Goal: Task Accomplishment & Management: Manage account settings

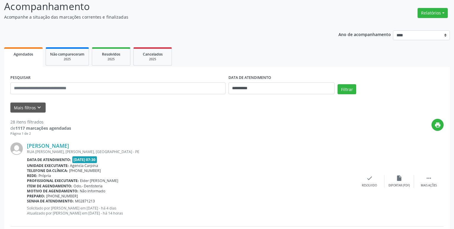
scroll to position [30, 0]
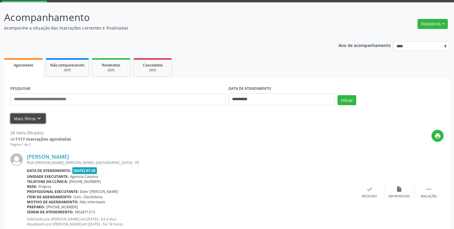
click at [39, 119] on icon "keyboard_arrow_down" at bounding box center [39, 118] width 7 height 7
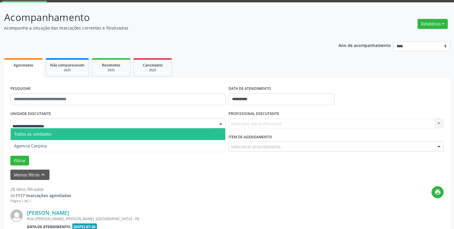
click at [221, 124] on div at bounding box center [220, 124] width 9 height 10
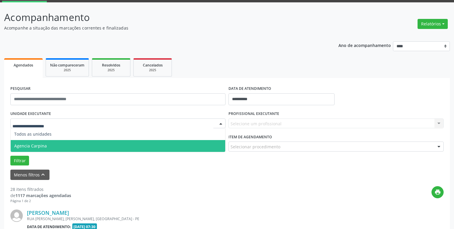
click at [190, 147] on span "Agencia Carpina" at bounding box center [118, 146] width 214 height 12
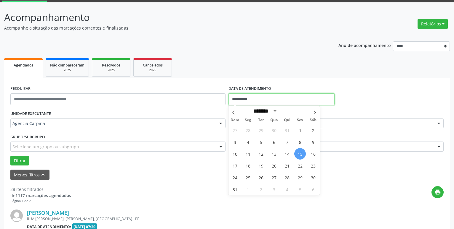
click at [262, 101] on input "**********" at bounding box center [281, 100] width 106 height 12
click at [285, 155] on span "14" at bounding box center [287, 154] width 12 height 12
type input "**********"
click at [285, 155] on span "14" at bounding box center [287, 154] width 12 height 12
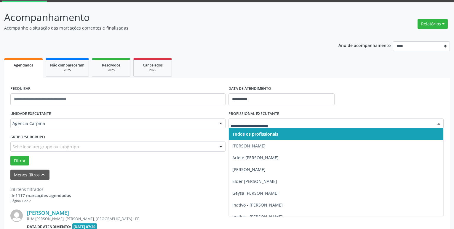
click at [439, 123] on div at bounding box center [438, 124] width 9 height 10
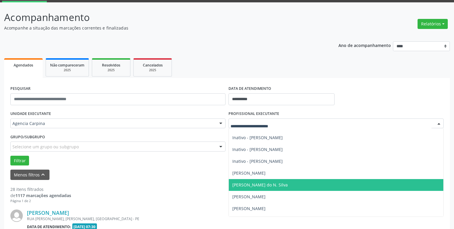
scroll to position [101, 0]
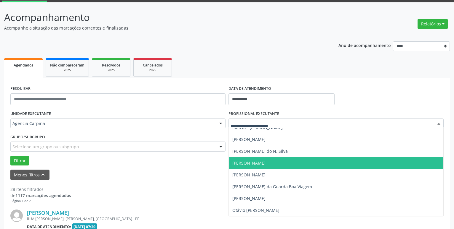
click at [382, 166] on span "[PERSON_NAME]" at bounding box center [336, 164] width 214 height 12
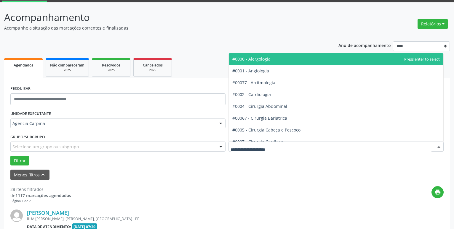
click at [438, 148] on div at bounding box center [438, 147] width 9 height 10
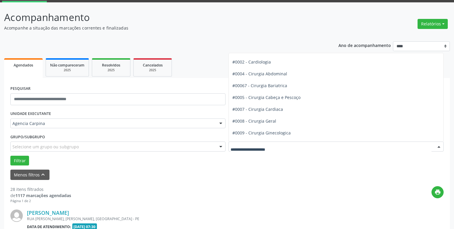
scroll to position [0, 0]
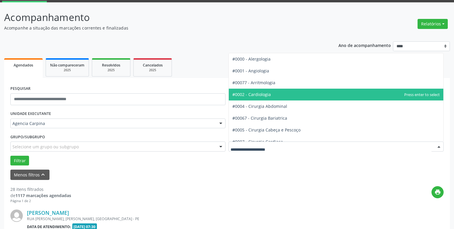
click at [322, 96] on span "#0002 - Cardiologia" at bounding box center [336, 95] width 214 height 12
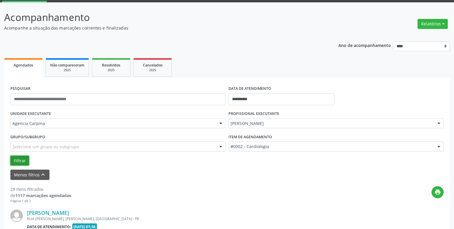
click at [20, 161] on button "Filtrar" at bounding box center [19, 161] width 19 height 10
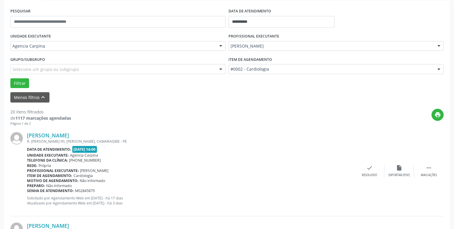
scroll to position [120, 0]
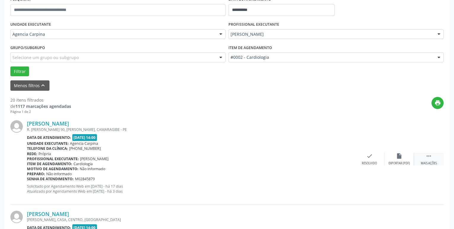
click at [429, 158] on icon "" at bounding box center [428, 156] width 7 height 7
click at [399, 159] on icon "alarm_off" at bounding box center [399, 156] width 7 height 7
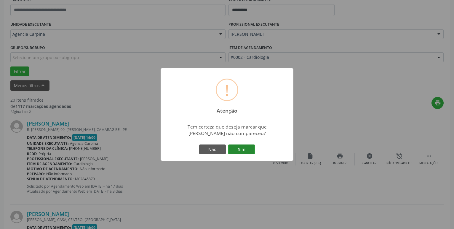
click at [249, 150] on button "Sim" at bounding box center [241, 150] width 27 height 10
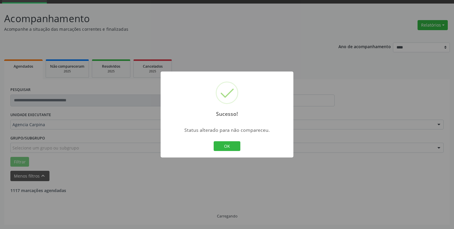
scroll to position [29, 0]
click at [232, 148] on button "OK" at bounding box center [227, 147] width 27 height 10
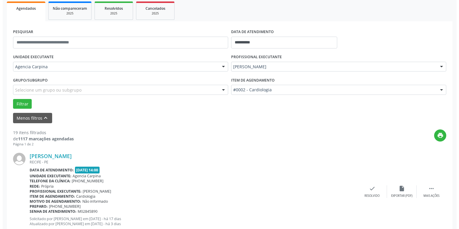
scroll to position [89, 0]
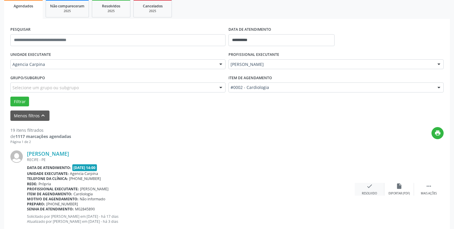
click at [371, 190] on icon "check" at bounding box center [369, 186] width 7 height 7
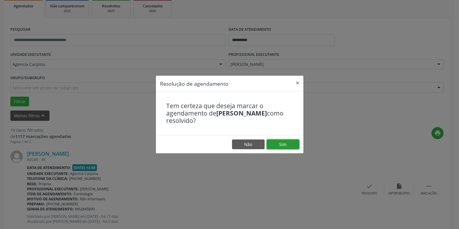
click at [290, 145] on button "Sim" at bounding box center [283, 145] width 33 height 10
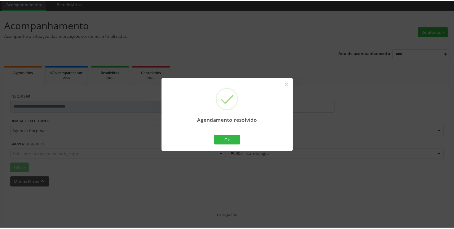
scroll to position [23, 0]
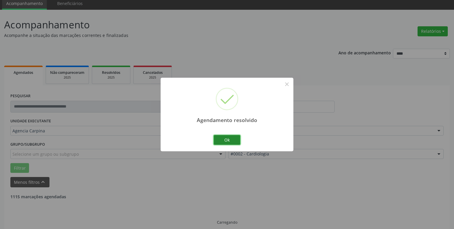
click at [223, 142] on button "Ok" at bounding box center [227, 140] width 27 height 10
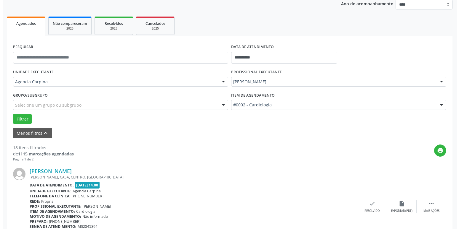
scroll to position [83, 0]
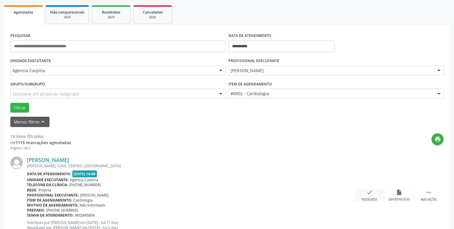
click at [364, 195] on div "check Resolvido" at bounding box center [369, 196] width 30 height 13
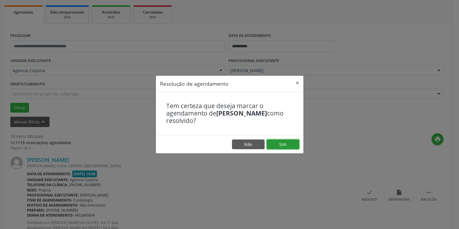
click at [288, 144] on button "Sim" at bounding box center [283, 145] width 33 height 10
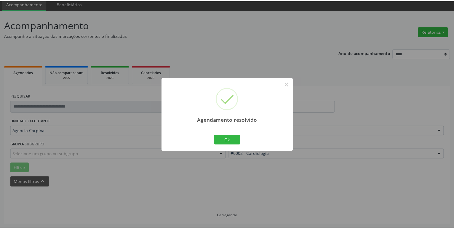
scroll to position [23, 0]
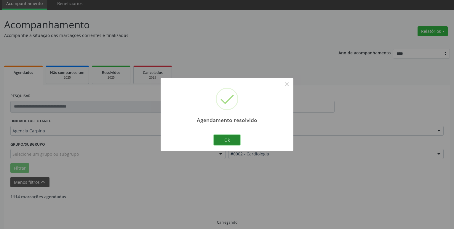
click at [222, 142] on button "Ok" at bounding box center [227, 140] width 27 height 10
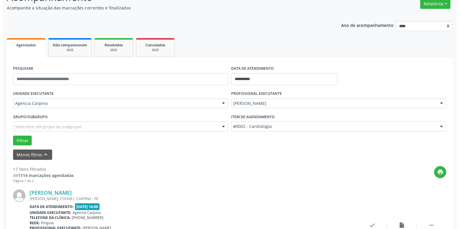
scroll to position [83, 0]
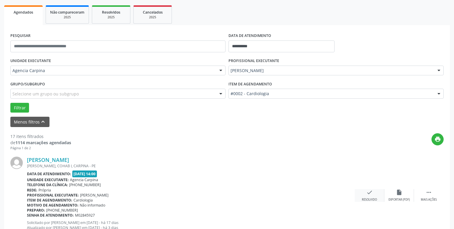
click at [371, 200] on div "Resolvido" at bounding box center [369, 200] width 15 height 4
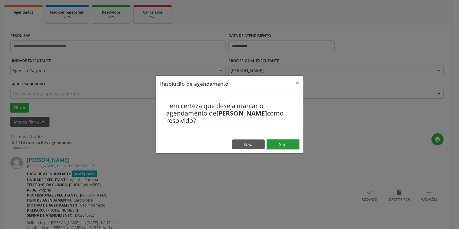
click at [285, 146] on button "Sim" at bounding box center [283, 145] width 33 height 10
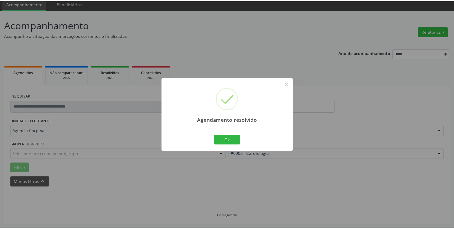
scroll to position [23, 0]
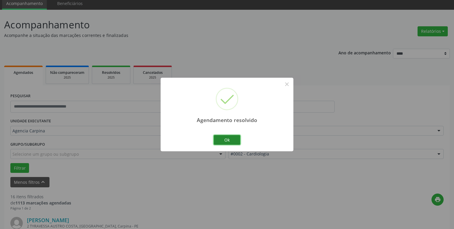
click at [230, 140] on button "Ok" at bounding box center [227, 140] width 27 height 10
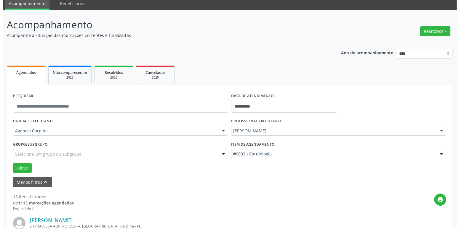
scroll to position [83, 0]
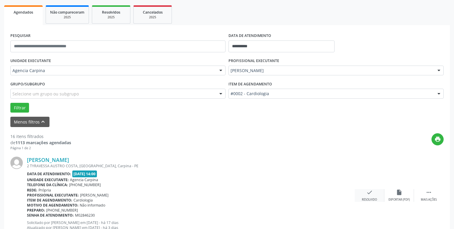
click at [369, 199] on div "Resolvido" at bounding box center [369, 200] width 15 height 4
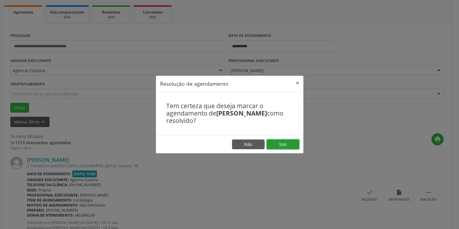
click at [283, 147] on button "Sim" at bounding box center [283, 145] width 33 height 10
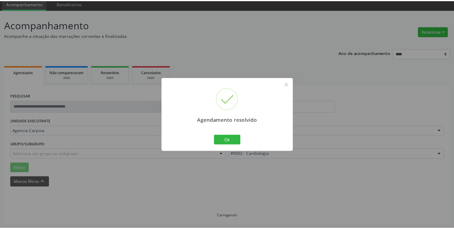
scroll to position [23, 0]
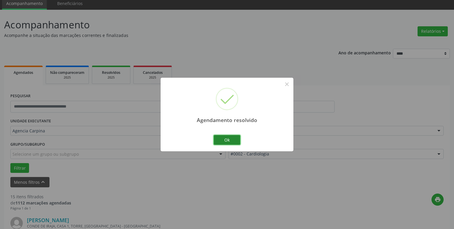
click at [224, 144] on button "Ok" at bounding box center [227, 140] width 27 height 10
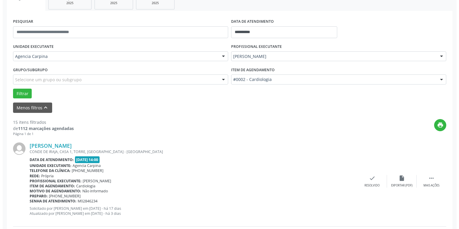
scroll to position [113, 0]
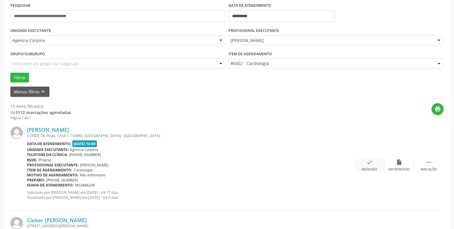
click at [372, 162] on icon "check" at bounding box center [369, 162] width 7 height 7
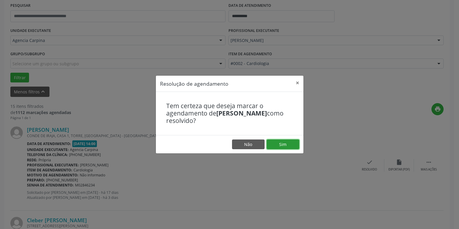
click at [278, 145] on button "Sim" at bounding box center [283, 145] width 33 height 10
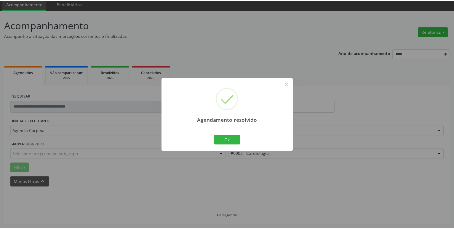
scroll to position [23, 0]
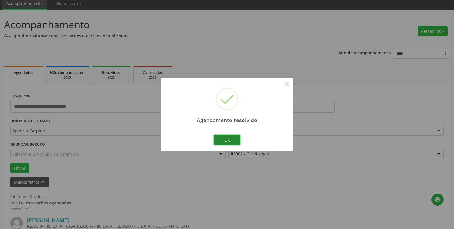
click at [225, 140] on button "Ok" at bounding box center [227, 140] width 27 height 10
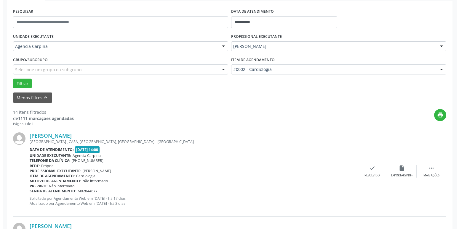
scroll to position [144, 0]
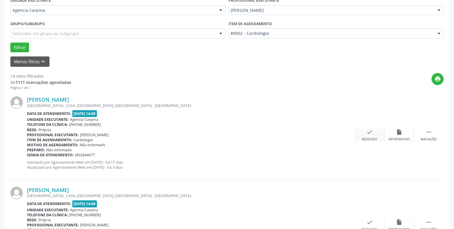
click at [370, 134] on icon "check" at bounding box center [369, 132] width 7 height 7
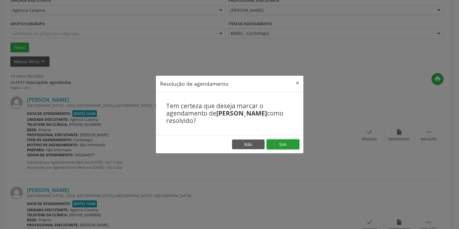
click at [294, 142] on button "Sim" at bounding box center [283, 145] width 33 height 10
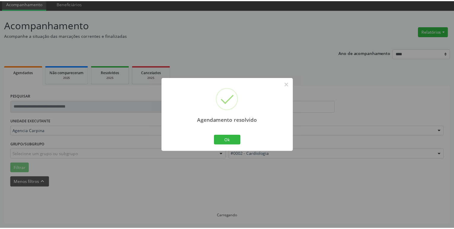
scroll to position [23, 0]
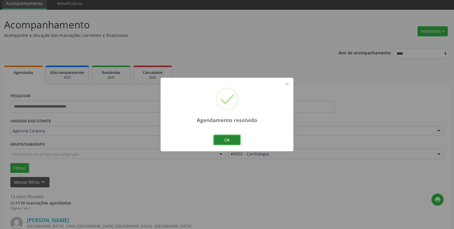
click at [226, 142] on button "Ok" at bounding box center [227, 140] width 27 height 10
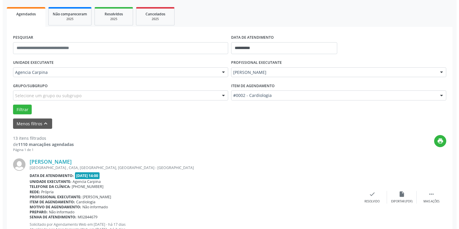
scroll to position [83, 0]
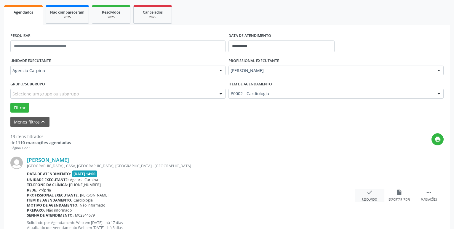
click at [368, 192] on icon "check" at bounding box center [369, 193] width 7 height 7
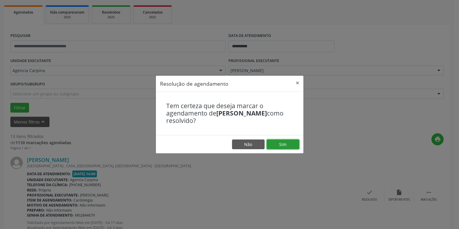
click at [285, 148] on button "Sim" at bounding box center [283, 145] width 33 height 10
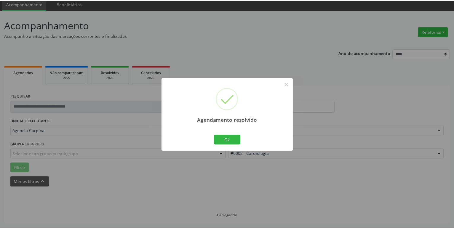
scroll to position [23, 0]
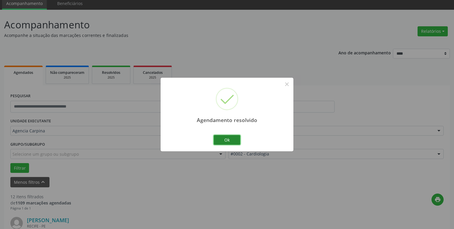
click at [233, 138] on button "Ok" at bounding box center [227, 140] width 27 height 10
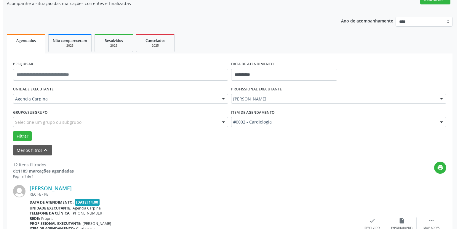
scroll to position [113, 0]
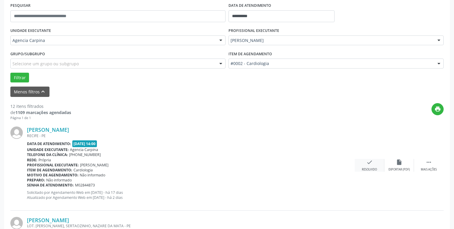
click at [367, 166] on icon "check" at bounding box center [369, 162] width 7 height 7
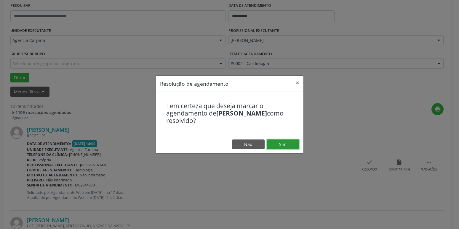
click at [290, 144] on button "Sim" at bounding box center [283, 145] width 33 height 10
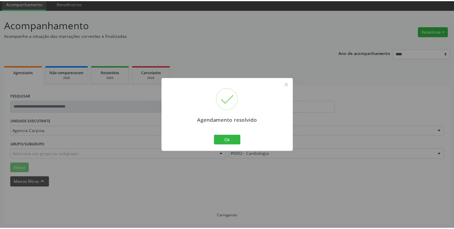
scroll to position [23, 0]
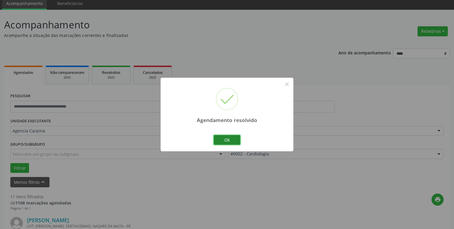
click at [227, 141] on button "Ok" at bounding box center [227, 140] width 27 height 10
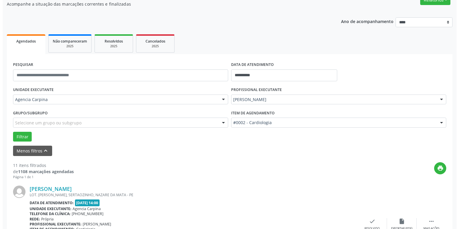
scroll to position [83, 0]
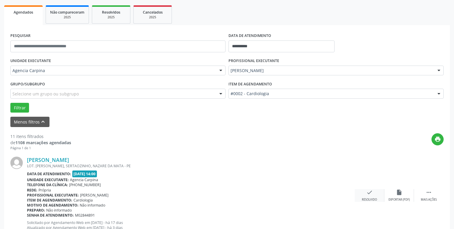
click at [367, 194] on icon "check" at bounding box center [369, 193] width 7 height 7
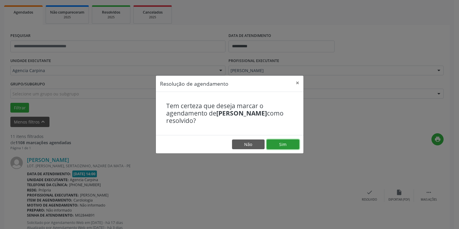
click at [291, 144] on button "Sim" at bounding box center [283, 145] width 33 height 10
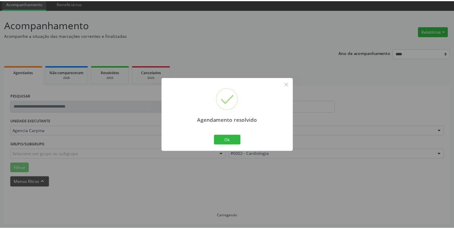
scroll to position [23, 0]
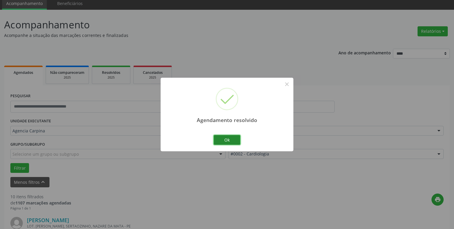
click at [226, 138] on button "Ok" at bounding box center [227, 140] width 27 height 10
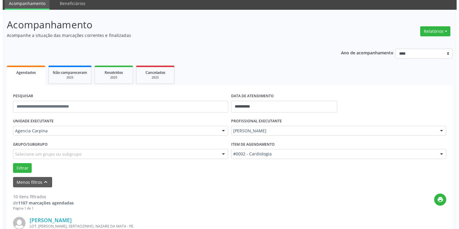
scroll to position [113, 0]
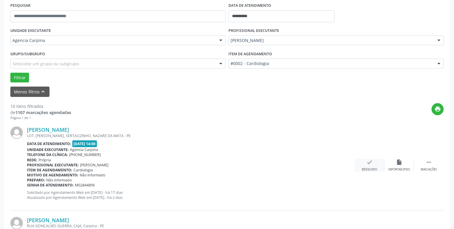
click at [370, 166] on icon "check" at bounding box center [369, 162] width 7 height 7
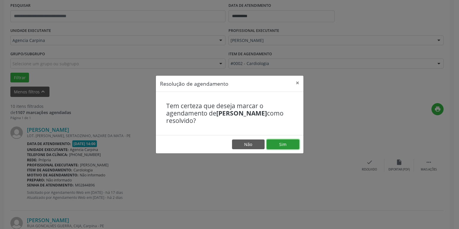
click at [277, 146] on button "Sim" at bounding box center [283, 145] width 33 height 10
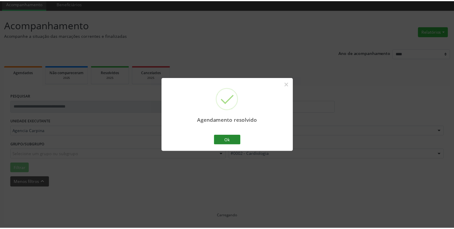
scroll to position [23, 0]
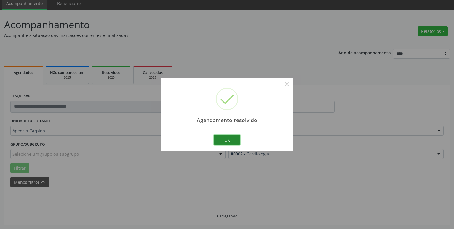
click at [226, 140] on button "Ok" at bounding box center [227, 140] width 27 height 10
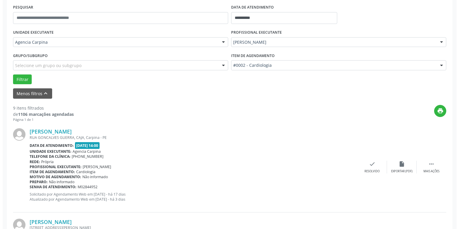
scroll to position [113, 0]
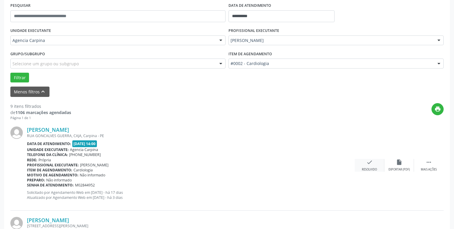
click at [368, 163] on icon "check" at bounding box center [369, 162] width 7 height 7
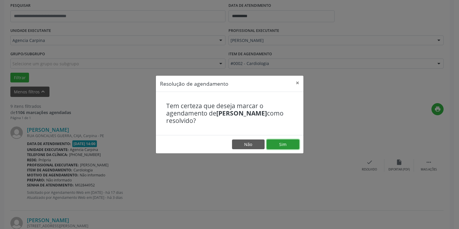
click at [287, 143] on button "Sim" at bounding box center [283, 145] width 33 height 10
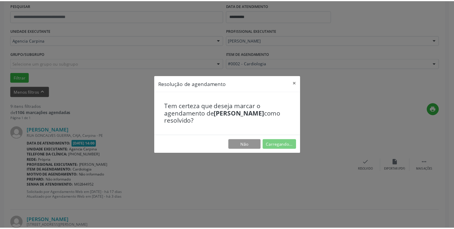
scroll to position [23, 0]
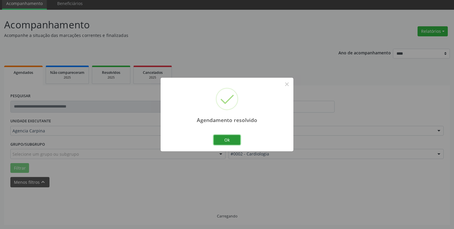
click at [221, 140] on button "Ok" at bounding box center [227, 140] width 27 height 10
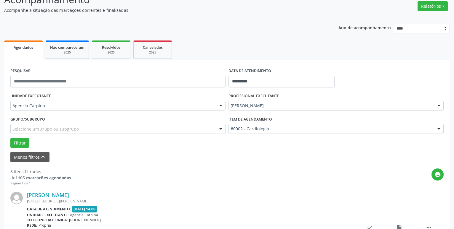
scroll to position [83, 0]
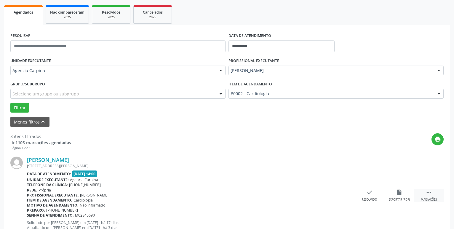
click at [431, 194] on icon "" at bounding box center [428, 193] width 7 height 7
click at [403, 196] on div "alarm_off Não compareceu" at bounding box center [399, 196] width 30 height 13
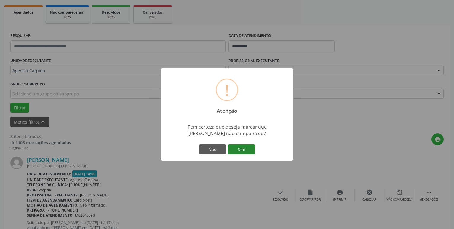
click at [250, 152] on button "Sim" at bounding box center [241, 150] width 27 height 10
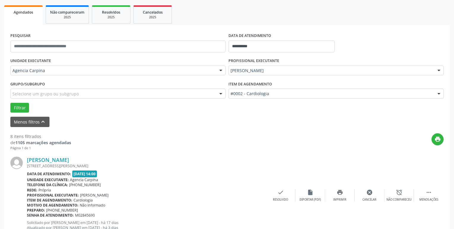
scroll to position [29, 0]
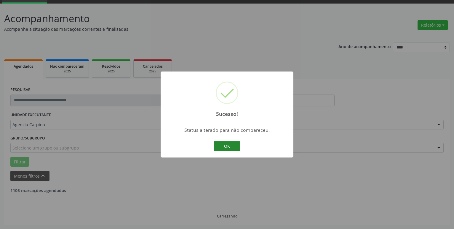
click at [229, 145] on button "OK" at bounding box center [227, 147] width 27 height 10
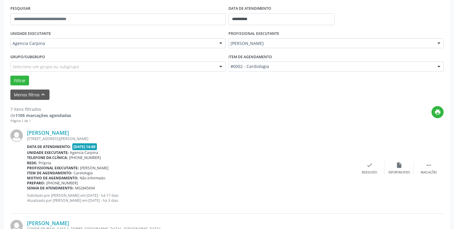
scroll to position [120, 0]
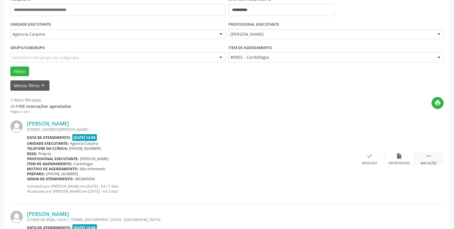
click at [429, 163] on div "Mais ações" at bounding box center [428, 164] width 16 height 4
click at [398, 162] on div "Não compareceu" at bounding box center [398, 164] width 25 height 4
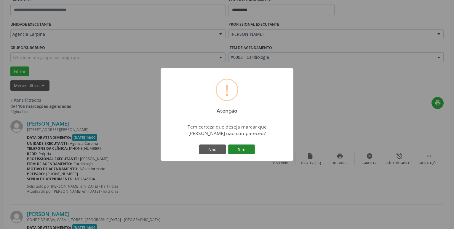
click at [252, 150] on button "Sim" at bounding box center [241, 150] width 27 height 10
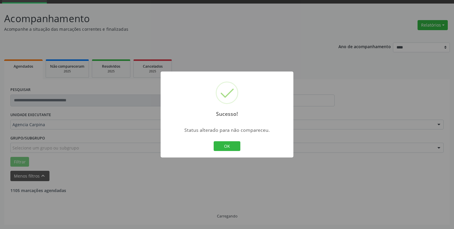
scroll to position [29, 0]
click at [236, 147] on button "OK" at bounding box center [227, 147] width 27 height 10
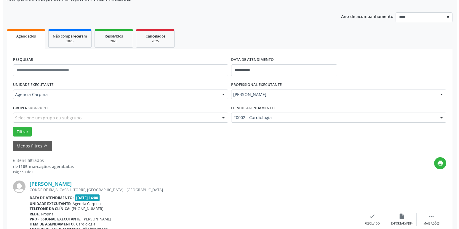
scroll to position [120, 0]
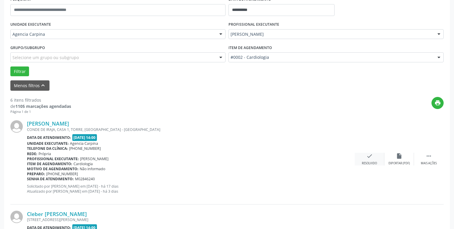
click at [364, 155] on div "check Resolvido" at bounding box center [369, 159] width 30 height 13
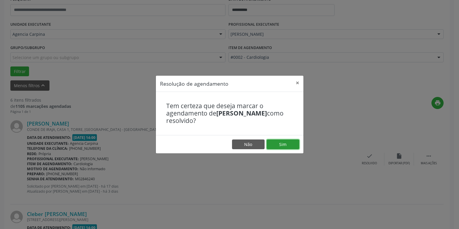
click at [278, 145] on button "Sim" at bounding box center [283, 145] width 33 height 10
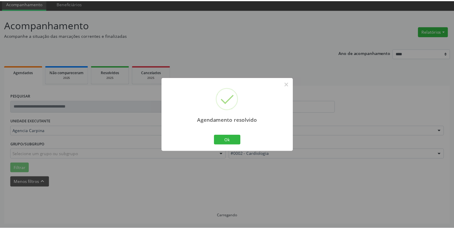
scroll to position [23, 0]
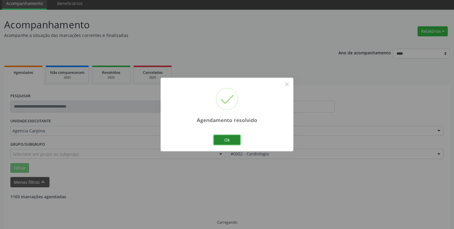
click at [235, 139] on button "Ok" at bounding box center [227, 140] width 27 height 10
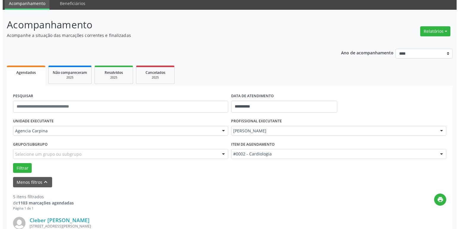
scroll to position [113, 0]
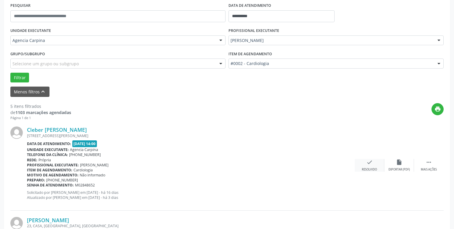
click at [366, 162] on icon "check" at bounding box center [369, 162] width 7 height 7
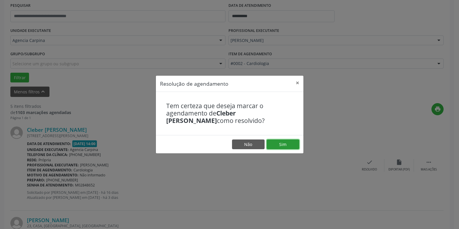
click at [287, 147] on button "Sim" at bounding box center [283, 145] width 33 height 10
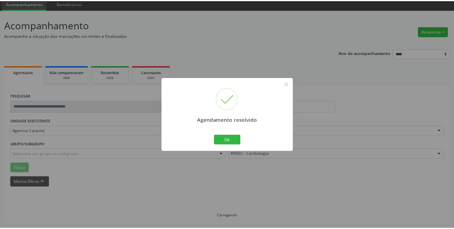
scroll to position [23, 0]
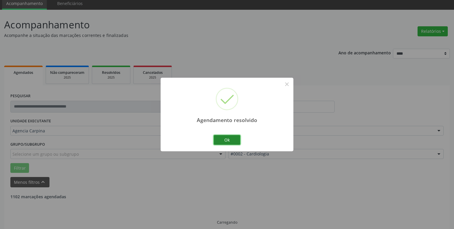
click at [229, 139] on button "Ok" at bounding box center [227, 140] width 27 height 10
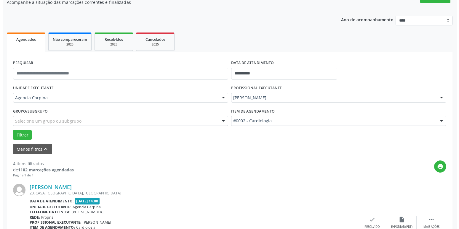
scroll to position [113, 0]
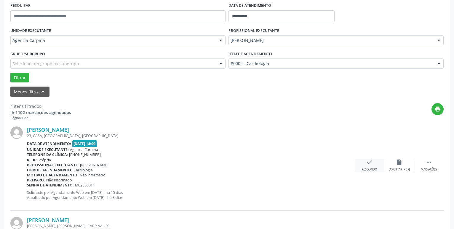
click at [367, 166] on icon "check" at bounding box center [369, 162] width 7 height 7
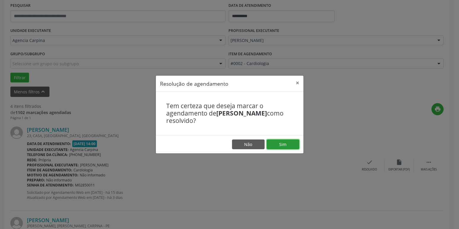
click at [296, 145] on button "Sim" at bounding box center [283, 145] width 33 height 10
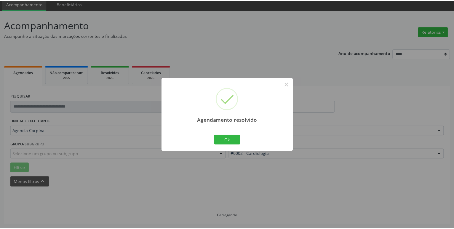
scroll to position [23, 0]
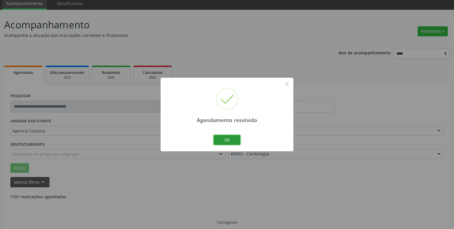
click at [222, 141] on button "Ok" at bounding box center [227, 140] width 27 height 10
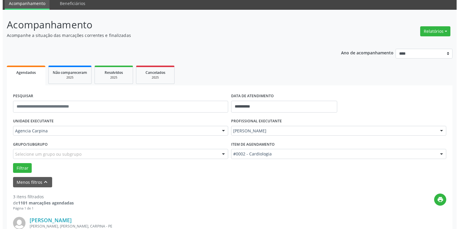
scroll to position [144, 0]
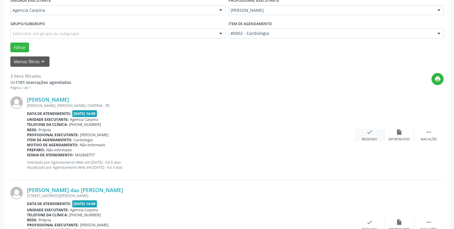
click at [368, 134] on icon "check" at bounding box center [369, 132] width 7 height 7
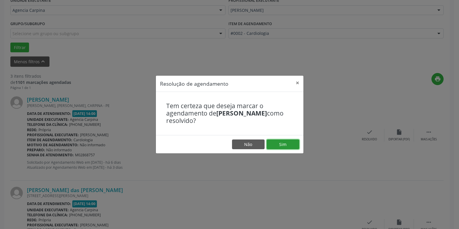
click at [283, 143] on button "Sim" at bounding box center [283, 145] width 33 height 10
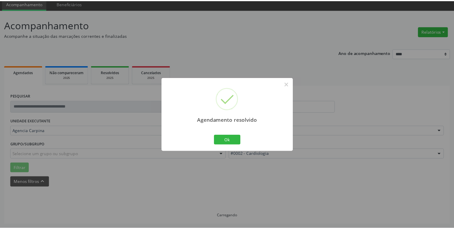
scroll to position [23, 0]
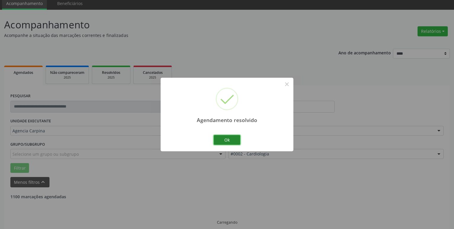
click at [220, 139] on button "Ok" at bounding box center [227, 140] width 27 height 10
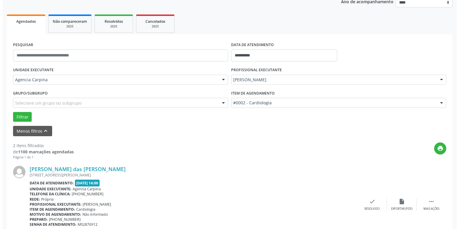
scroll to position [113, 0]
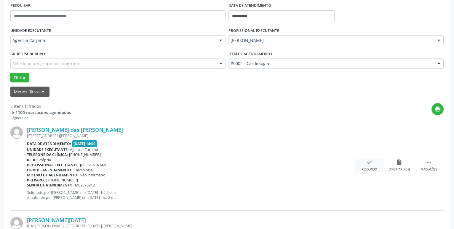
click at [371, 164] on icon "check" at bounding box center [369, 162] width 7 height 7
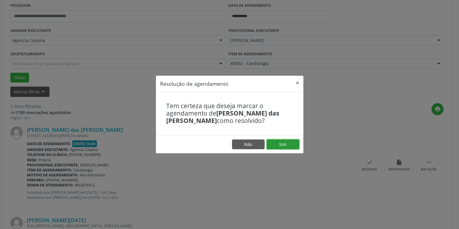
click at [291, 148] on button "Sim" at bounding box center [283, 145] width 33 height 10
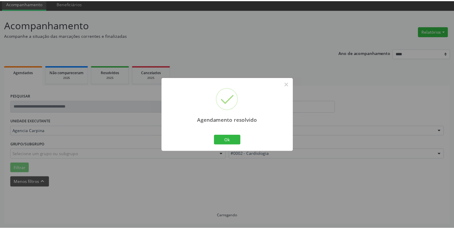
scroll to position [23, 0]
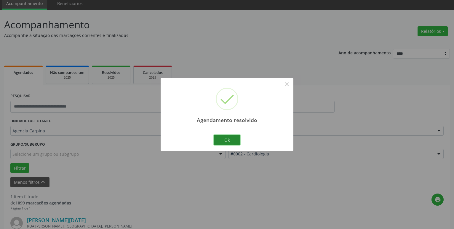
click at [237, 141] on button "Ok" at bounding box center [227, 140] width 27 height 10
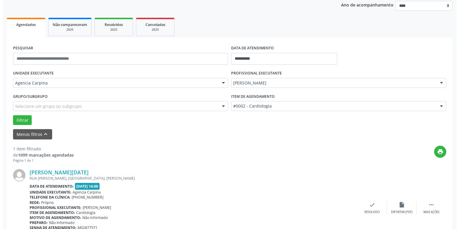
scroll to position [105, 0]
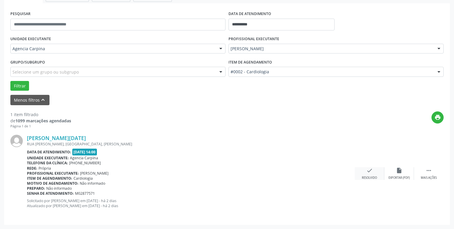
click at [369, 168] on icon "check" at bounding box center [369, 171] width 7 height 7
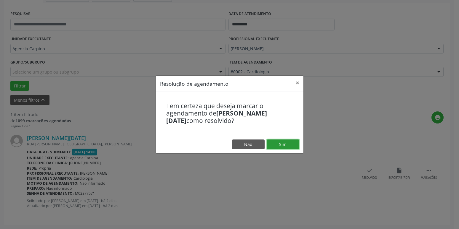
click at [292, 142] on button "Sim" at bounding box center [283, 145] width 33 height 10
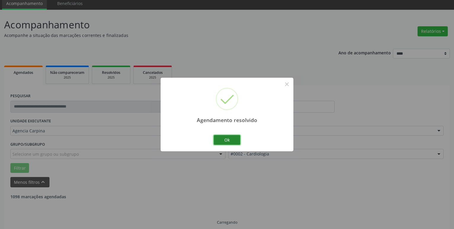
click at [236, 142] on button "Ok" at bounding box center [227, 140] width 27 height 10
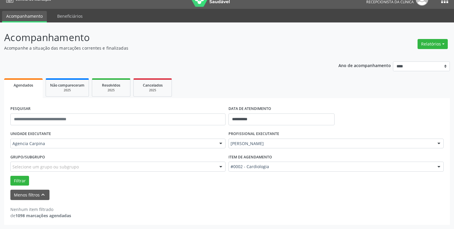
scroll to position [10, 0]
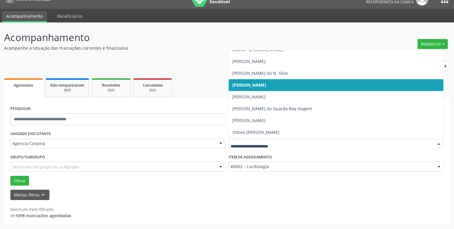
click at [439, 146] on div at bounding box center [438, 144] width 9 height 10
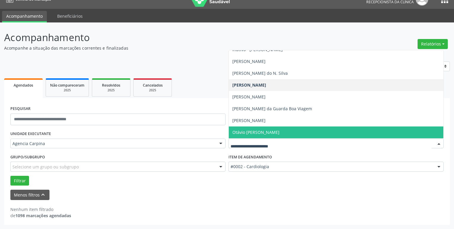
scroll to position [113, 0]
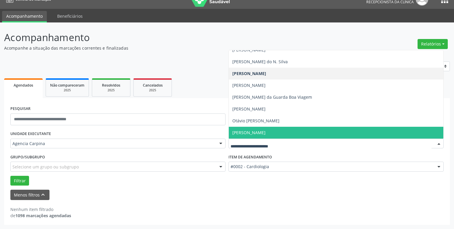
click at [265, 131] on span "[PERSON_NAME]" at bounding box center [248, 133] width 33 height 6
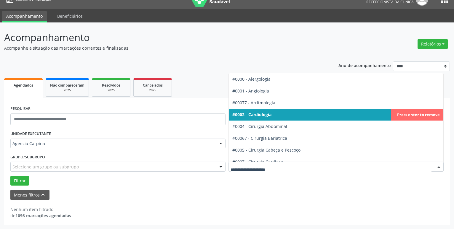
click at [439, 167] on div at bounding box center [438, 167] width 9 height 10
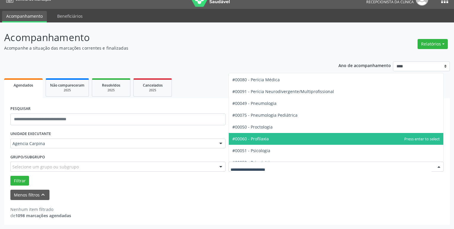
scroll to position [945, 0]
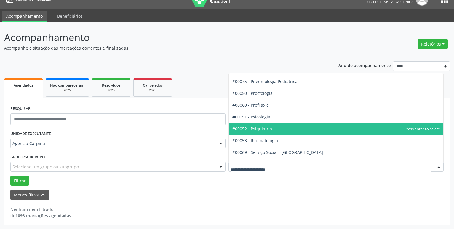
click at [372, 129] on span "#00052 - Psiquiatria" at bounding box center [336, 129] width 214 height 12
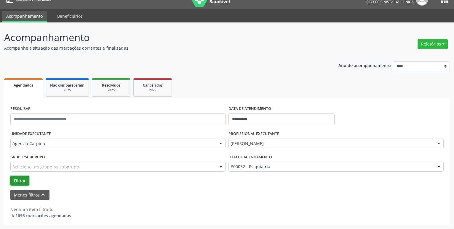
click at [19, 179] on button "Filtrar" at bounding box center [19, 181] width 19 height 10
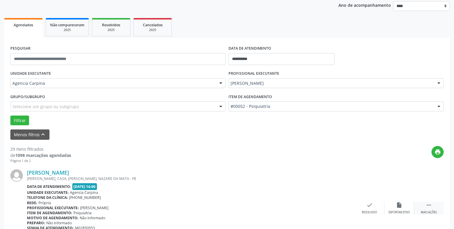
click at [427, 209] on icon "" at bounding box center [428, 205] width 7 height 7
click at [394, 206] on div "alarm_off Não compareceu" at bounding box center [399, 208] width 30 height 13
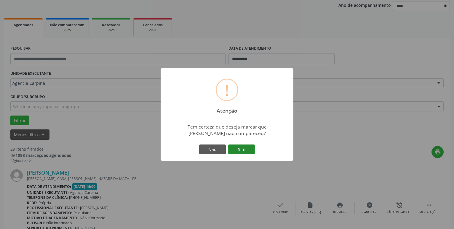
click at [251, 149] on button "Sim" at bounding box center [241, 150] width 27 height 10
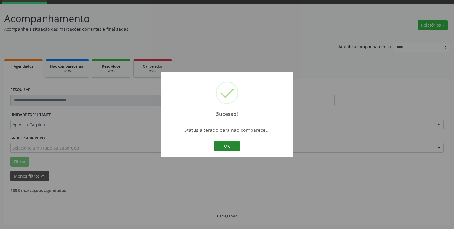
scroll to position [29, 0]
click at [234, 149] on button "OK" at bounding box center [227, 147] width 27 height 10
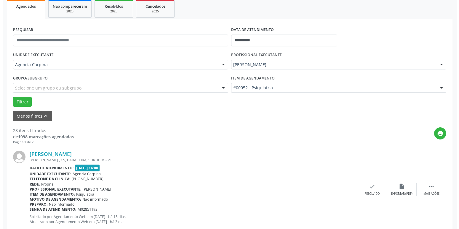
scroll to position [89, 0]
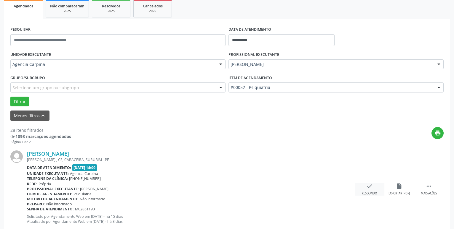
click at [369, 190] on icon "check" at bounding box center [369, 186] width 7 height 7
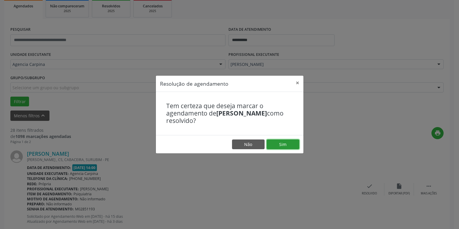
click at [292, 145] on button "Sim" at bounding box center [283, 145] width 33 height 10
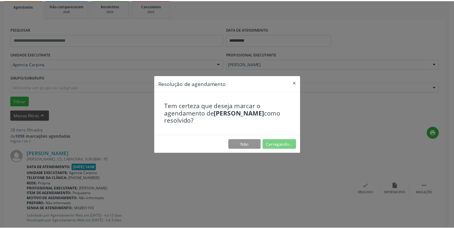
scroll to position [23, 0]
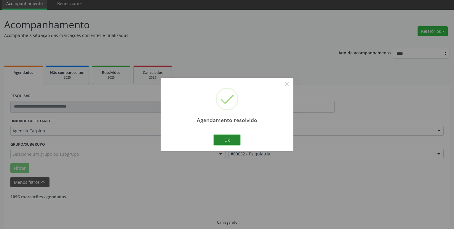
click at [232, 142] on button "Ok" at bounding box center [227, 140] width 27 height 10
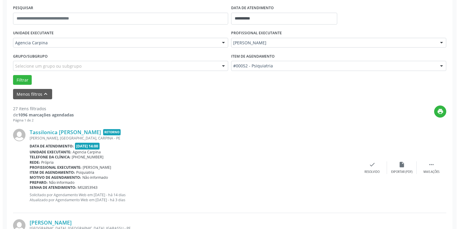
scroll to position [113, 0]
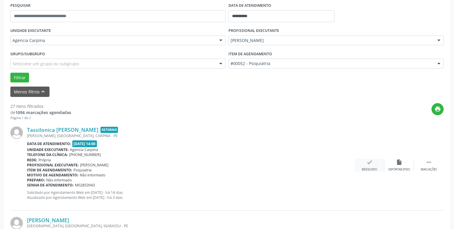
click at [370, 165] on icon "check" at bounding box center [369, 162] width 7 height 7
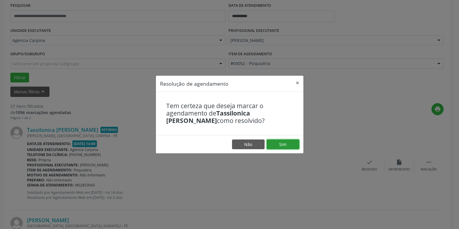
click at [295, 144] on button "Sim" at bounding box center [283, 145] width 33 height 10
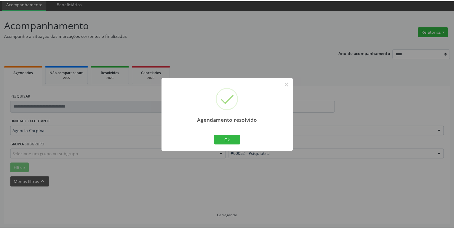
scroll to position [23, 0]
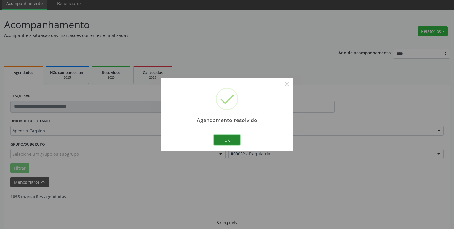
click at [233, 144] on button "Ok" at bounding box center [227, 140] width 27 height 10
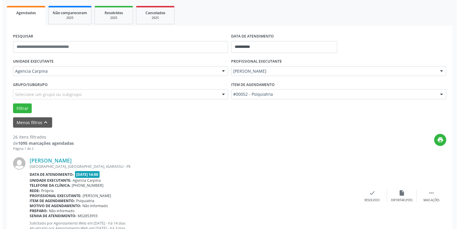
scroll to position [83, 0]
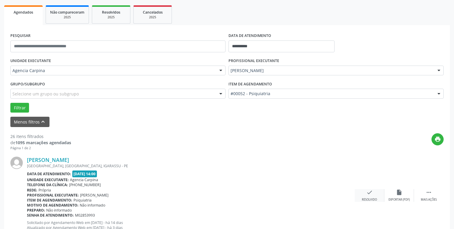
click at [370, 196] on icon "check" at bounding box center [369, 193] width 7 height 7
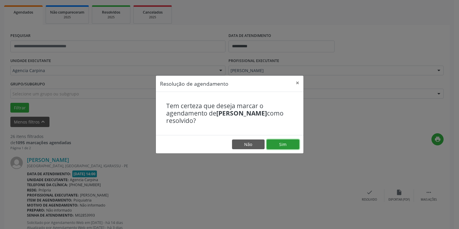
click at [291, 145] on button "Sim" at bounding box center [283, 145] width 33 height 10
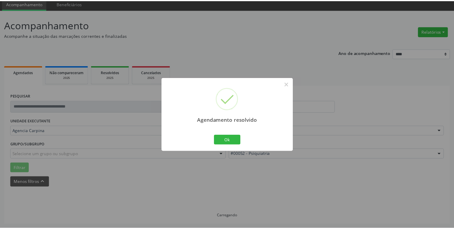
scroll to position [23, 0]
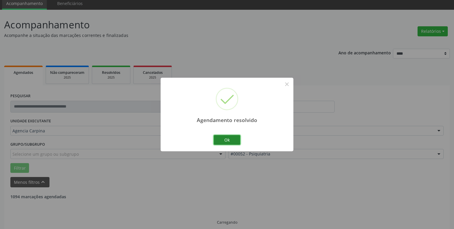
click at [228, 139] on button "Ok" at bounding box center [227, 140] width 27 height 10
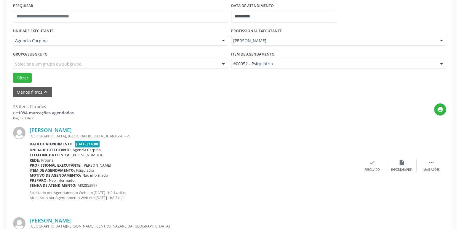
scroll to position [113, 0]
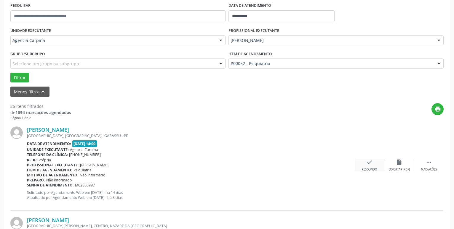
click at [367, 163] on icon "check" at bounding box center [369, 162] width 7 height 7
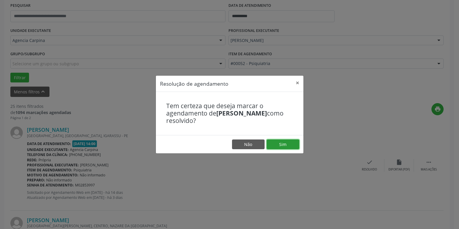
click at [293, 145] on button "Sim" at bounding box center [283, 145] width 33 height 10
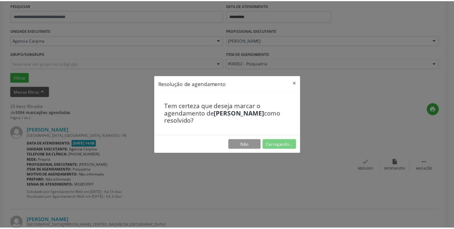
scroll to position [23, 0]
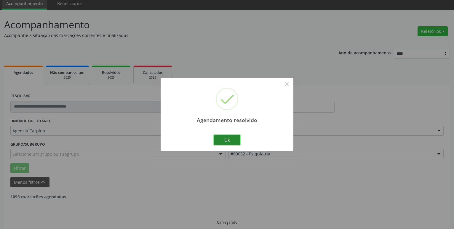
click at [234, 140] on button "Ok" at bounding box center [227, 140] width 27 height 10
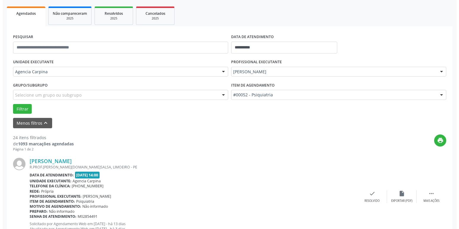
scroll to position [83, 0]
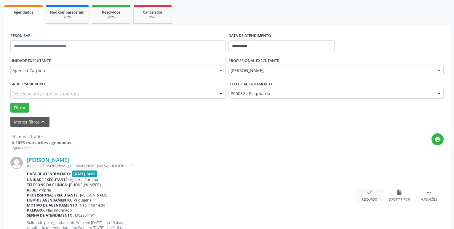
click at [368, 195] on icon "check" at bounding box center [369, 193] width 7 height 7
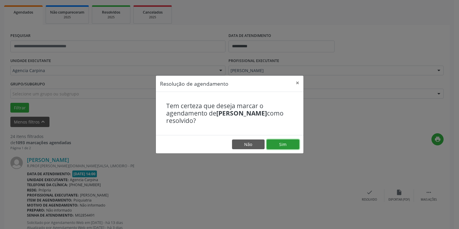
click at [296, 148] on button "Sim" at bounding box center [283, 145] width 33 height 10
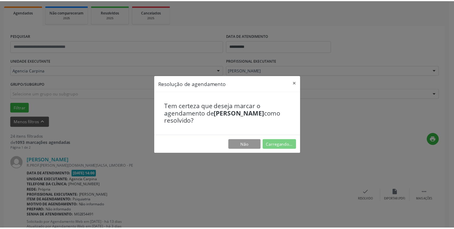
scroll to position [23, 0]
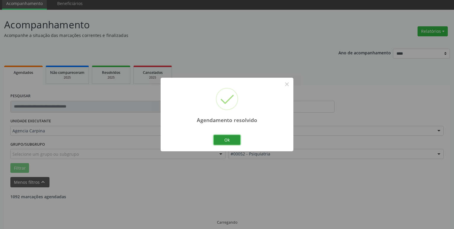
click at [227, 145] on button "Ok" at bounding box center [227, 140] width 27 height 10
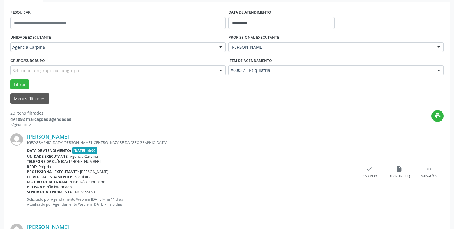
scroll to position [113, 0]
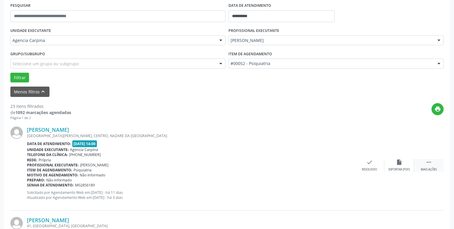
click at [429, 165] on icon "" at bounding box center [428, 162] width 7 height 7
click at [397, 166] on icon "alarm_off" at bounding box center [399, 162] width 7 height 7
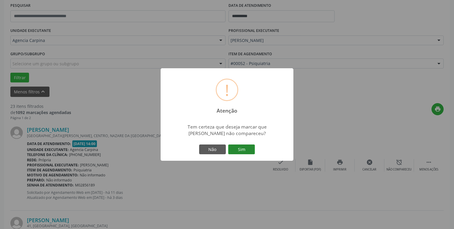
click at [247, 153] on button "Sim" at bounding box center [241, 150] width 27 height 10
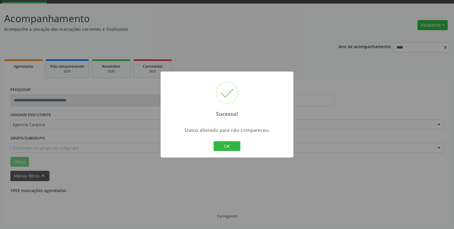
scroll to position [29, 0]
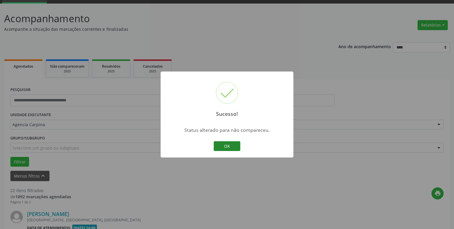
click at [233, 147] on button "OK" at bounding box center [227, 147] width 27 height 10
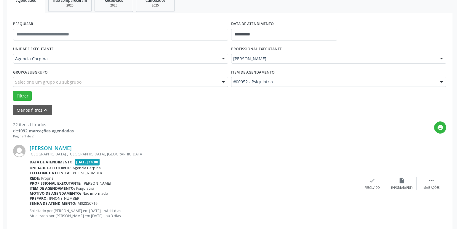
scroll to position [120, 0]
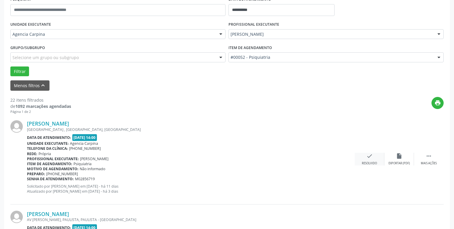
click at [367, 159] on icon "check" at bounding box center [369, 156] width 7 height 7
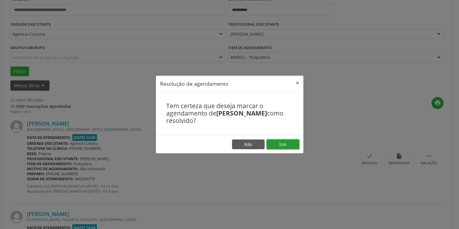
click at [275, 145] on button "Sim" at bounding box center [283, 145] width 33 height 10
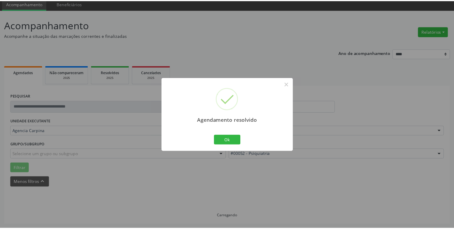
scroll to position [23, 0]
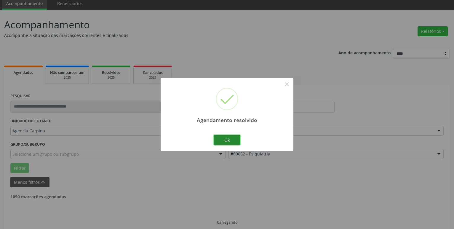
click at [230, 141] on button "Ok" at bounding box center [227, 140] width 27 height 10
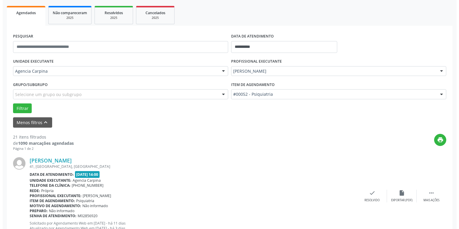
scroll to position [83, 0]
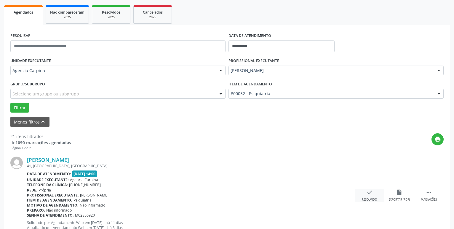
click at [368, 192] on icon "check" at bounding box center [369, 193] width 7 height 7
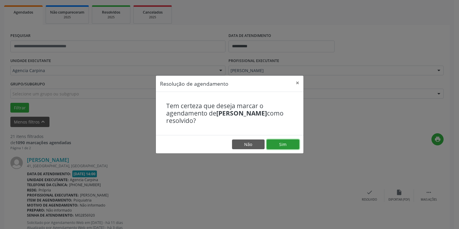
click at [279, 145] on button "Sim" at bounding box center [283, 145] width 33 height 10
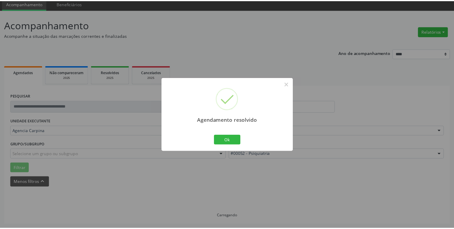
scroll to position [23, 0]
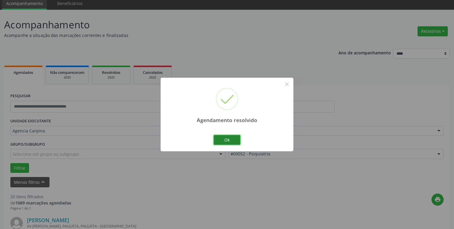
click at [234, 142] on button "Ok" at bounding box center [227, 140] width 27 height 10
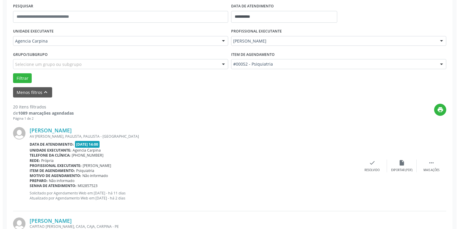
scroll to position [113, 0]
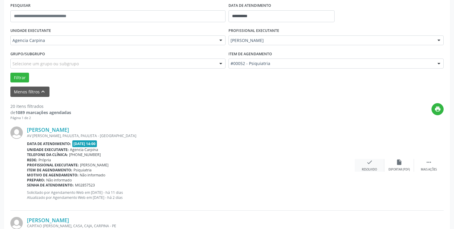
click at [368, 163] on icon "check" at bounding box center [369, 162] width 7 height 7
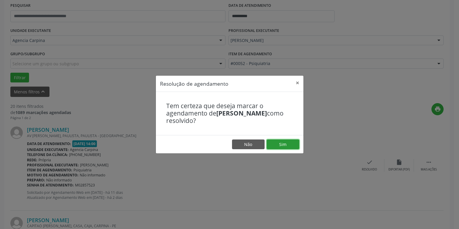
click at [290, 150] on button "Sim" at bounding box center [283, 145] width 33 height 10
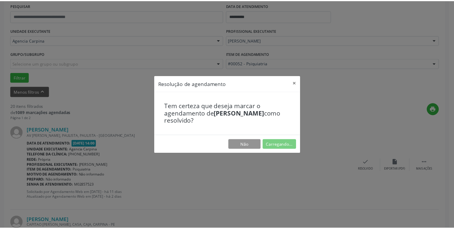
scroll to position [23, 0]
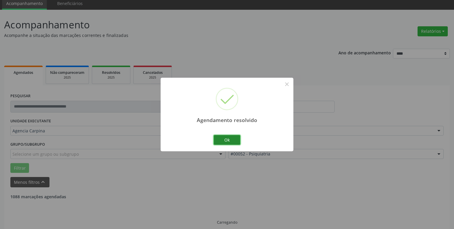
click at [234, 141] on button "Ok" at bounding box center [227, 140] width 27 height 10
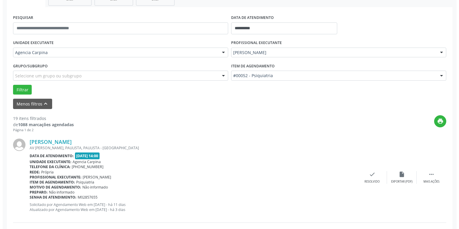
scroll to position [113, 0]
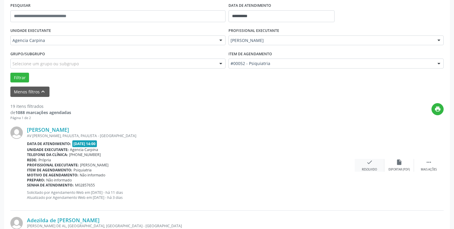
click at [367, 166] on icon "check" at bounding box center [369, 162] width 7 height 7
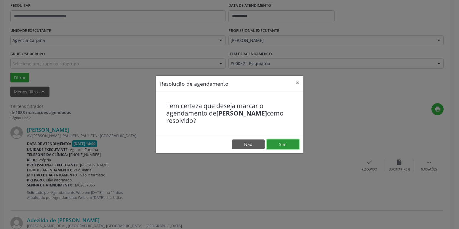
click at [290, 143] on button "Sim" at bounding box center [283, 145] width 33 height 10
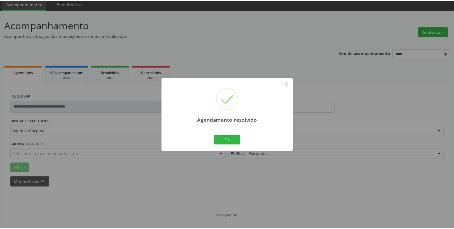
scroll to position [23, 0]
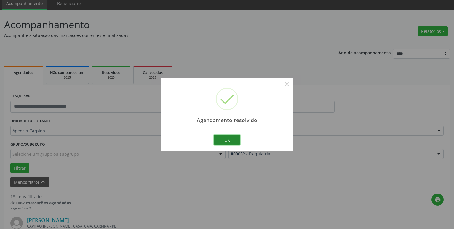
click at [228, 137] on button "Ok" at bounding box center [227, 140] width 27 height 10
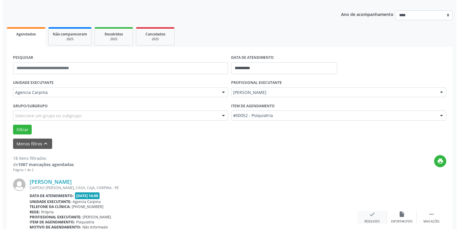
scroll to position [113, 0]
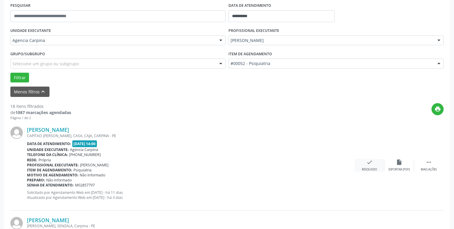
click at [371, 165] on icon "check" at bounding box center [369, 162] width 7 height 7
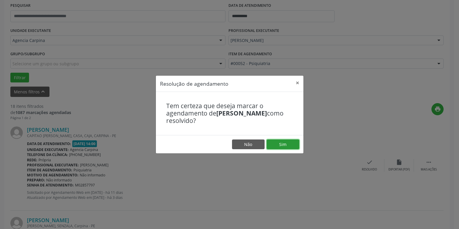
click at [282, 143] on button "Sim" at bounding box center [283, 145] width 33 height 10
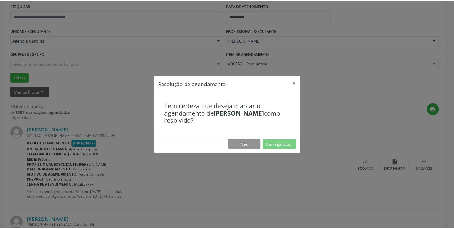
scroll to position [23, 0]
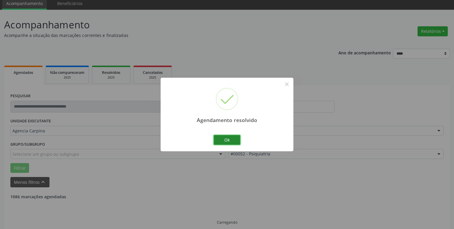
click at [235, 140] on button "Ok" at bounding box center [227, 140] width 27 height 10
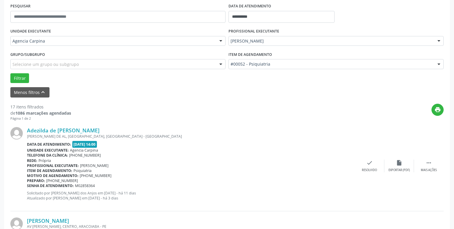
scroll to position [113, 0]
click at [428, 161] on icon "" at bounding box center [428, 162] width 7 height 7
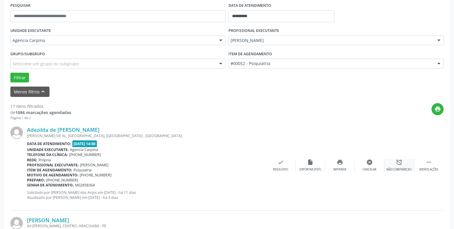
click at [394, 165] on div "alarm_off Não compareceu" at bounding box center [399, 165] width 30 height 13
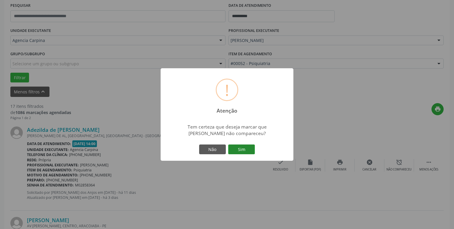
click at [244, 147] on button "Sim" at bounding box center [241, 150] width 27 height 10
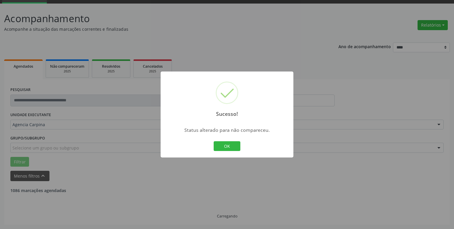
scroll to position [29, 0]
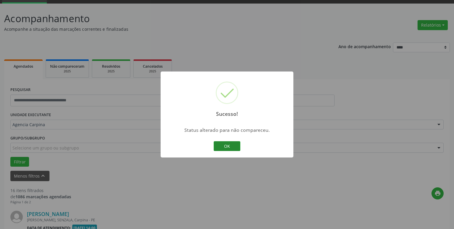
click at [228, 147] on button "OK" at bounding box center [227, 147] width 27 height 10
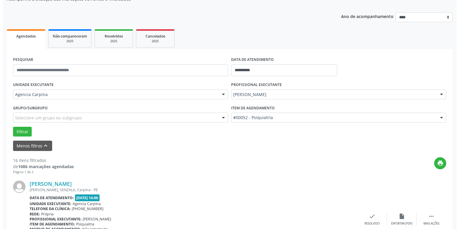
scroll to position [89, 0]
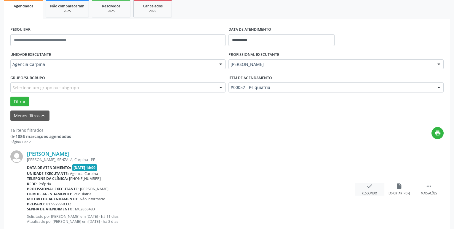
click at [368, 190] on icon "check" at bounding box center [369, 186] width 7 height 7
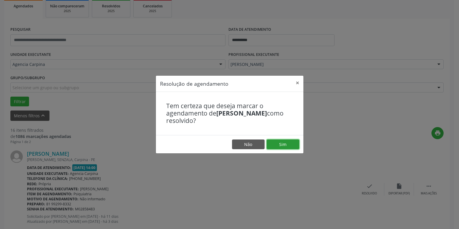
click at [291, 141] on button "Sim" at bounding box center [283, 145] width 33 height 10
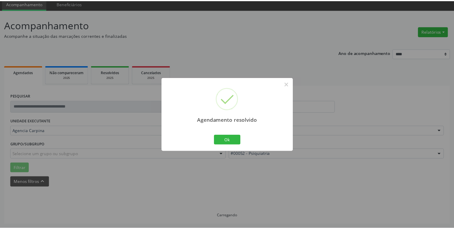
scroll to position [23, 0]
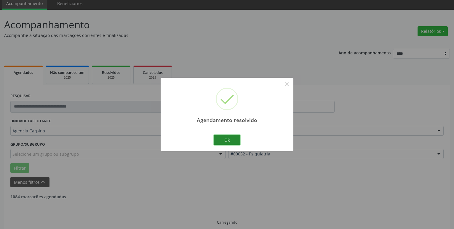
click at [236, 139] on button "Ok" at bounding box center [227, 140] width 27 height 10
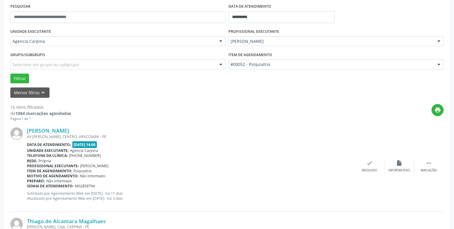
scroll to position [113, 0]
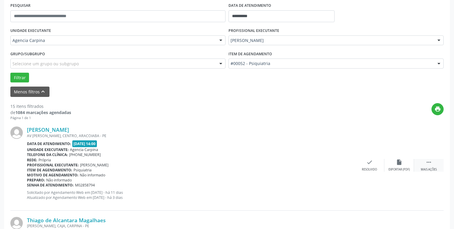
click at [429, 166] on icon "" at bounding box center [428, 162] width 7 height 7
click at [396, 163] on icon "alarm_off" at bounding box center [399, 162] width 7 height 7
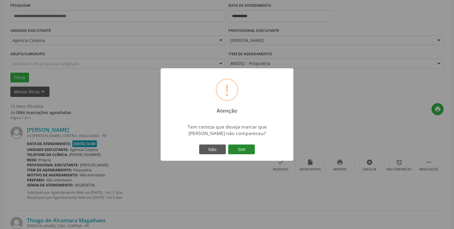
click at [251, 150] on button "Sim" at bounding box center [241, 150] width 27 height 10
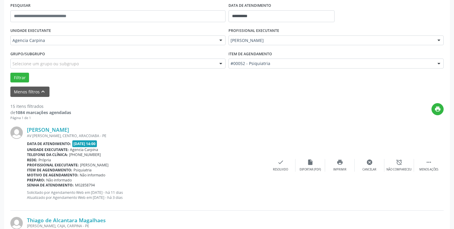
scroll to position [29, 0]
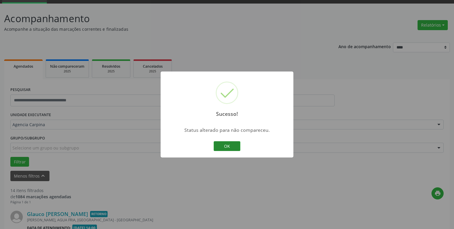
click at [235, 146] on button "OK" at bounding box center [227, 147] width 27 height 10
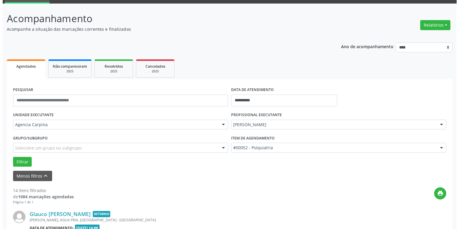
scroll to position [89, 0]
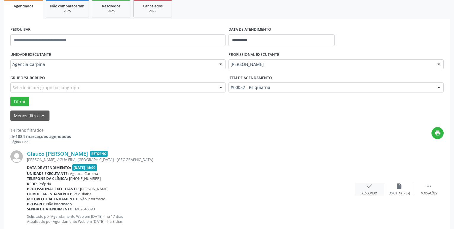
click at [366, 187] on icon "check" at bounding box center [369, 186] width 7 height 7
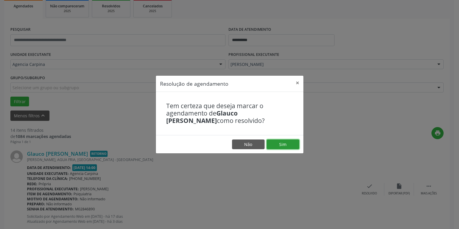
click at [283, 145] on button "Sim" at bounding box center [283, 145] width 33 height 10
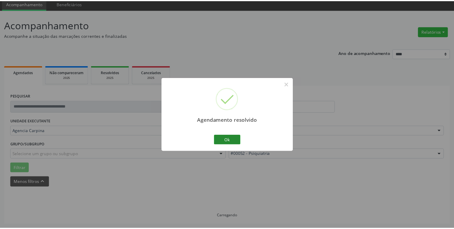
scroll to position [23, 0]
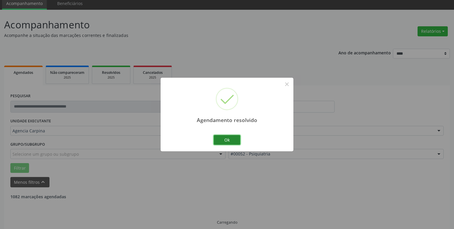
click at [232, 140] on button "Ok" at bounding box center [227, 140] width 27 height 10
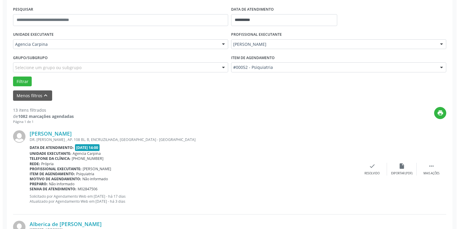
scroll to position [113, 0]
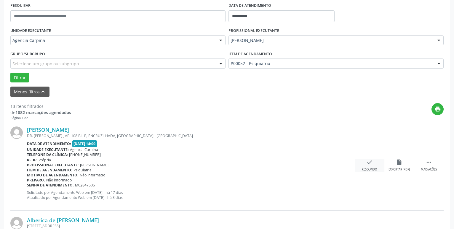
click at [366, 167] on div "check Resolvido" at bounding box center [369, 165] width 30 height 13
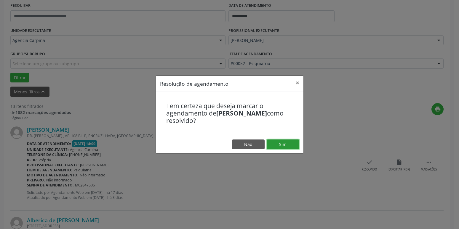
click at [293, 143] on button "Sim" at bounding box center [283, 145] width 33 height 10
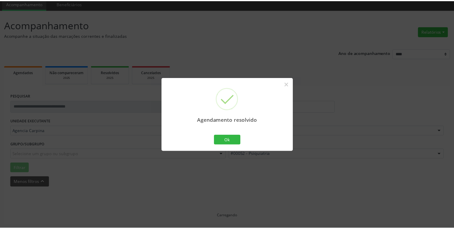
scroll to position [23, 0]
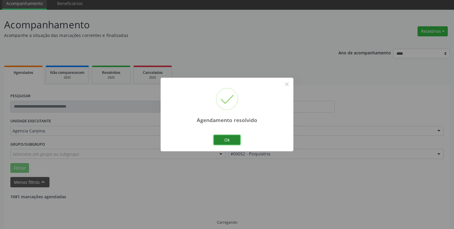
click at [225, 141] on button "Ok" at bounding box center [227, 140] width 27 height 10
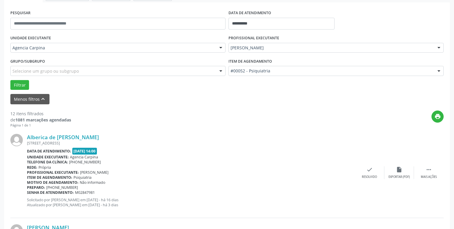
scroll to position [113, 0]
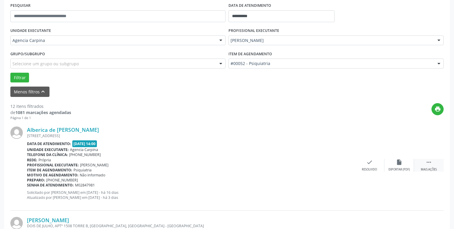
click at [427, 165] on icon "" at bounding box center [428, 162] width 7 height 7
click at [397, 165] on icon "alarm_off" at bounding box center [399, 162] width 7 height 7
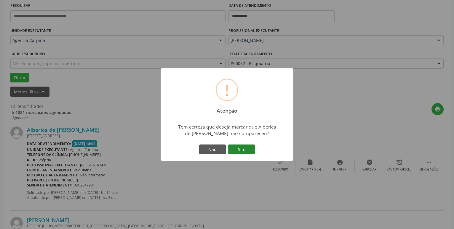
click at [246, 154] on button "Sim" at bounding box center [241, 150] width 27 height 10
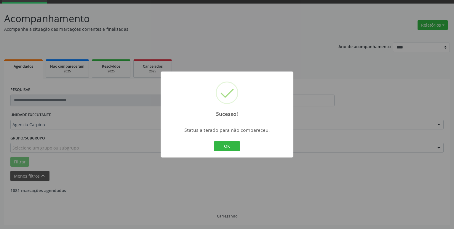
scroll to position [29, 0]
click at [224, 146] on button "OK" at bounding box center [227, 147] width 27 height 10
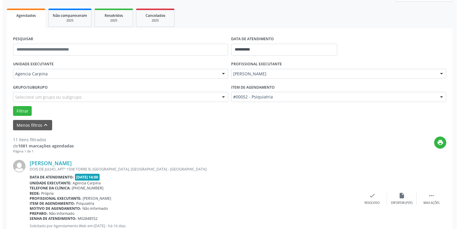
scroll to position [89, 0]
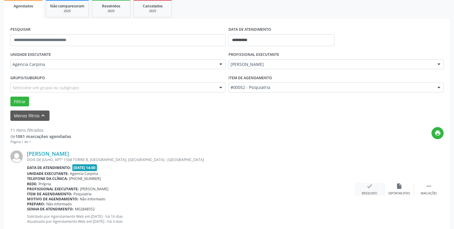
click at [365, 186] on div "check Resolvido" at bounding box center [369, 189] width 30 height 13
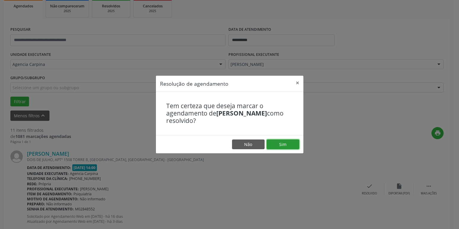
click at [296, 144] on button "Sim" at bounding box center [283, 145] width 33 height 10
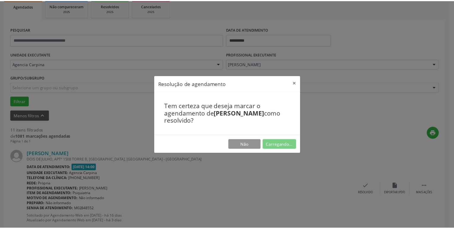
scroll to position [23, 0]
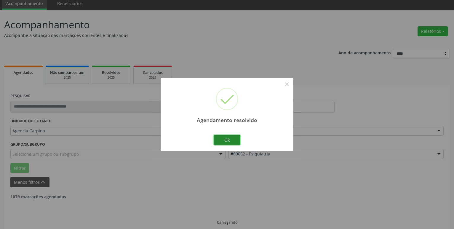
click at [229, 140] on button "Ok" at bounding box center [227, 140] width 27 height 10
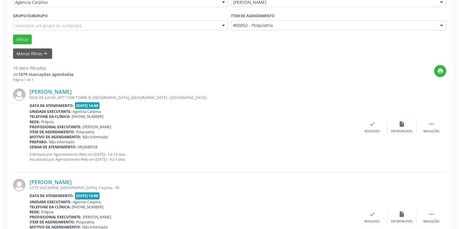
scroll to position [204, 0]
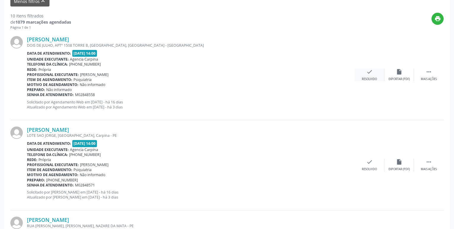
click at [370, 75] on icon "check" at bounding box center [369, 72] width 7 height 7
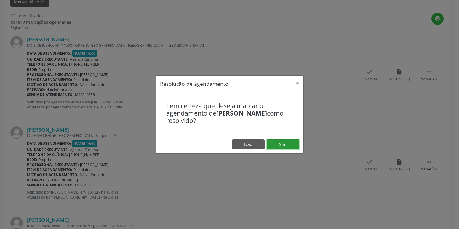
click at [285, 147] on button "Sim" at bounding box center [283, 145] width 33 height 10
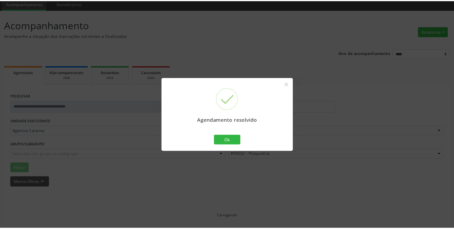
scroll to position [23, 0]
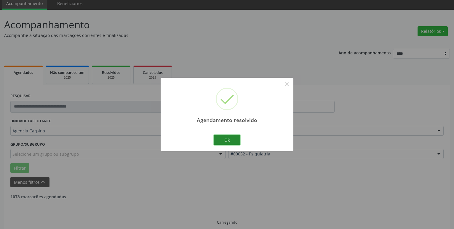
click at [232, 137] on button "Ok" at bounding box center [227, 140] width 27 height 10
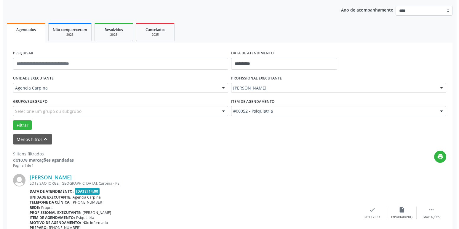
scroll to position [83, 0]
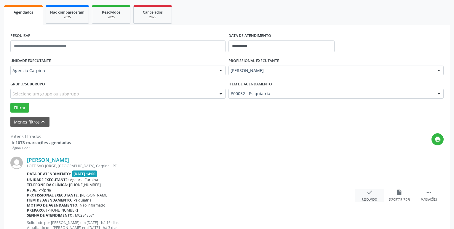
click at [367, 196] on icon "check" at bounding box center [369, 193] width 7 height 7
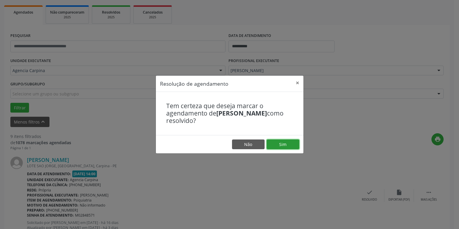
click at [294, 144] on button "Sim" at bounding box center [283, 145] width 33 height 10
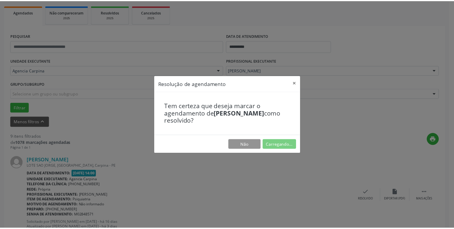
scroll to position [23, 0]
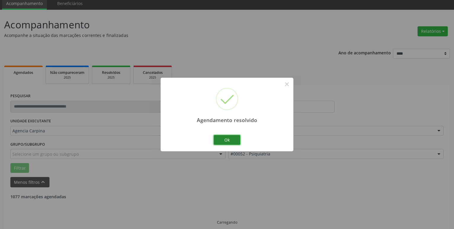
click at [222, 141] on button "Ok" at bounding box center [227, 140] width 27 height 10
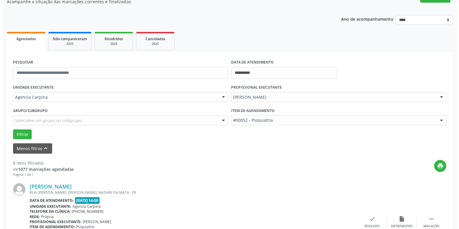
scroll to position [83, 0]
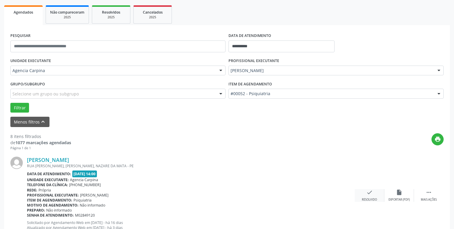
click at [367, 196] on icon "check" at bounding box center [369, 193] width 7 height 7
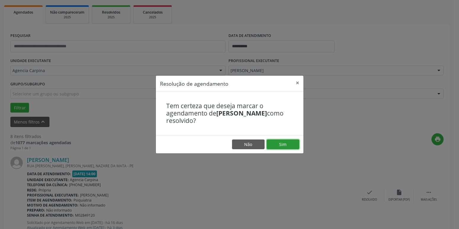
click at [284, 143] on button "Sim" at bounding box center [283, 145] width 33 height 10
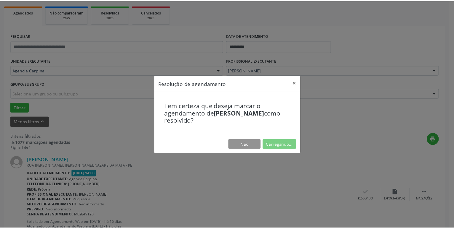
scroll to position [23, 0]
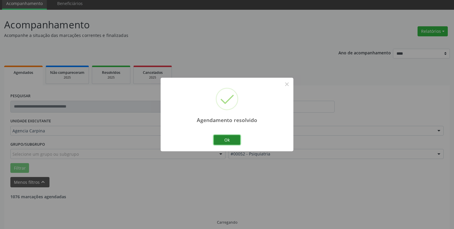
click at [223, 142] on button "Ok" at bounding box center [227, 140] width 27 height 10
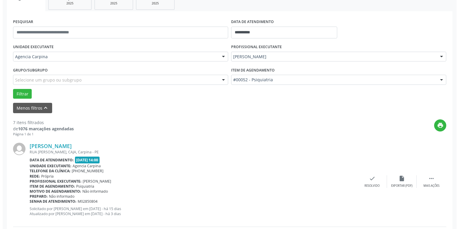
scroll to position [113, 0]
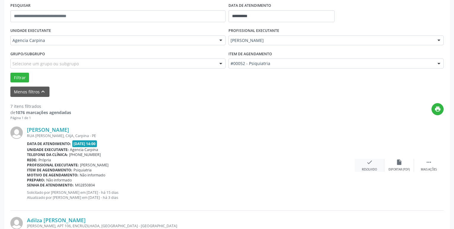
click at [365, 163] on div "check Resolvido" at bounding box center [369, 165] width 30 height 13
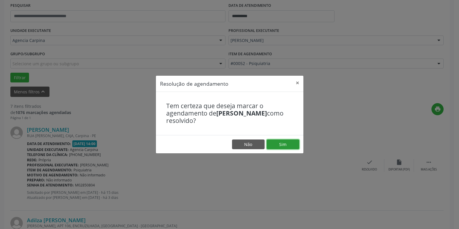
click at [281, 143] on button "Sim" at bounding box center [283, 145] width 33 height 10
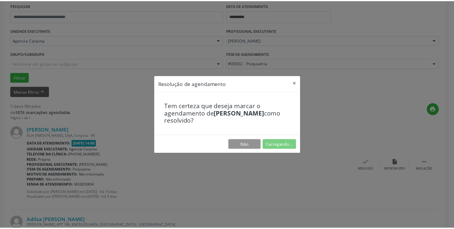
scroll to position [23, 0]
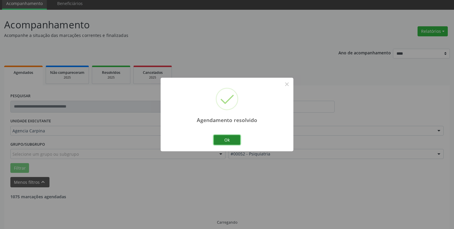
click at [229, 142] on button "Ok" at bounding box center [227, 140] width 27 height 10
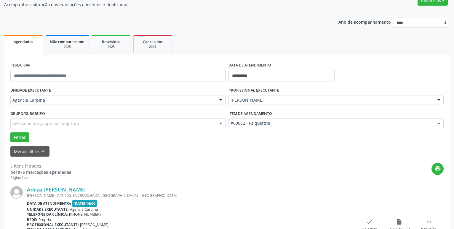
scroll to position [83, 0]
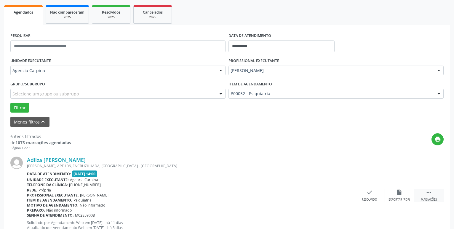
click at [427, 196] on icon "" at bounding box center [428, 193] width 7 height 7
click at [393, 198] on div "alarm_off Não compareceu" at bounding box center [399, 196] width 30 height 13
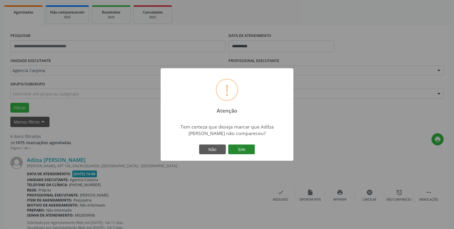
click at [243, 151] on button "Sim" at bounding box center [241, 150] width 27 height 10
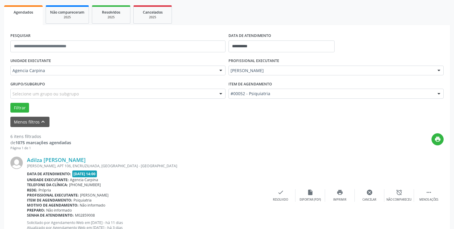
scroll to position [29, 0]
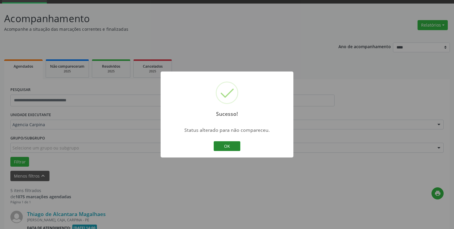
click at [217, 149] on button "OK" at bounding box center [227, 147] width 27 height 10
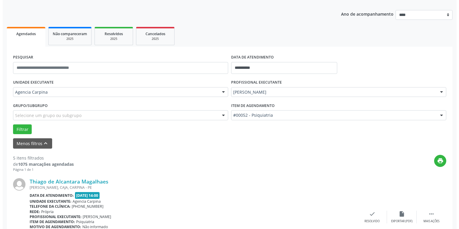
scroll to position [89, 0]
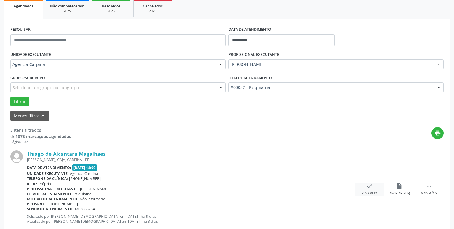
click at [368, 185] on icon "check" at bounding box center [369, 186] width 7 height 7
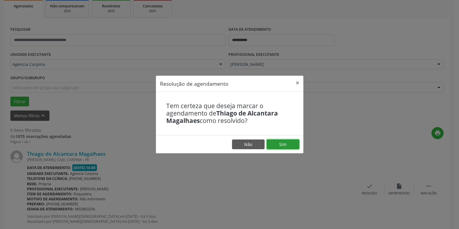
click at [285, 146] on button "Sim" at bounding box center [283, 145] width 33 height 10
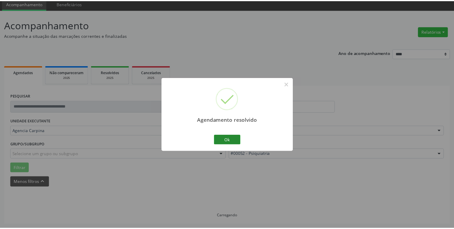
scroll to position [23, 0]
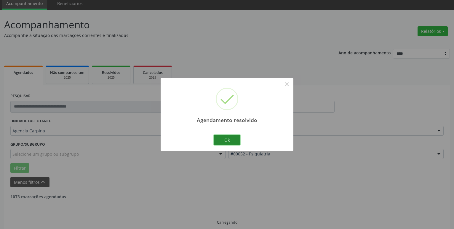
click at [234, 138] on button "Ok" at bounding box center [227, 140] width 27 height 10
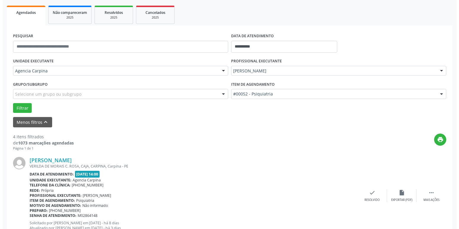
scroll to position [83, 0]
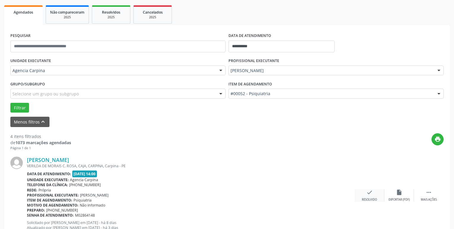
click at [368, 194] on icon "check" at bounding box center [369, 193] width 7 height 7
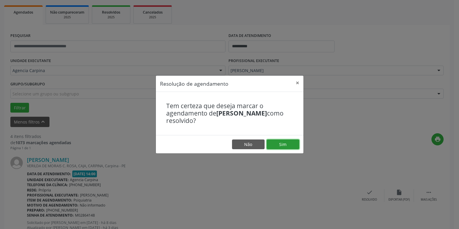
click at [285, 142] on button "Sim" at bounding box center [283, 145] width 33 height 10
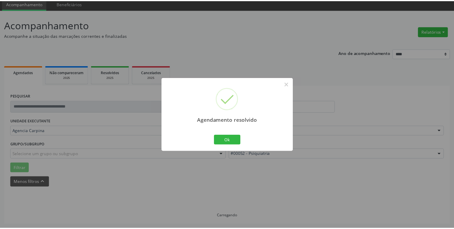
scroll to position [23, 0]
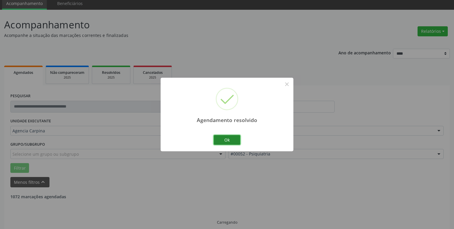
click at [226, 140] on button "Ok" at bounding box center [227, 140] width 27 height 10
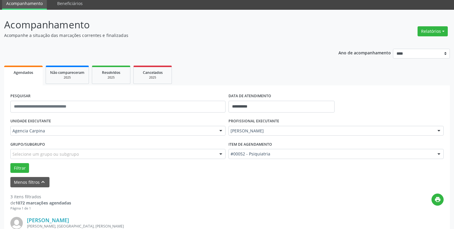
click at [148, 182] on div "Menos filtros keyboard_arrow_up" at bounding box center [227, 182] width 436 height 10
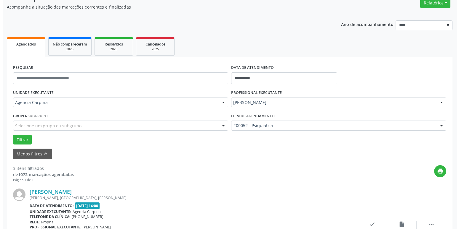
scroll to position [83, 0]
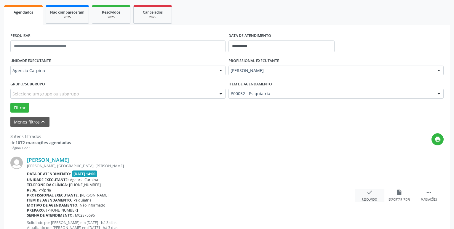
click at [367, 195] on icon "check" at bounding box center [369, 193] width 7 height 7
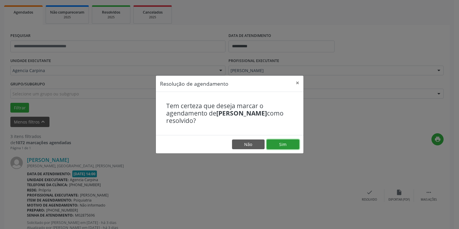
click at [275, 146] on button "Sim" at bounding box center [283, 145] width 33 height 10
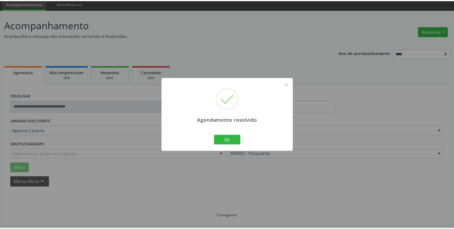
scroll to position [23, 0]
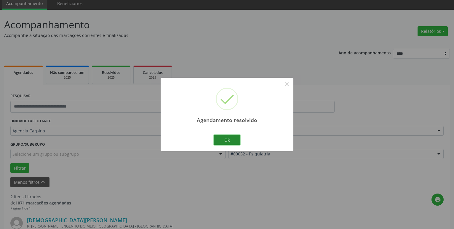
click at [223, 137] on button "Ok" at bounding box center [227, 140] width 27 height 10
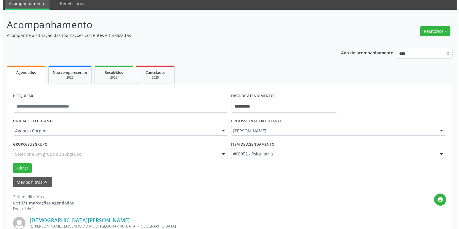
scroll to position [83, 0]
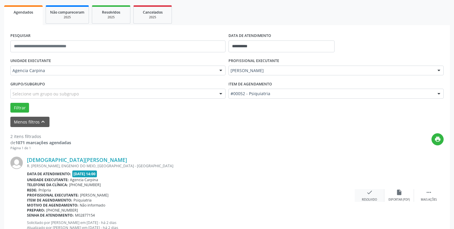
click at [367, 195] on icon "check" at bounding box center [369, 193] width 7 height 7
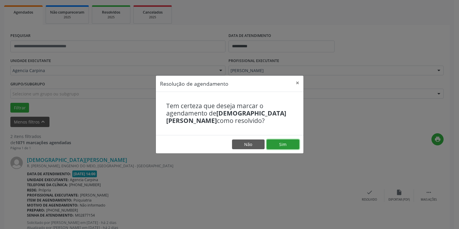
click at [278, 145] on button "Sim" at bounding box center [283, 145] width 33 height 10
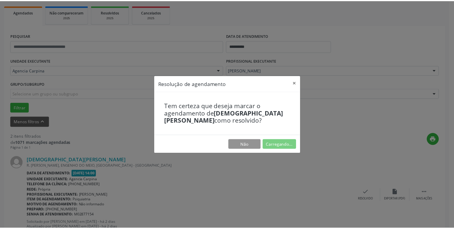
scroll to position [23, 0]
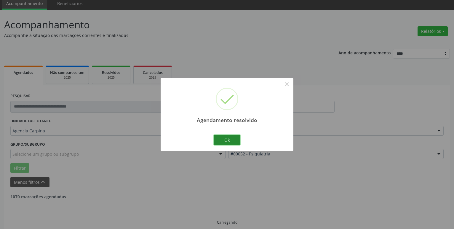
click at [221, 141] on button "Ok" at bounding box center [227, 140] width 27 height 10
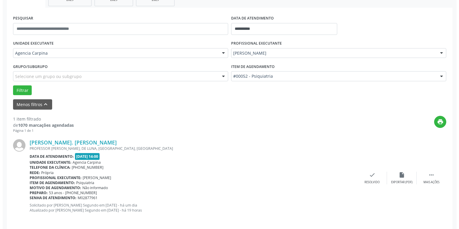
scroll to position [105, 0]
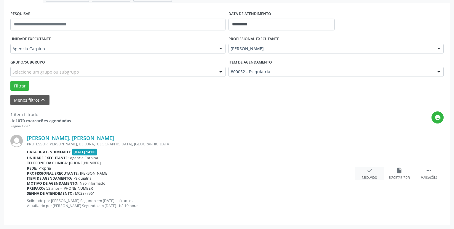
click at [371, 174] on icon "check" at bounding box center [369, 171] width 7 height 7
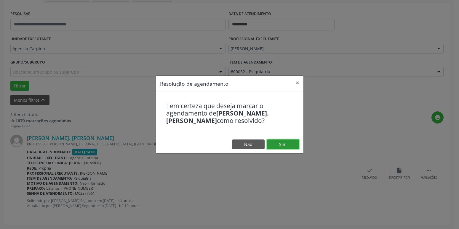
click at [288, 145] on button "Sim" at bounding box center [283, 145] width 33 height 10
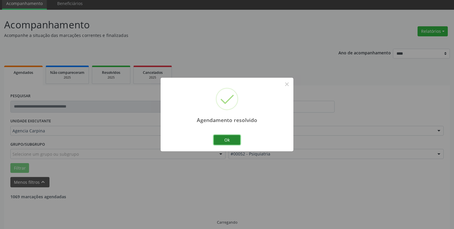
click at [232, 139] on button "Ok" at bounding box center [227, 140] width 27 height 10
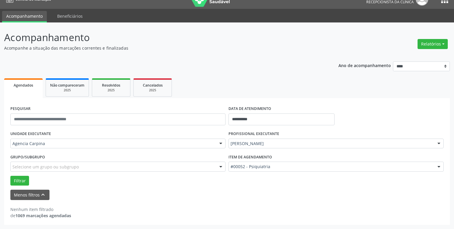
scroll to position [10, 0]
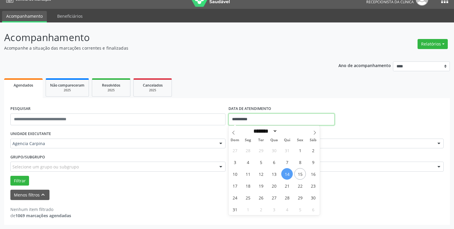
click at [251, 118] on input "**********" at bounding box center [281, 120] width 106 height 12
click at [287, 163] on span "7" at bounding box center [287, 163] width 12 height 12
type input "**********"
click at [287, 163] on span "7" at bounding box center [287, 163] width 12 height 12
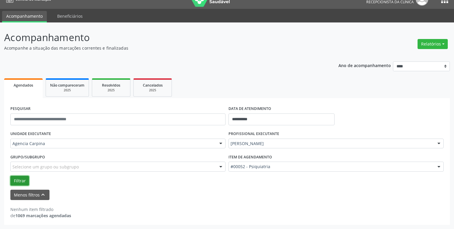
click at [21, 180] on button "Filtrar" at bounding box center [19, 181] width 19 height 10
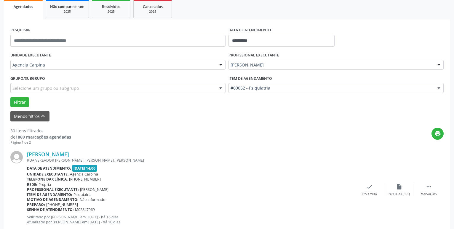
scroll to position [101, 0]
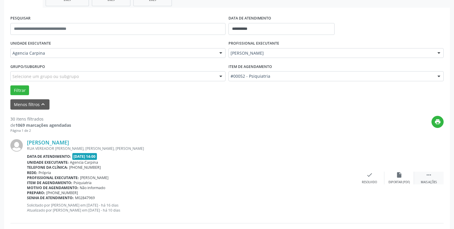
click at [428, 178] on icon "" at bounding box center [428, 175] width 7 height 7
click at [395, 176] on div "alarm_off Não compareceu" at bounding box center [399, 178] width 30 height 13
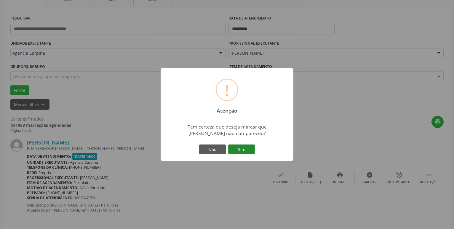
click at [236, 147] on button "Sim" at bounding box center [241, 150] width 27 height 10
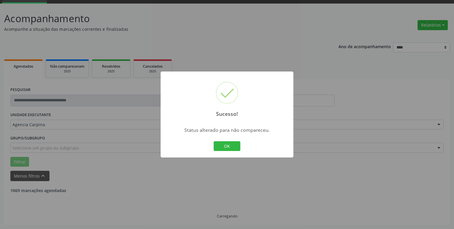
scroll to position [29, 0]
click at [234, 145] on button "OK" at bounding box center [227, 147] width 27 height 10
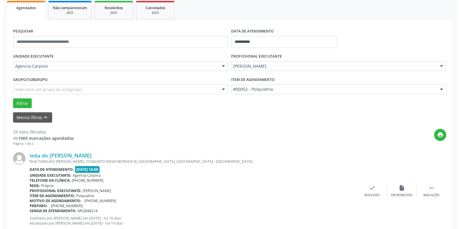
scroll to position [89, 0]
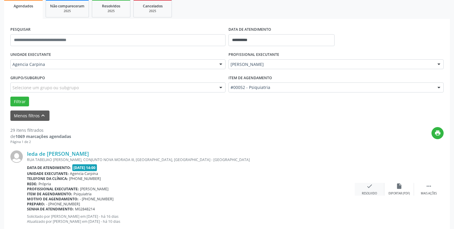
click at [372, 190] on icon "check" at bounding box center [369, 186] width 7 height 7
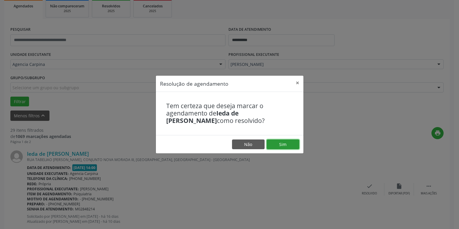
click at [288, 145] on button "Sim" at bounding box center [283, 145] width 33 height 10
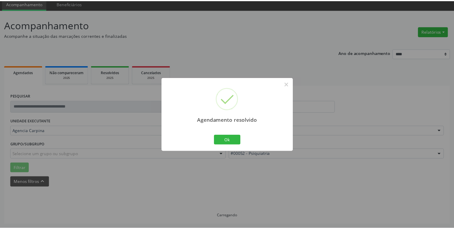
scroll to position [23, 0]
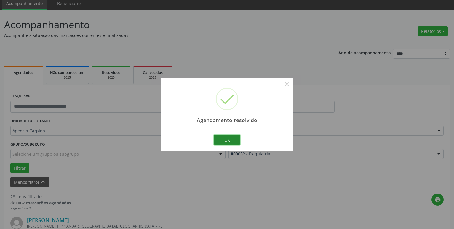
click at [227, 138] on button "Ok" at bounding box center [227, 140] width 27 height 10
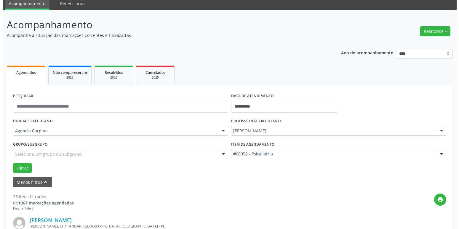
scroll to position [144, 0]
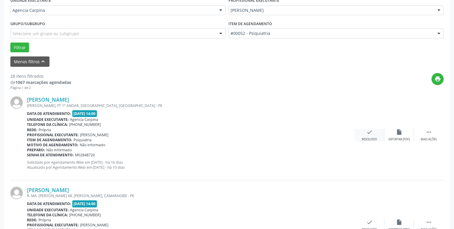
click at [367, 135] on icon "check" at bounding box center [369, 132] width 7 height 7
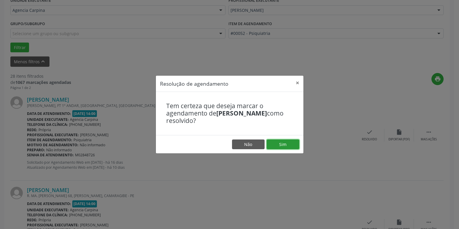
click at [298, 144] on button "Sim" at bounding box center [283, 145] width 33 height 10
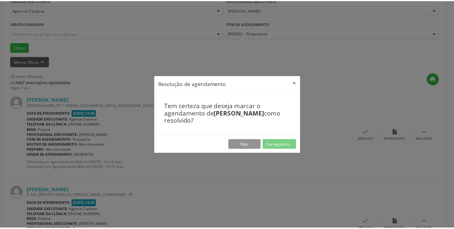
scroll to position [23, 0]
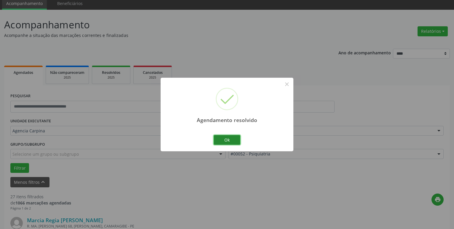
click at [230, 139] on button "Ok" at bounding box center [227, 140] width 27 height 10
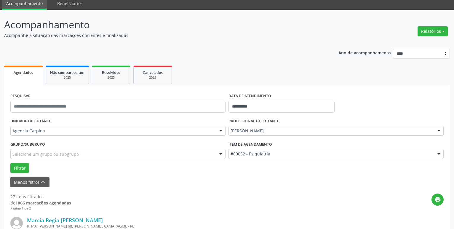
scroll to position [83, 0]
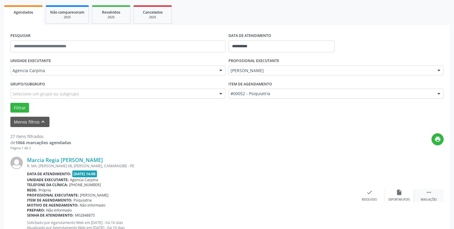
click at [428, 196] on icon "" at bounding box center [428, 193] width 7 height 7
click at [392, 195] on div "alarm_off Não compareceu" at bounding box center [399, 196] width 30 height 13
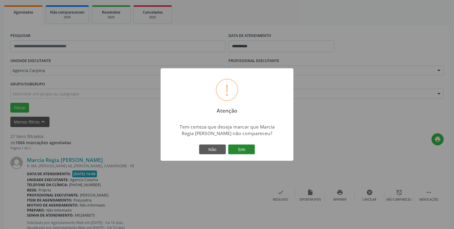
click at [242, 152] on button "Sim" at bounding box center [241, 150] width 27 height 10
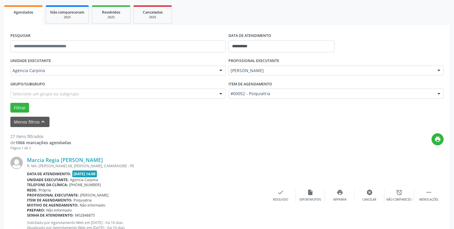
scroll to position [29, 0]
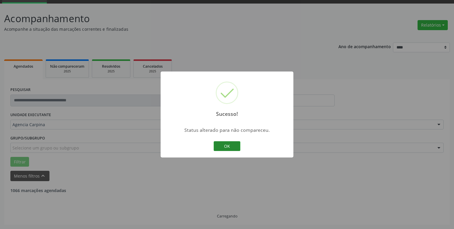
click at [228, 149] on button "OK" at bounding box center [227, 147] width 27 height 10
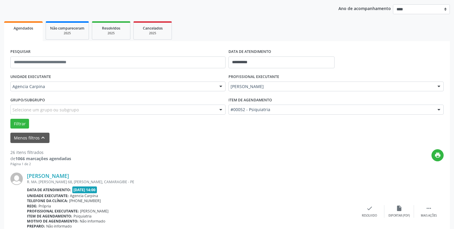
scroll to position [120, 0]
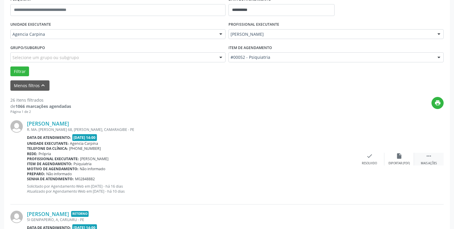
click at [429, 157] on icon "" at bounding box center [428, 156] width 7 height 7
click at [399, 160] on icon "alarm_off" at bounding box center [399, 156] width 7 height 7
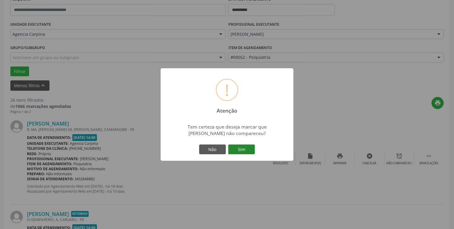
click at [243, 150] on button "Sim" at bounding box center [241, 150] width 27 height 10
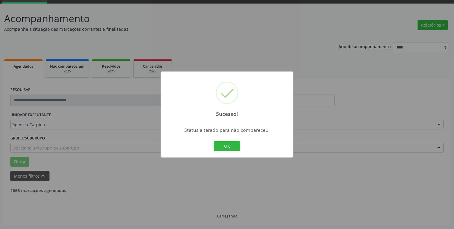
scroll to position [29, 0]
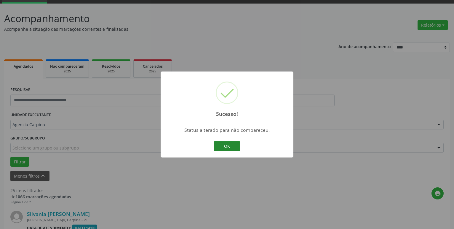
click at [237, 146] on button "OK" at bounding box center [227, 147] width 27 height 10
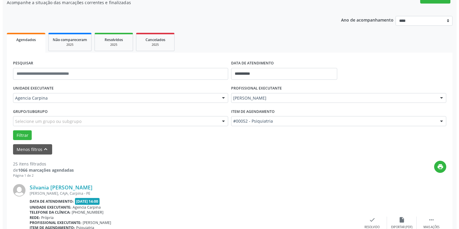
scroll to position [89, 0]
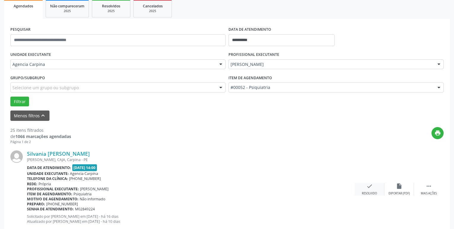
click at [367, 186] on icon "check" at bounding box center [369, 186] width 7 height 7
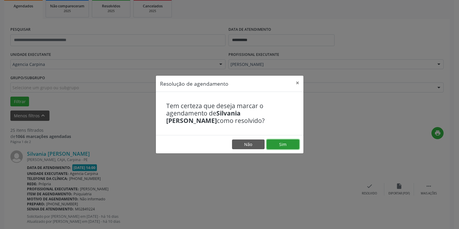
click at [289, 145] on button "Sim" at bounding box center [283, 145] width 33 height 10
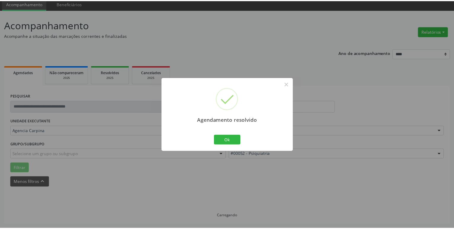
scroll to position [23, 0]
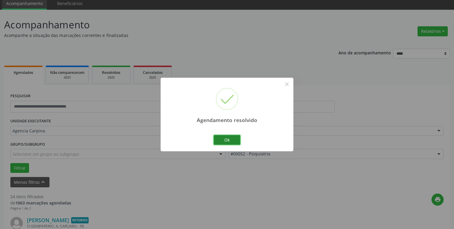
click at [229, 138] on button "Ok" at bounding box center [227, 140] width 27 height 10
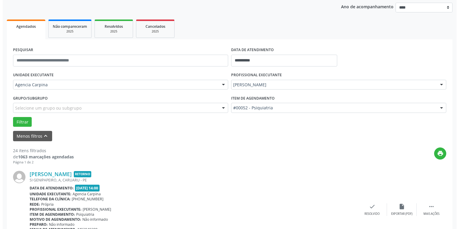
scroll to position [113, 0]
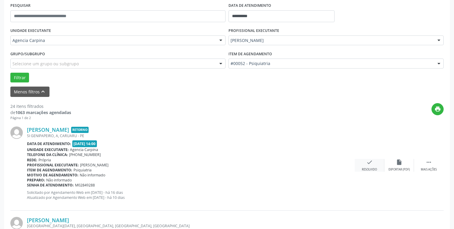
click at [364, 166] on div "check Resolvido" at bounding box center [369, 165] width 30 height 13
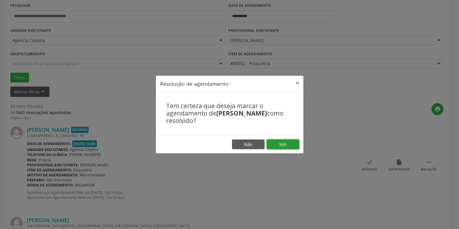
click at [285, 145] on button "Sim" at bounding box center [283, 145] width 33 height 10
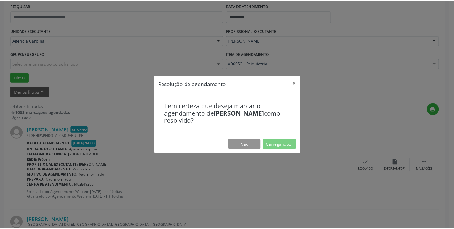
scroll to position [23, 0]
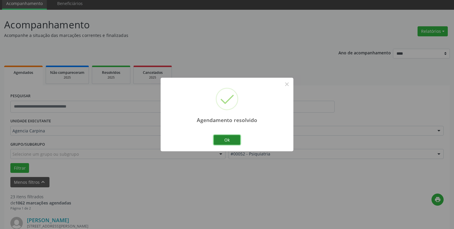
click at [226, 138] on button "Ok" at bounding box center [227, 140] width 27 height 10
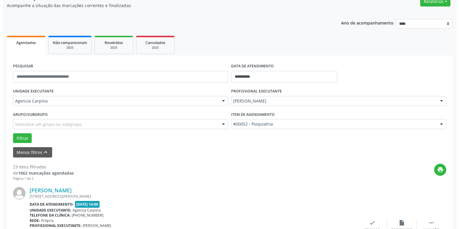
scroll to position [83, 0]
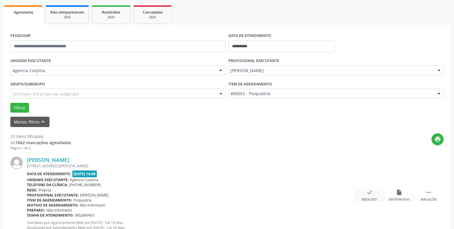
click at [369, 192] on icon "check" at bounding box center [369, 193] width 7 height 7
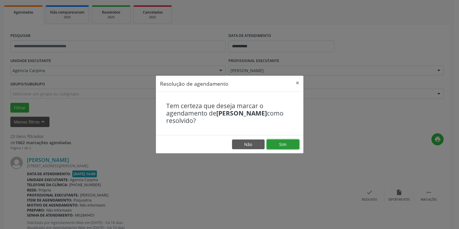
click at [280, 144] on button "Sim" at bounding box center [283, 145] width 33 height 10
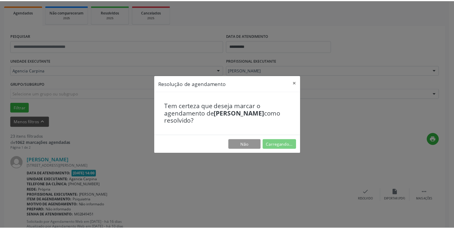
scroll to position [23, 0]
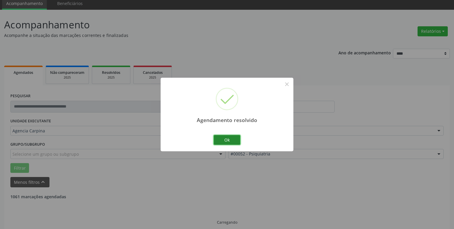
click at [230, 141] on button "Ok" at bounding box center [227, 140] width 27 height 10
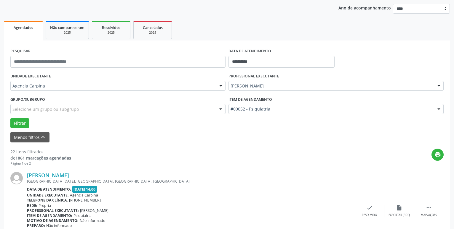
scroll to position [113, 0]
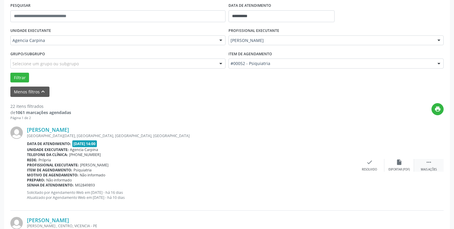
click at [428, 163] on icon "" at bounding box center [428, 162] width 7 height 7
click at [399, 165] on icon "alarm_off" at bounding box center [399, 162] width 7 height 7
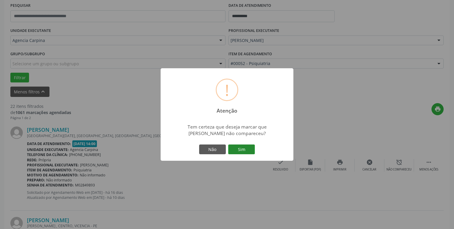
click at [238, 147] on button "Sim" at bounding box center [241, 150] width 27 height 10
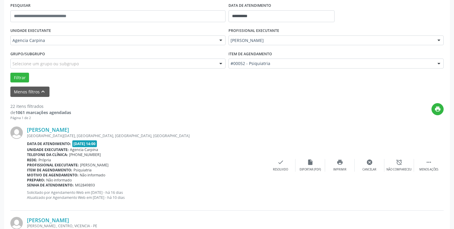
scroll to position [29, 0]
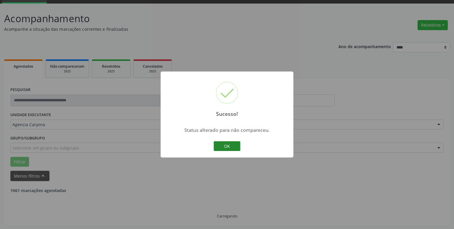
click at [224, 146] on button "OK" at bounding box center [227, 147] width 27 height 10
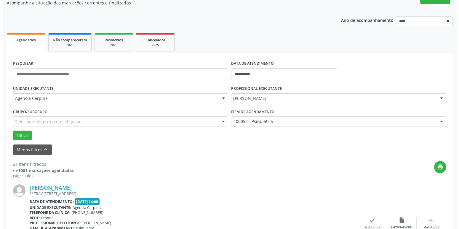
scroll to position [120, 0]
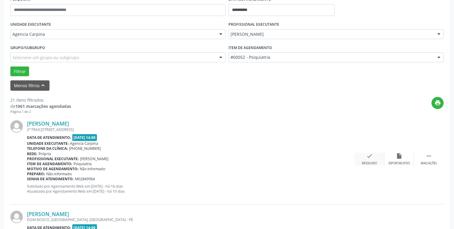
click at [367, 162] on div "Resolvido" at bounding box center [369, 164] width 15 height 4
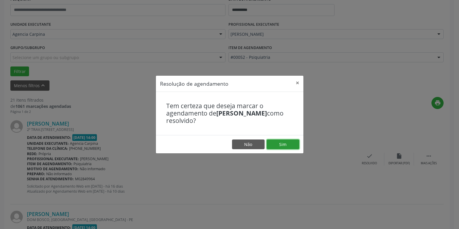
click at [284, 146] on button "Sim" at bounding box center [283, 145] width 33 height 10
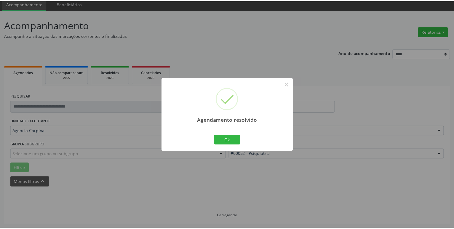
scroll to position [23, 0]
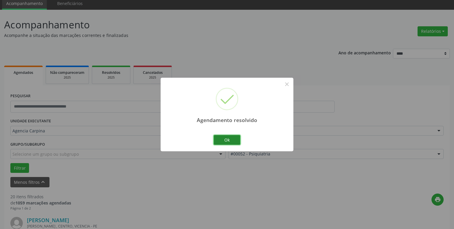
click at [227, 138] on button "Ok" at bounding box center [227, 140] width 27 height 10
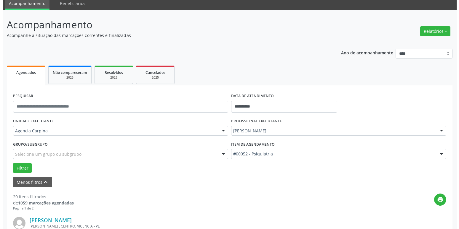
scroll to position [113, 0]
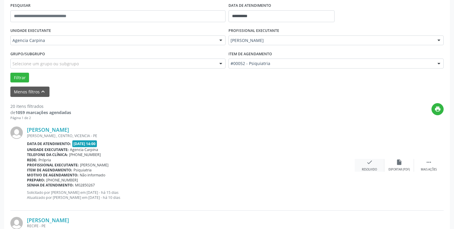
click at [367, 161] on icon "check" at bounding box center [369, 162] width 7 height 7
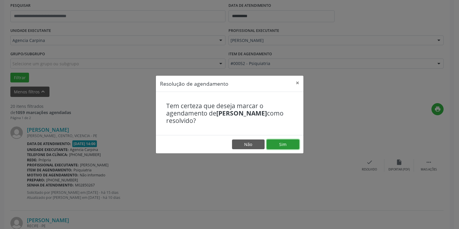
click at [282, 145] on button "Sim" at bounding box center [283, 145] width 33 height 10
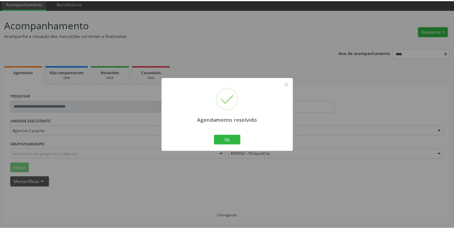
scroll to position [23, 0]
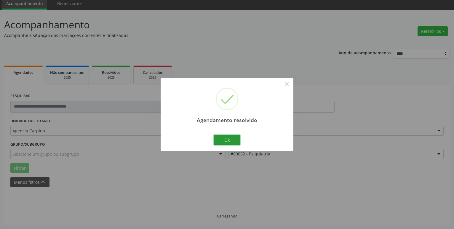
click at [236, 140] on button "Ok" at bounding box center [227, 140] width 27 height 10
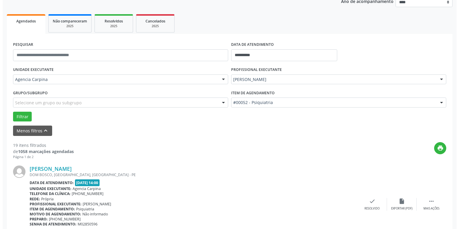
scroll to position [83, 0]
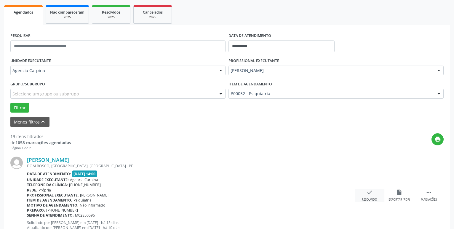
click at [372, 196] on icon "check" at bounding box center [369, 193] width 7 height 7
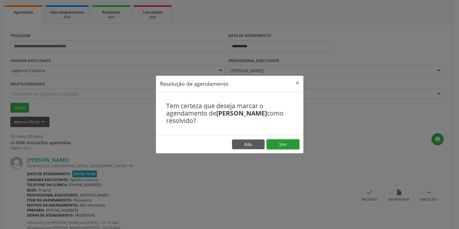
click at [294, 147] on button "Sim" at bounding box center [283, 145] width 33 height 10
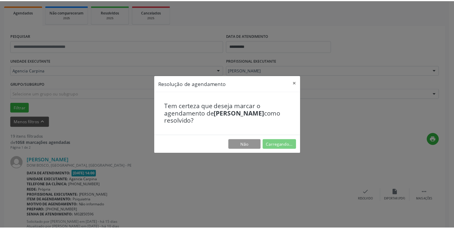
scroll to position [23, 0]
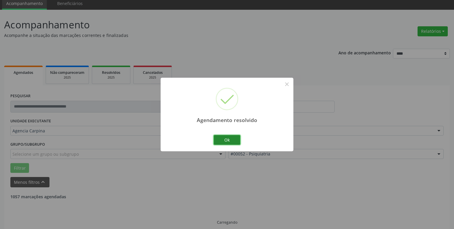
click at [223, 139] on button "Ok" at bounding box center [227, 140] width 27 height 10
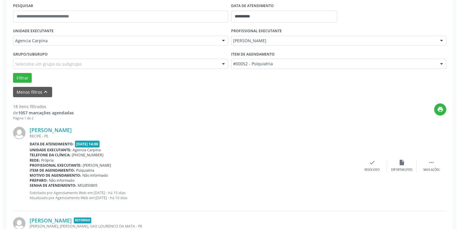
scroll to position [113, 0]
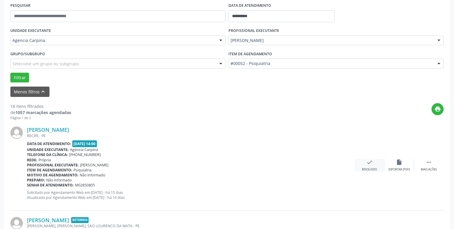
click at [366, 166] on div "check Resolvido" at bounding box center [369, 165] width 30 height 13
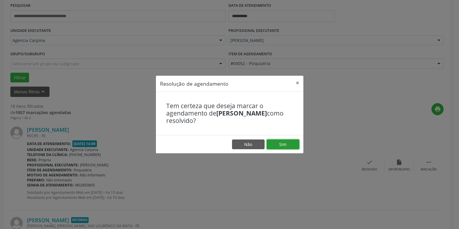
click at [284, 142] on button "Sim" at bounding box center [283, 145] width 33 height 10
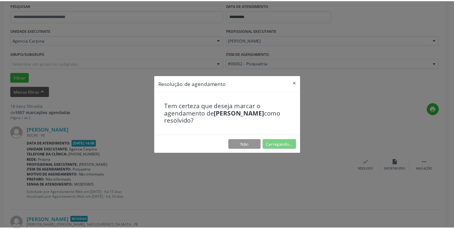
scroll to position [23, 0]
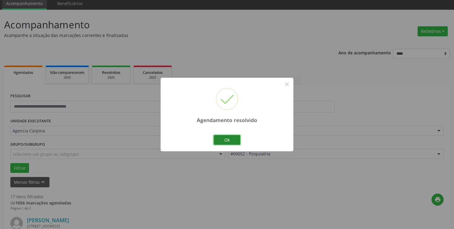
click at [231, 139] on button "Ok" at bounding box center [227, 140] width 27 height 10
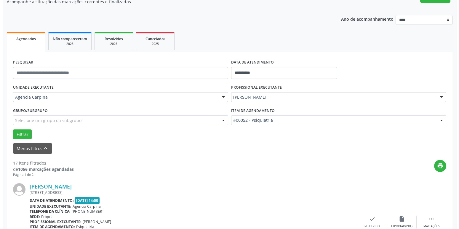
scroll to position [83, 0]
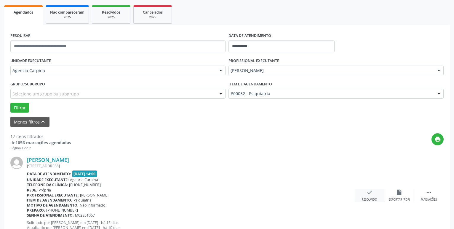
click at [368, 192] on icon "check" at bounding box center [369, 193] width 7 height 7
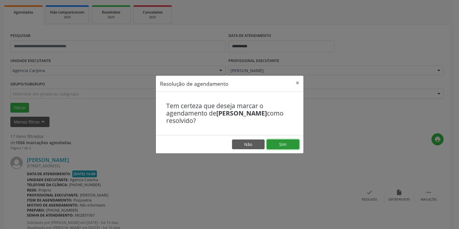
click at [290, 145] on button "Sim" at bounding box center [283, 145] width 33 height 10
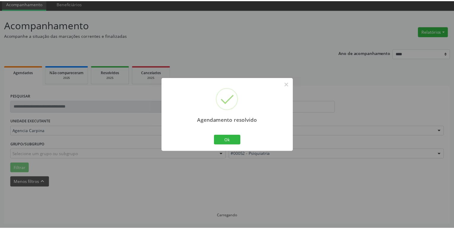
scroll to position [23, 0]
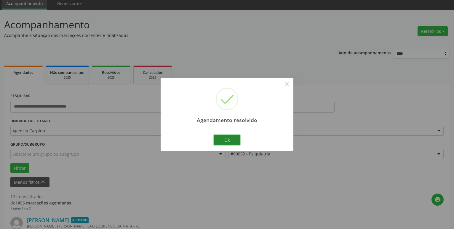
click at [225, 143] on button "Ok" at bounding box center [227, 140] width 27 height 10
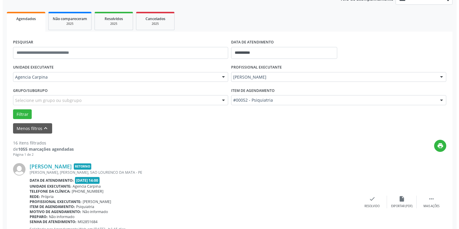
scroll to position [83, 0]
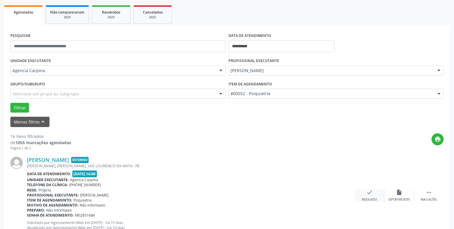
click at [368, 196] on icon "check" at bounding box center [369, 193] width 7 height 7
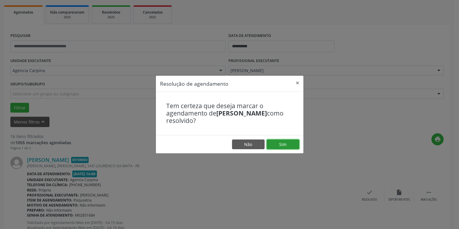
click at [291, 146] on button "Sim" at bounding box center [283, 145] width 33 height 10
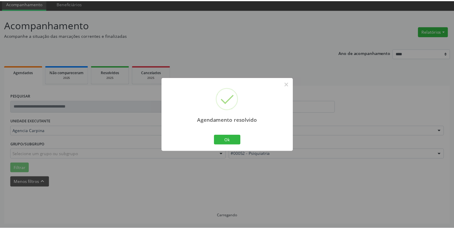
scroll to position [23, 0]
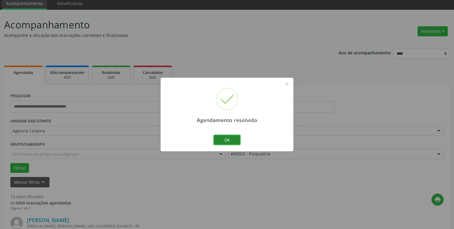
click at [229, 139] on button "Ok" at bounding box center [227, 140] width 27 height 10
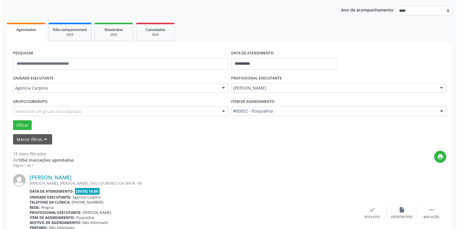
scroll to position [113, 0]
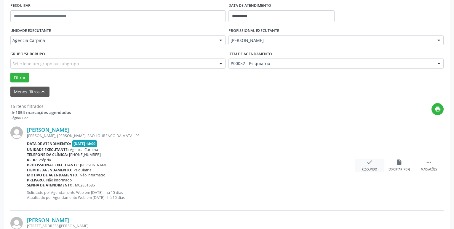
click at [370, 165] on icon "check" at bounding box center [369, 162] width 7 height 7
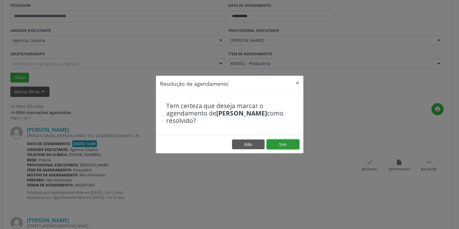
click at [278, 142] on button "Sim" at bounding box center [283, 145] width 33 height 10
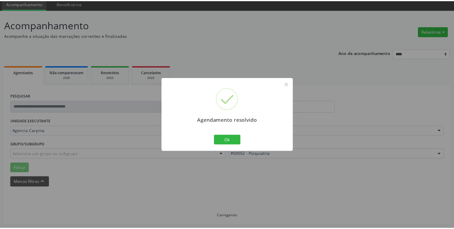
scroll to position [23, 0]
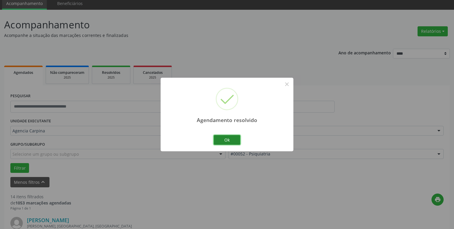
click at [233, 139] on button "Ok" at bounding box center [227, 140] width 27 height 10
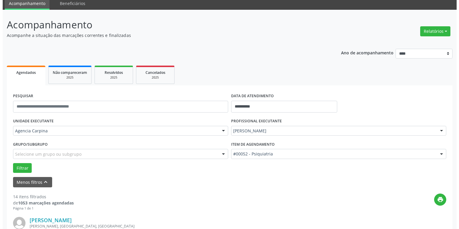
scroll to position [83, 0]
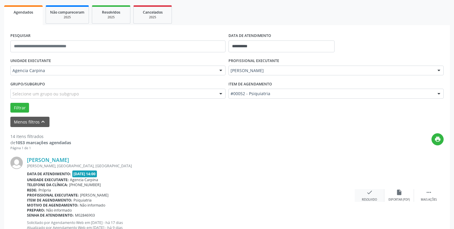
click at [368, 196] on icon "check" at bounding box center [369, 193] width 7 height 7
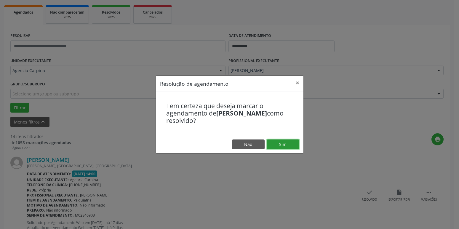
click at [288, 142] on button "Sim" at bounding box center [283, 145] width 33 height 10
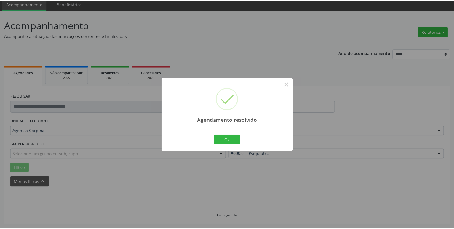
scroll to position [23, 0]
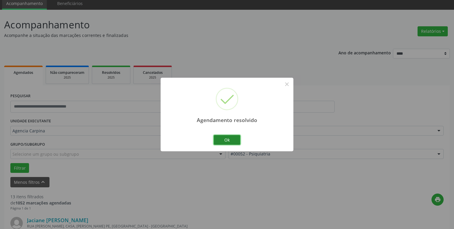
click at [227, 139] on button "Ok" at bounding box center [227, 140] width 27 height 10
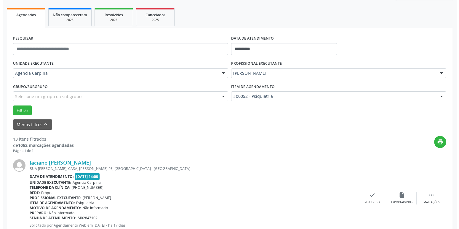
scroll to position [83, 0]
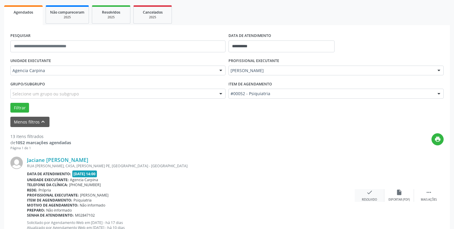
click at [369, 194] on icon "check" at bounding box center [369, 193] width 7 height 7
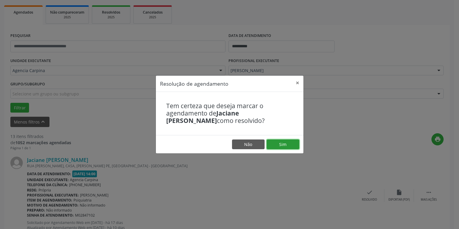
click at [292, 141] on button "Sim" at bounding box center [283, 145] width 33 height 10
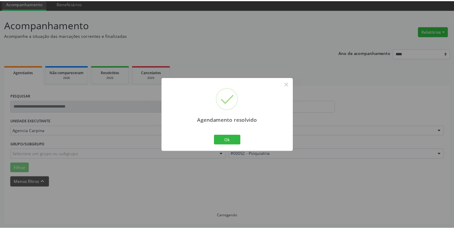
scroll to position [23, 0]
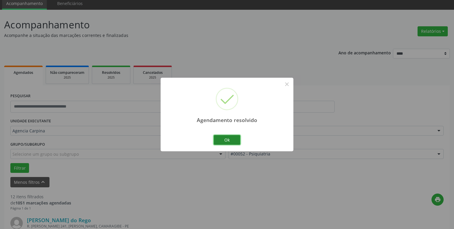
click at [233, 139] on button "Ok" at bounding box center [227, 140] width 27 height 10
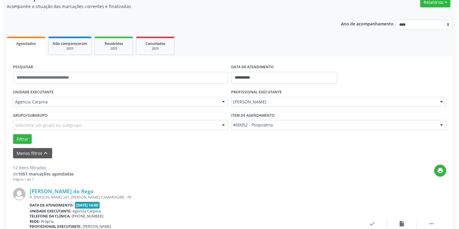
scroll to position [113, 0]
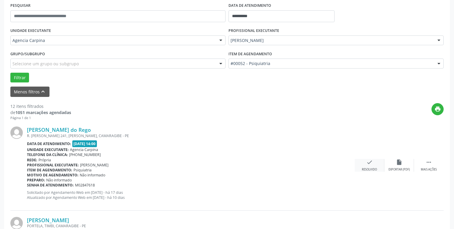
click at [369, 163] on icon "check" at bounding box center [369, 162] width 7 height 7
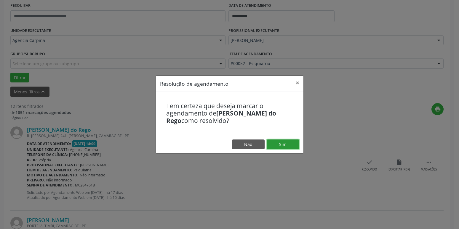
click at [290, 145] on button "Sim" at bounding box center [283, 145] width 33 height 10
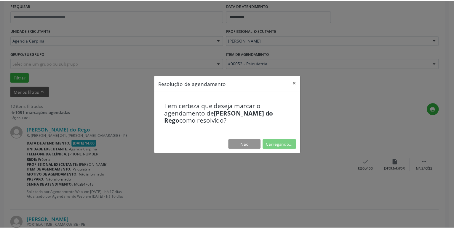
scroll to position [23, 0]
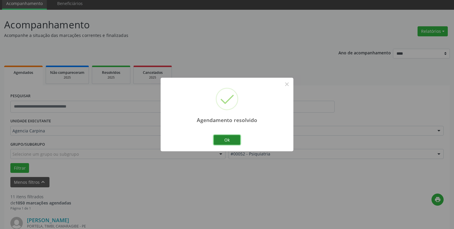
click at [228, 140] on button "Ok" at bounding box center [227, 140] width 27 height 10
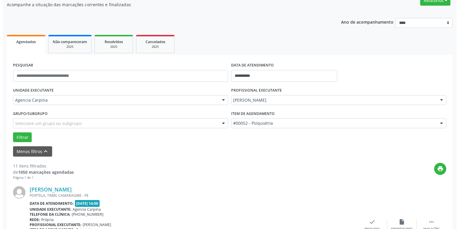
scroll to position [83, 0]
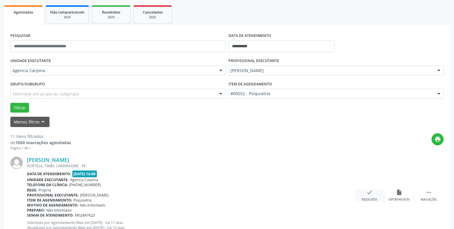
click at [370, 196] on icon "check" at bounding box center [369, 193] width 7 height 7
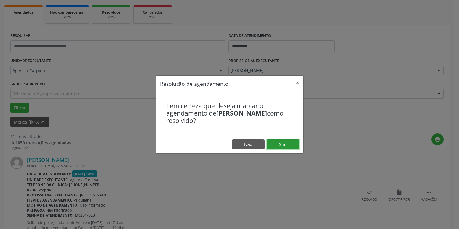
click at [289, 146] on button "Sim" at bounding box center [283, 145] width 33 height 10
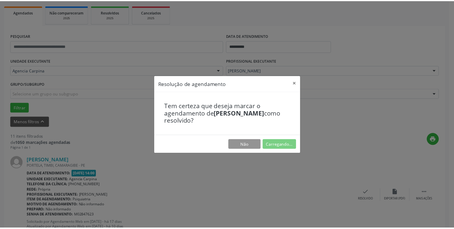
scroll to position [23, 0]
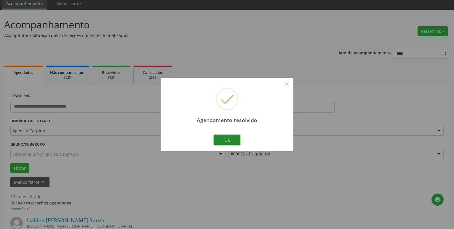
click at [224, 142] on button "Ok" at bounding box center [227, 140] width 27 height 10
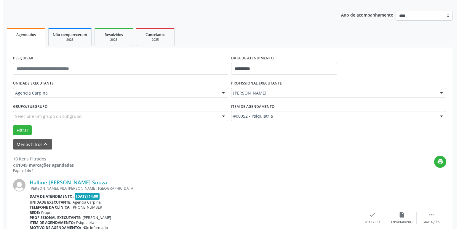
scroll to position [83, 0]
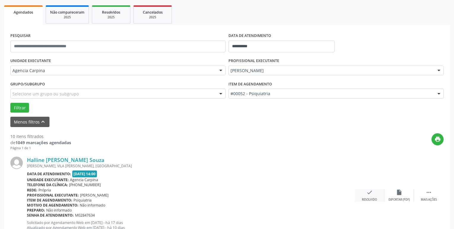
click at [367, 192] on icon "check" at bounding box center [369, 193] width 7 height 7
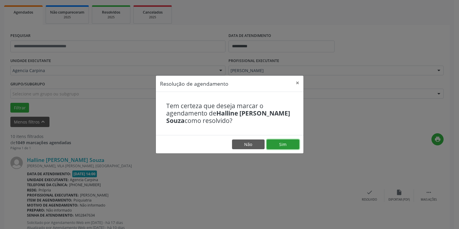
click at [283, 142] on button "Sim" at bounding box center [283, 145] width 33 height 10
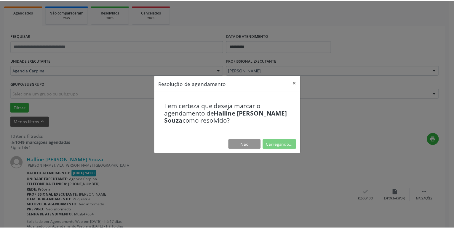
scroll to position [23, 0]
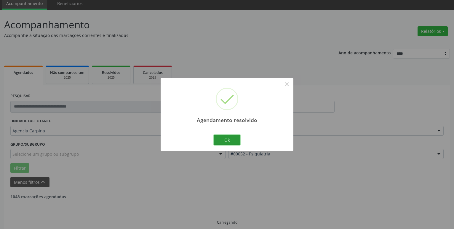
click at [229, 141] on button "Ok" at bounding box center [227, 140] width 27 height 10
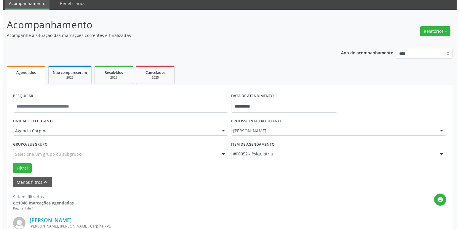
scroll to position [113, 0]
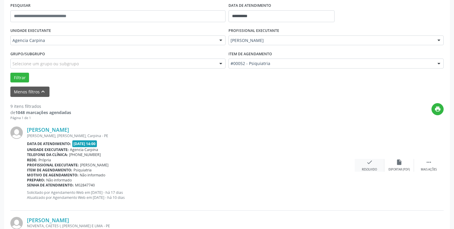
click at [368, 166] on icon "check" at bounding box center [369, 162] width 7 height 7
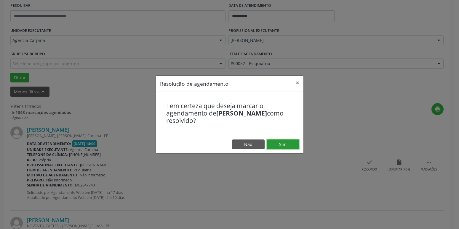
click at [290, 146] on button "Sim" at bounding box center [283, 145] width 33 height 10
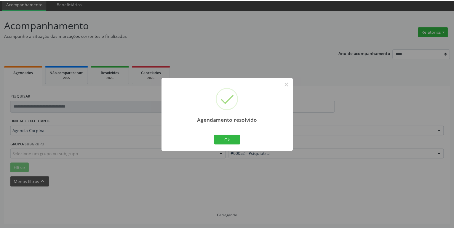
scroll to position [23, 0]
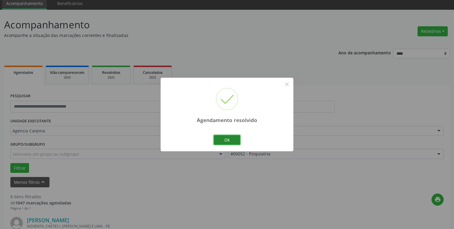
click at [229, 141] on button "Ok" at bounding box center [227, 140] width 27 height 10
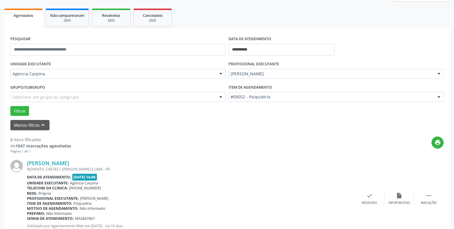
scroll to position [83, 0]
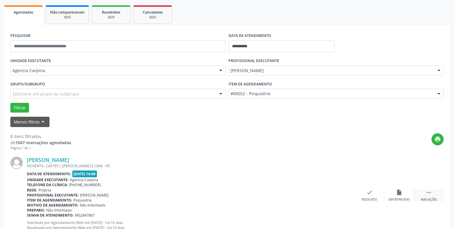
click at [429, 196] on icon "" at bounding box center [428, 193] width 7 height 7
click at [397, 193] on icon "alarm_off" at bounding box center [399, 193] width 7 height 7
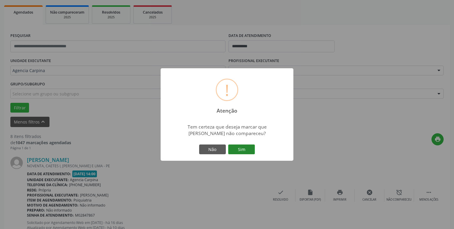
click at [243, 148] on button "Sim" at bounding box center [241, 150] width 27 height 10
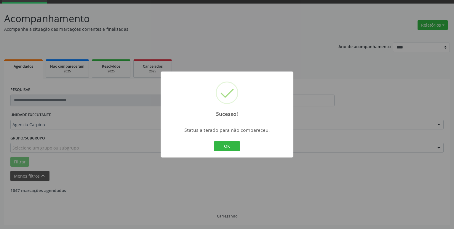
scroll to position [29, 0]
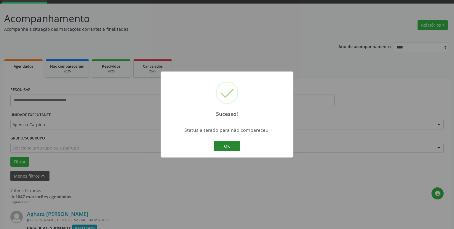
click at [234, 146] on button "OK" at bounding box center [227, 147] width 27 height 10
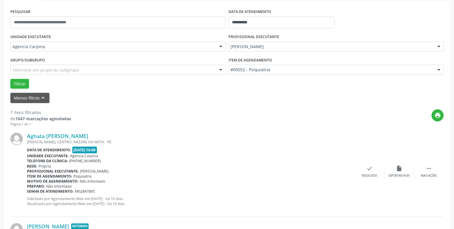
scroll to position [120, 0]
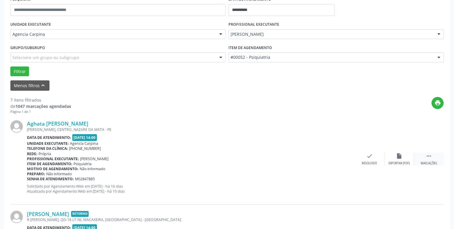
click at [426, 160] on icon "" at bounding box center [428, 156] width 7 height 7
click at [398, 159] on icon "alarm_off" at bounding box center [399, 156] width 7 height 7
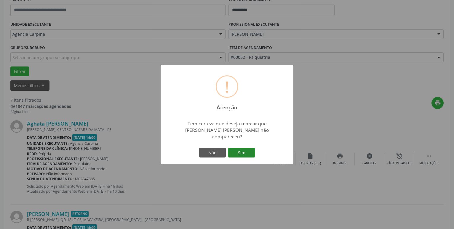
click at [237, 152] on button "Sim" at bounding box center [241, 153] width 27 height 10
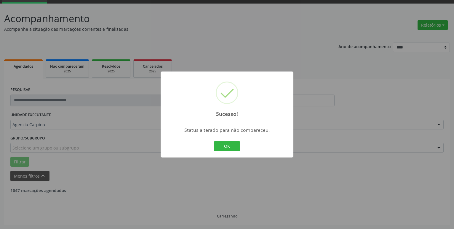
scroll to position [29, 0]
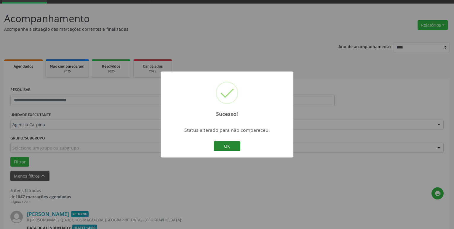
click at [234, 147] on button "OK" at bounding box center [227, 147] width 27 height 10
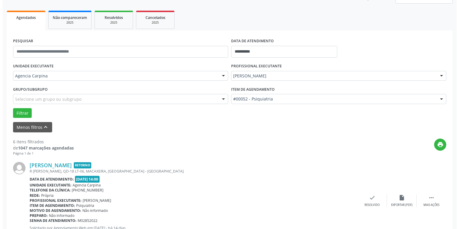
scroll to position [89, 0]
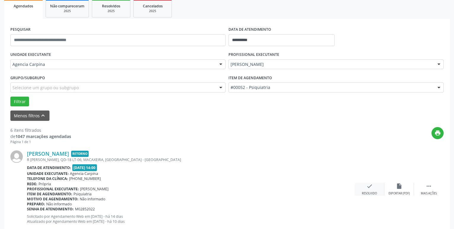
click at [366, 190] on icon "check" at bounding box center [369, 186] width 7 height 7
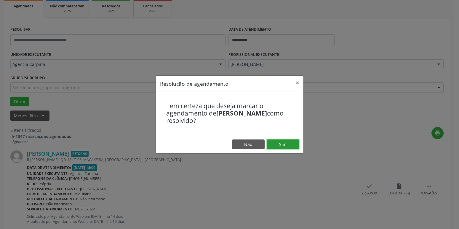
click at [285, 142] on button "Sim" at bounding box center [283, 145] width 33 height 10
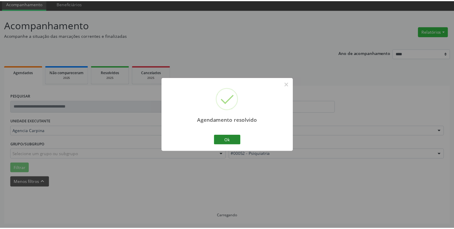
scroll to position [23, 0]
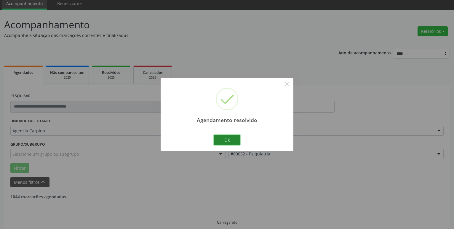
click at [231, 140] on button "Ok" at bounding box center [227, 140] width 27 height 10
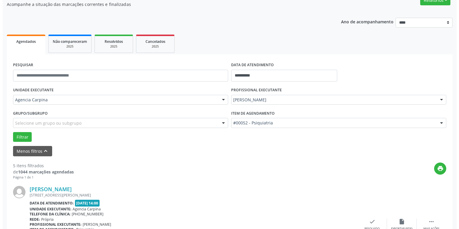
scroll to position [83, 0]
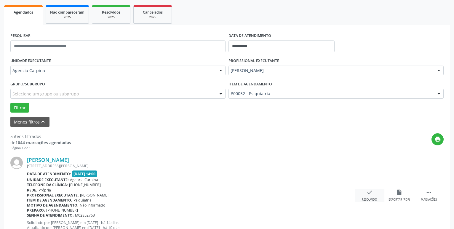
click at [367, 194] on icon "check" at bounding box center [369, 193] width 7 height 7
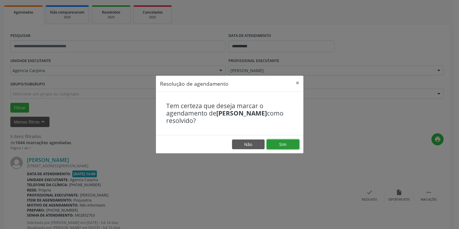
click at [285, 144] on button "Sim" at bounding box center [283, 145] width 33 height 10
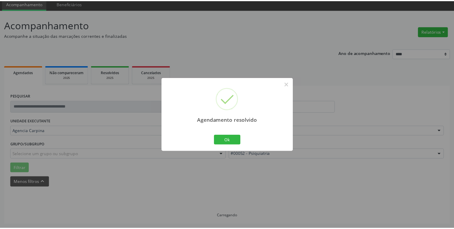
scroll to position [23, 0]
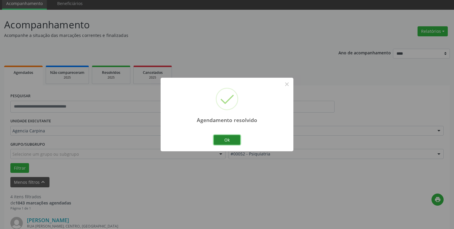
click at [226, 140] on button "Ok" at bounding box center [227, 140] width 27 height 10
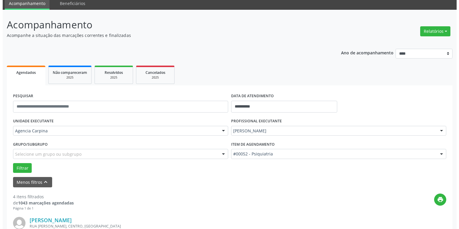
scroll to position [83, 0]
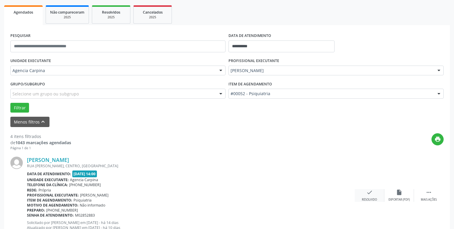
click at [369, 196] on icon "check" at bounding box center [369, 193] width 7 height 7
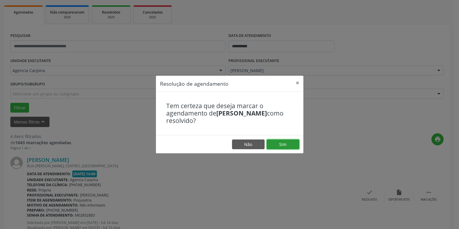
click at [287, 147] on button "Sim" at bounding box center [283, 145] width 33 height 10
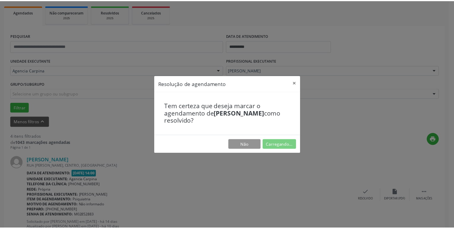
scroll to position [23, 0]
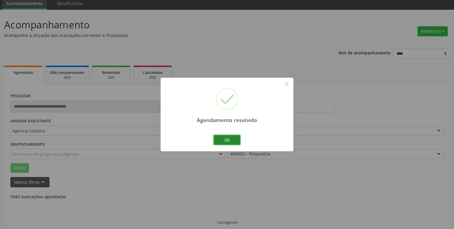
click at [232, 140] on button "Ok" at bounding box center [227, 140] width 27 height 10
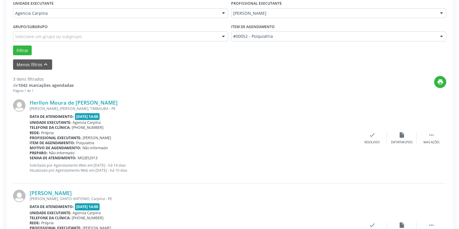
scroll to position [144, 0]
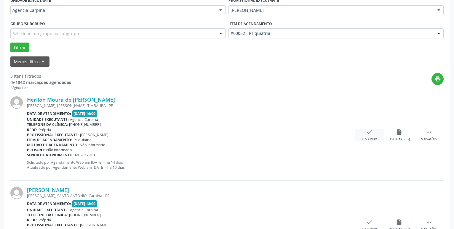
click at [369, 136] on icon "check" at bounding box center [369, 132] width 7 height 7
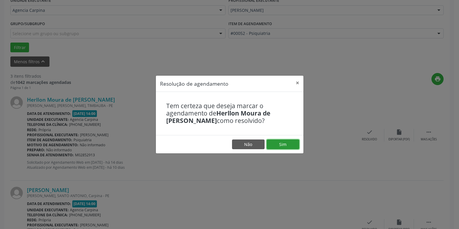
click at [278, 146] on button "Sim" at bounding box center [283, 145] width 33 height 10
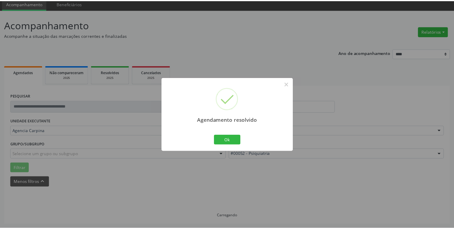
scroll to position [23, 0]
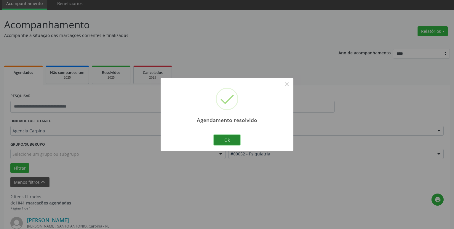
click at [222, 139] on button "Ok" at bounding box center [227, 140] width 27 height 10
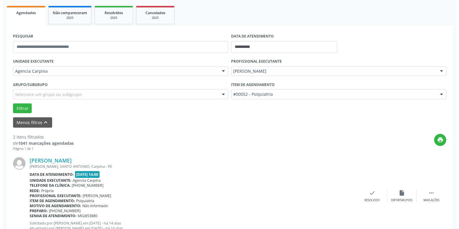
scroll to position [83, 0]
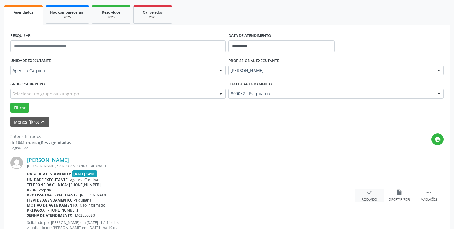
click at [368, 200] on div "Resolvido" at bounding box center [369, 200] width 15 height 4
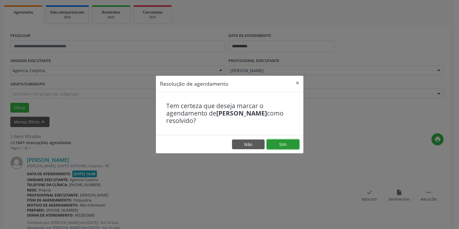
click at [284, 146] on button "Sim" at bounding box center [283, 145] width 33 height 10
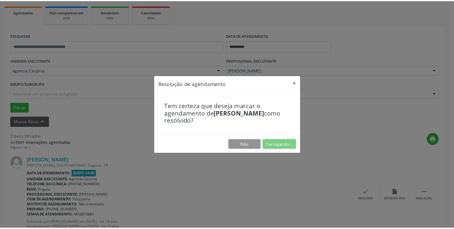
scroll to position [23, 0]
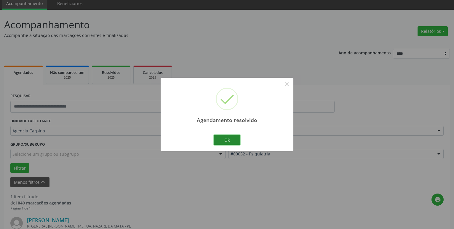
click at [228, 138] on button "Ok" at bounding box center [227, 140] width 27 height 10
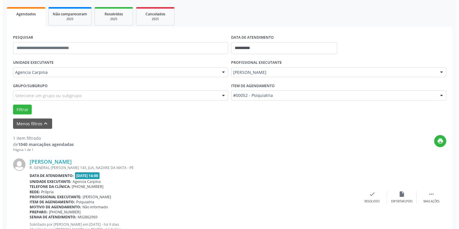
scroll to position [83, 0]
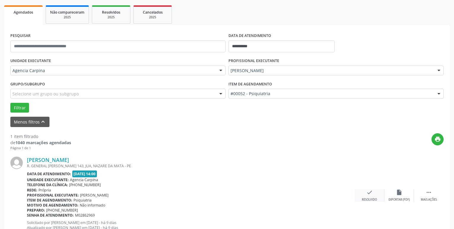
click at [370, 192] on icon "check" at bounding box center [369, 193] width 7 height 7
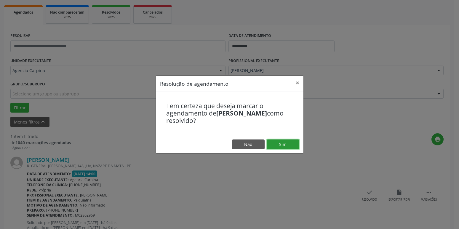
click at [283, 141] on button "Sim" at bounding box center [283, 145] width 33 height 10
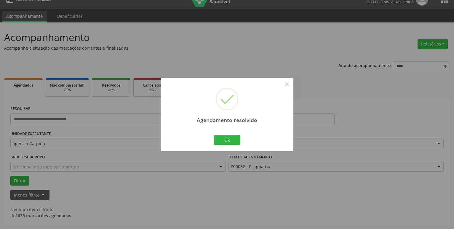
scroll to position [10, 0]
click at [220, 143] on button "Ok" at bounding box center [227, 140] width 27 height 10
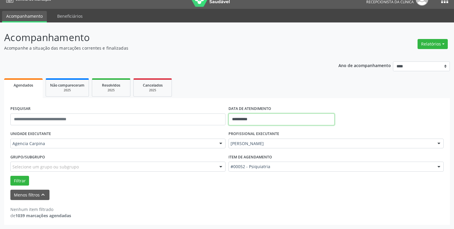
click at [240, 118] on input "**********" at bounding box center [281, 120] width 106 height 12
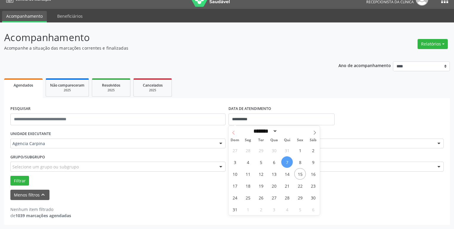
click at [235, 130] on span at bounding box center [233, 131] width 10 height 10
select select "*"
click at [285, 199] on span "31" at bounding box center [287, 198] width 12 height 12
type input "**********"
click at [285, 199] on span "31" at bounding box center [287, 198] width 12 height 12
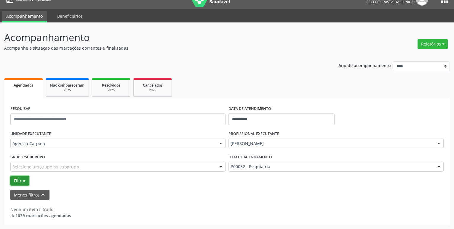
click at [19, 182] on button "Filtrar" at bounding box center [19, 181] width 19 height 10
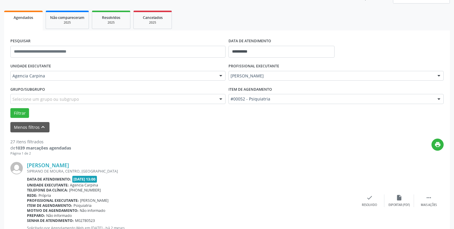
scroll to position [101, 0]
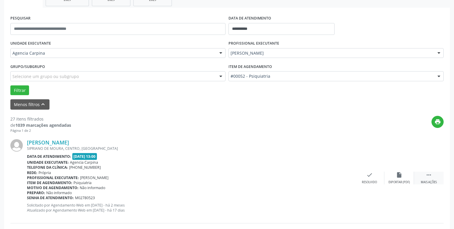
click at [428, 174] on icon "" at bounding box center [428, 175] width 7 height 7
click at [401, 178] on icon "alarm_off" at bounding box center [399, 175] width 7 height 7
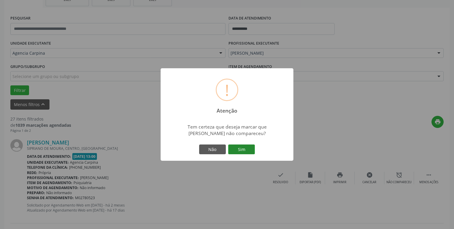
click at [246, 149] on button "Sim" at bounding box center [241, 150] width 27 height 10
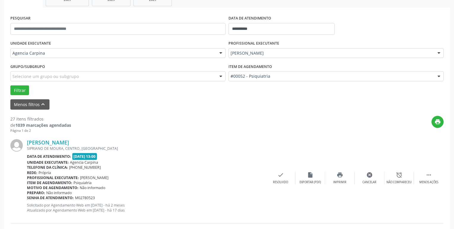
scroll to position [29, 0]
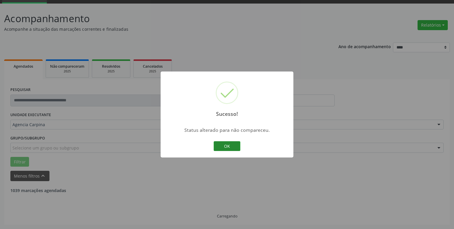
click at [225, 148] on button "OK" at bounding box center [227, 147] width 27 height 10
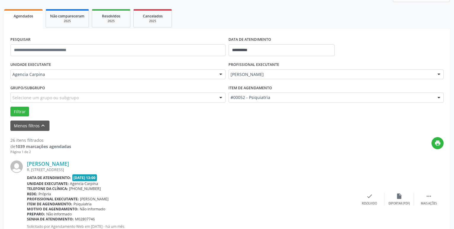
scroll to position [120, 0]
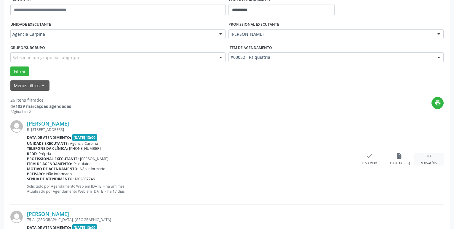
click at [428, 157] on icon "" at bounding box center [428, 156] width 7 height 7
click at [396, 159] on icon "alarm_off" at bounding box center [399, 156] width 7 height 7
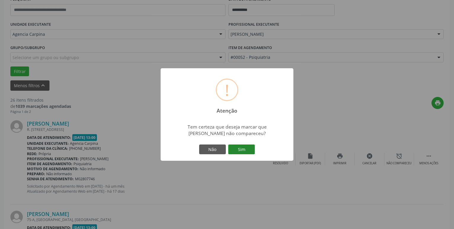
click at [246, 147] on button "Sim" at bounding box center [241, 150] width 27 height 10
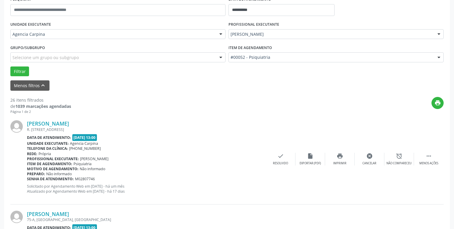
scroll to position [29, 0]
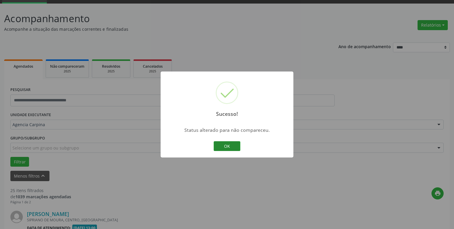
click at [227, 146] on button "OK" at bounding box center [227, 147] width 27 height 10
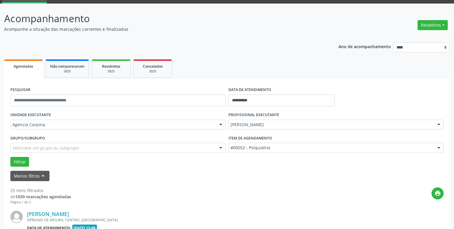
scroll to position [120, 0]
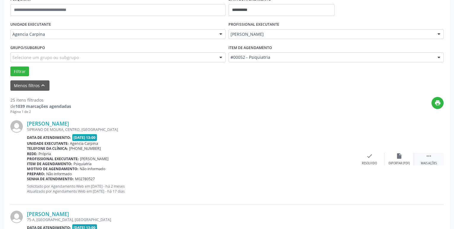
click at [426, 156] on icon "" at bounding box center [428, 156] width 7 height 7
click at [397, 153] on div "[PERSON_NAME] [GEOGRAPHIC_DATA], [GEOGRAPHIC_DATA], [GEOGRAPHIC_DATA] Data de a…" at bounding box center [226, 159] width 433 height 90
click at [402, 159] on icon "alarm_off" at bounding box center [399, 156] width 7 height 7
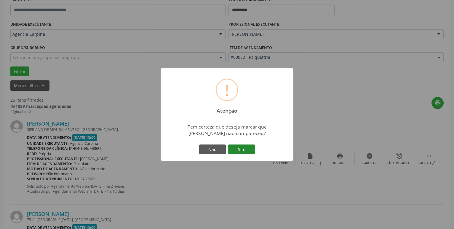
click at [241, 150] on button "Sim" at bounding box center [241, 150] width 27 height 10
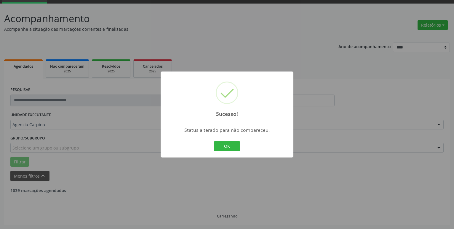
scroll to position [29, 0]
click at [221, 150] on button "OK" at bounding box center [227, 147] width 27 height 10
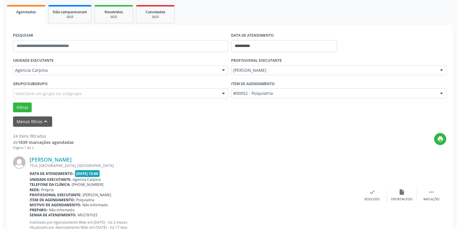
scroll to position [89, 0]
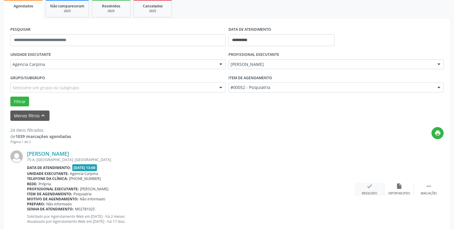
click at [370, 190] on icon "check" at bounding box center [369, 186] width 7 height 7
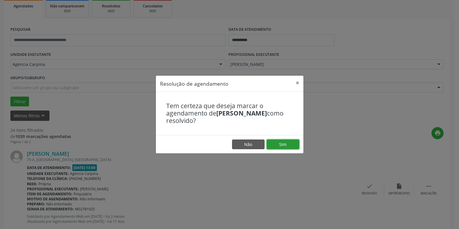
click at [283, 147] on button "Sim" at bounding box center [283, 145] width 33 height 10
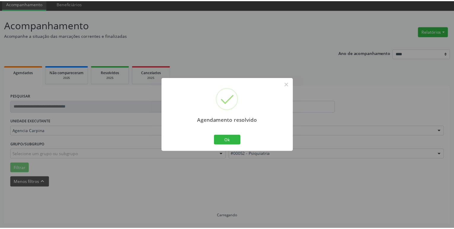
scroll to position [23, 0]
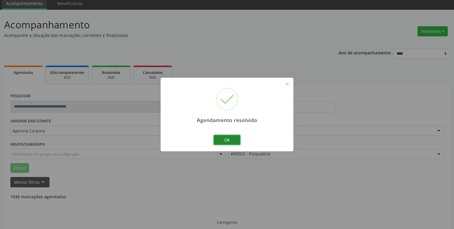
click at [231, 139] on button "Ok" at bounding box center [227, 140] width 27 height 10
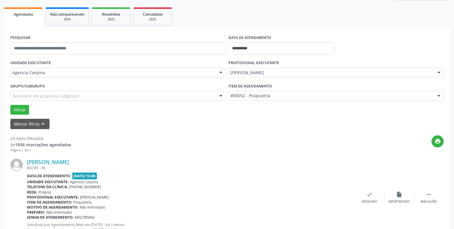
scroll to position [83, 0]
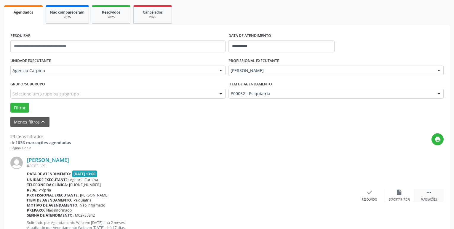
click at [428, 192] on icon "" at bounding box center [428, 193] width 7 height 7
click at [398, 198] on div "alarm_off Não compareceu" at bounding box center [399, 196] width 30 height 13
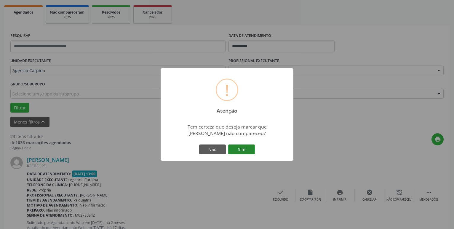
click at [244, 149] on button "Sim" at bounding box center [241, 150] width 27 height 10
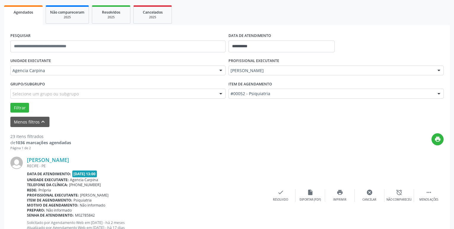
scroll to position [29, 0]
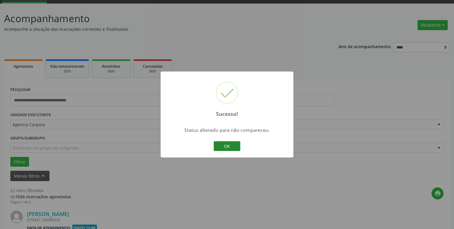
click at [229, 144] on button "OK" at bounding box center [227, 147] width 27 height 10
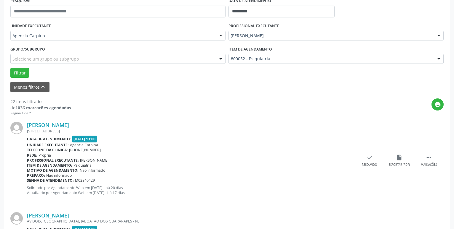
scroll to position [120, 0]
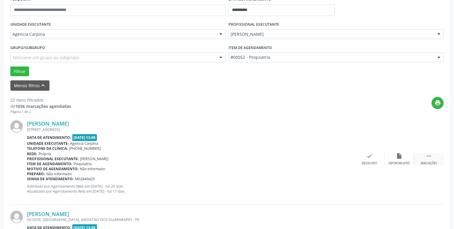
click at [429, 160] on icon "" at bounding box center [428, 156] width 7 height 7
click at [401, 163] on div "Não compareceu" at bounding box center [398, 164] width 25 height 4
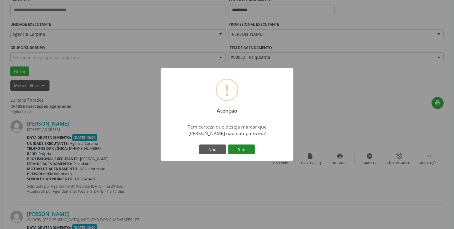
click at [246, 153] on button "Sim" at bounding box center [241, 150] width 27 height 10
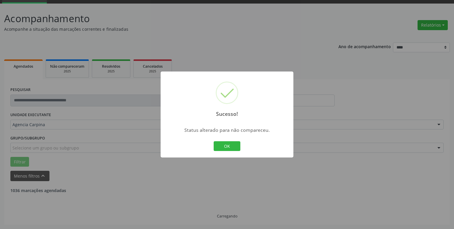
scroll to position [29, 0]
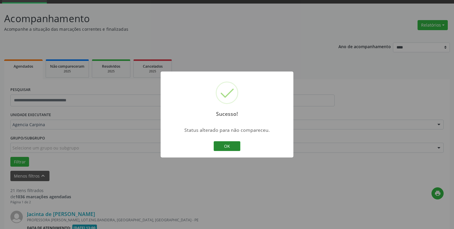
click at [229, 143] on button "OK" at bounding box center [227, 147] width 27 height 10
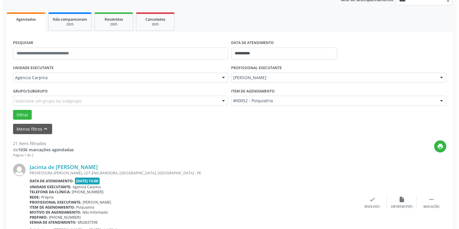
scroll to position [120, 0]
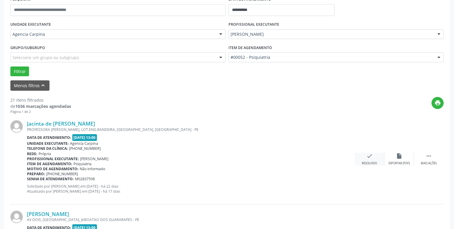
click at [370, 159] on icon "check" at bounding box center [369, 156] width 7 height 7
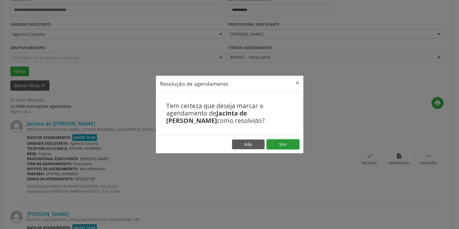
click at [282, 145] on button "Sim" at bounding box center [283, 145] width 33 height 10
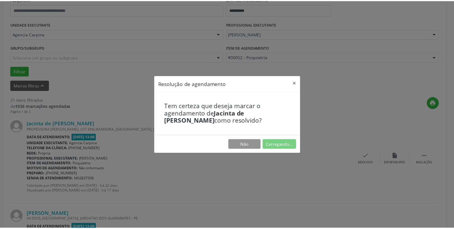
scroll to position [23, 0]
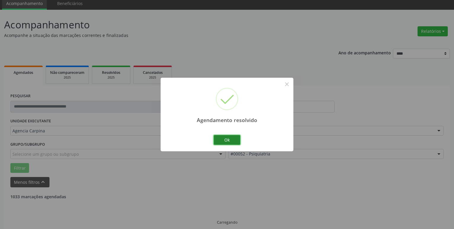
click at [235, 139] on button "Ok" at bounding box center [227, 140] width 27 height 10
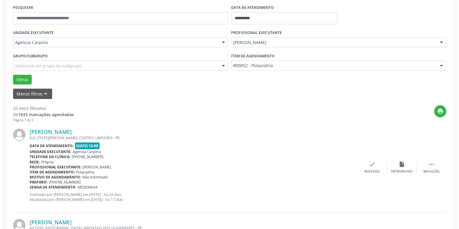
scroll to position [113, 0]
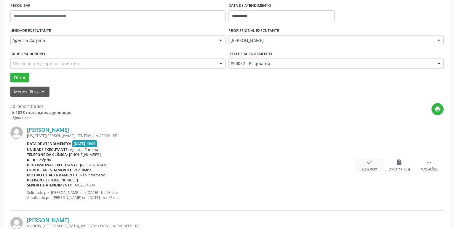
click at [365, 166] on div "check Resolvido" at bounding box center [369, 165] width 30 height 13
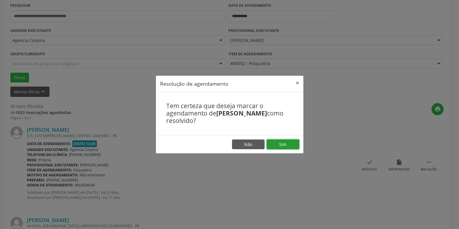
click at [278, 143] on button "Sim" at bounding box center [283, 145] width 33 height 10
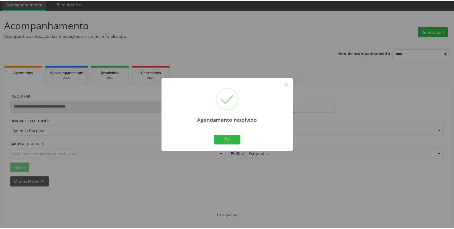
scroll to position [23, 0]
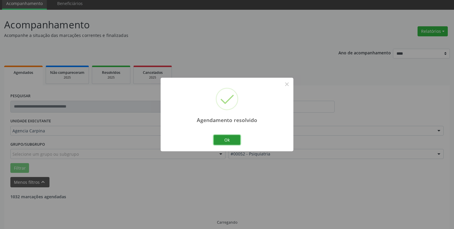
click at [218, 142] on button "Ok" at bounding box center [227, 140] width 27 height 10
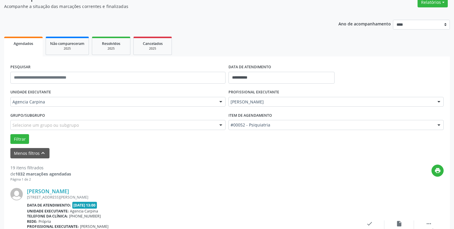
scroll to position [83, 0]
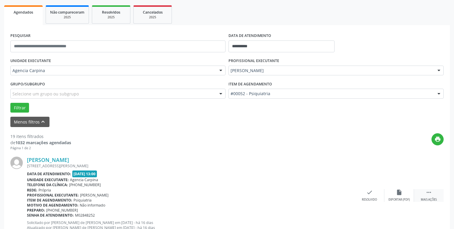
click at [426, 196] on icon "" at bounding box center [428, 193] width 7 height 7
click at [392, 199] on div "Não compareceu" at bounding box center [398, 200] width 25 height 4
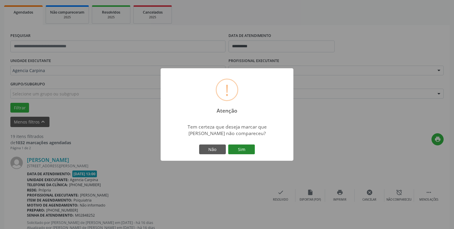
click at [248, 153] on button "Sim" at bounding box center [241, 150] width 27 height 10
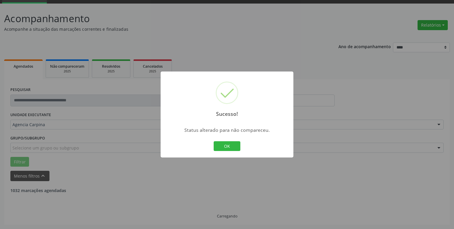
scroll to position [29, 0]
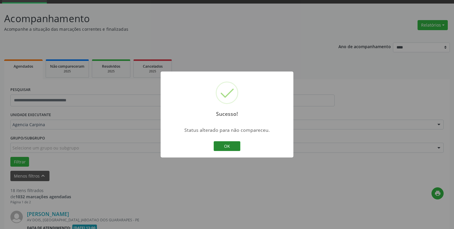
click at [230, 149] on button "OK" at bounding box center [227, 147] width 27 height 10
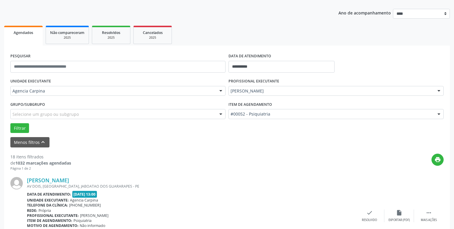
scroll to position [89, 0]
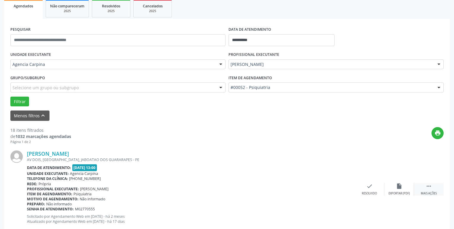
click at [428, 190] on icon "" at bounding box center [428, 186] width 7 height 7
click at [394, 189] on div "alarm_off Não compareceu" at bounding box center [399, 189] width 30 height 13
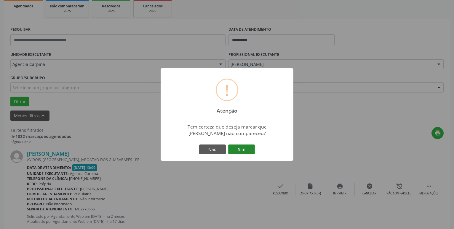
click at [245, 149] on button "Sim" at bounding box center [241, 150] width 27 height 10
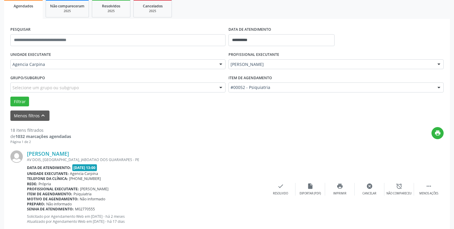
scroll to position [29, 0]
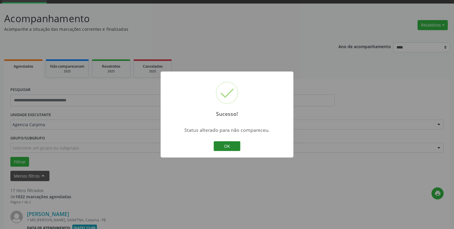
click at [225, 146] on button "OK" at bounding box center [227, 147] width 27 height 10
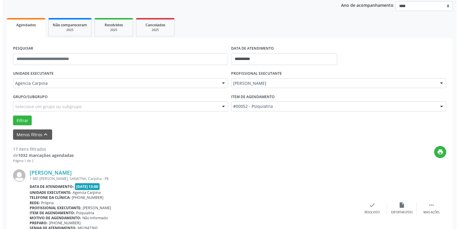
scroll to position [120, 0]
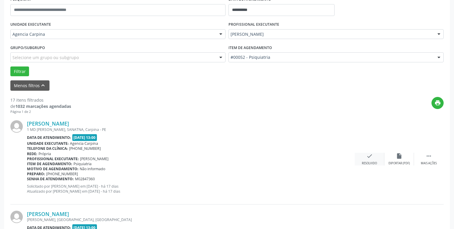
click at [368, 158] on icon "check" at bounding box center [369, 156] width 7 height 7
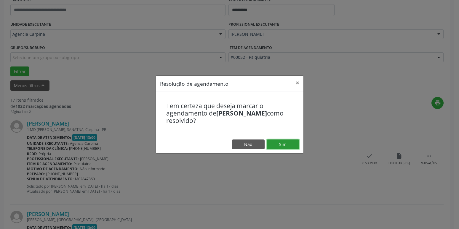
click at [289, 143] on button "Sim" at bounding box center [283, 145] width 33 height 10
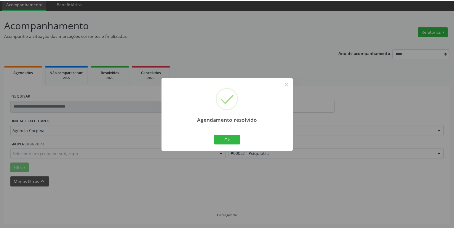
scroll to position [23, 0]
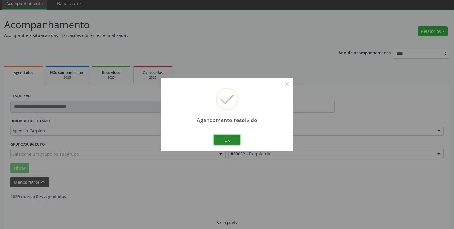
click at [233, 141] on button "Ok" at bounding box center [227, 140] width 27 height 10
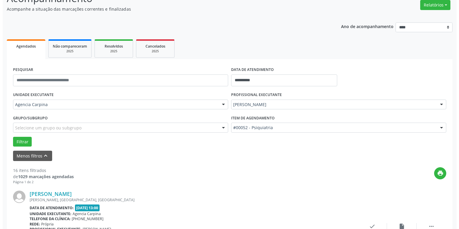
scroll to position [83, 0]
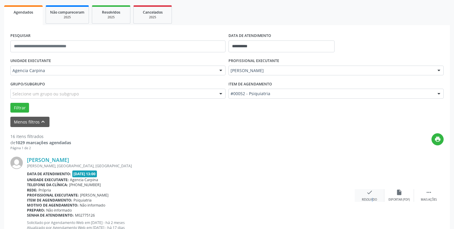
click at [368, 200] on div "Resolvido" at bounding box center [369, 200] width 15 height 4
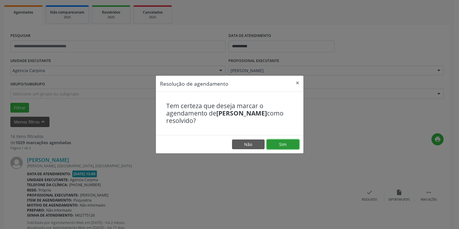
click at [288, 146] on button "Sim" at bounding box center [283, 145] width 33 height 10
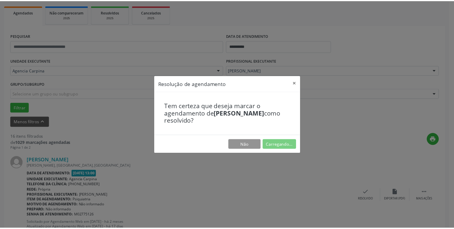
scroll to position [23, 0]
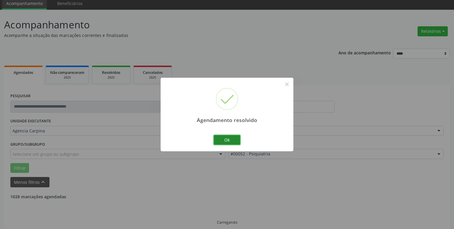
click at [228, 139] on button "Ok" at bounding box center [227, 140] width 27 height 10
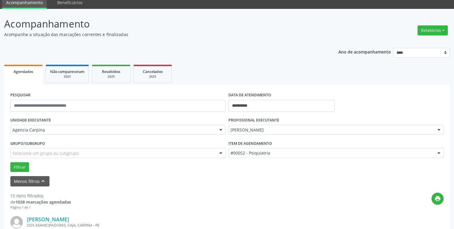
scroll to position [113, 0]
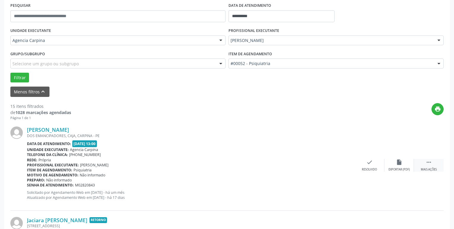
click at [429, 164] on icon "" at bounding box center [428, 162] width 7 height 7
click at [398, 166] on icon "alarm_off" at bounding box center [399, 162] width 7 height 7
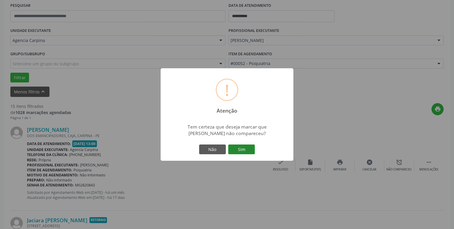
click at [250, 152] on button "Sim" at bounding box center [241, 150] width 27 height 10
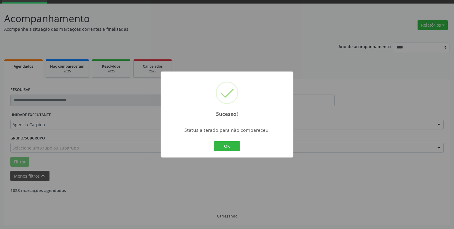
scroll to position [29, 0]
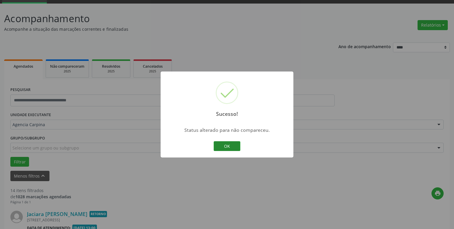
click at [234, 144] on button "OK" at bounding box center [227, 147] width 27 height 10
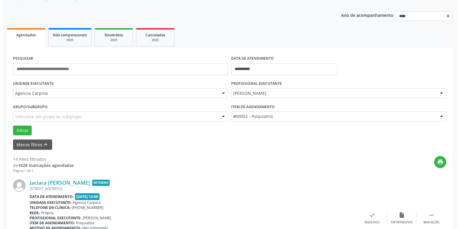
scroll to position [89, 0]
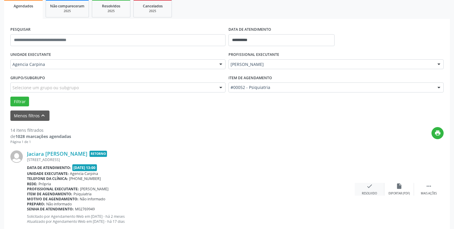
click at [368, 188] on icon "check" at bounding box center [369, 186] width 7 height 7
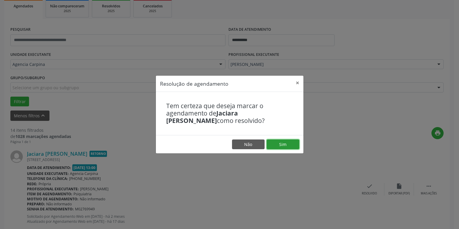
click at [280, 144] on button "Sim" at bounding box center [283, 145] width 33 height 10
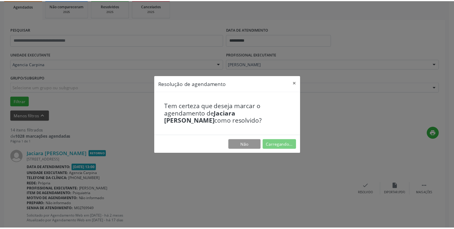
scroll to position [23, 0]
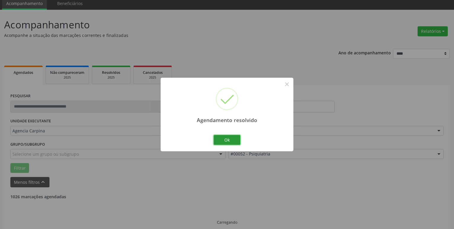
click at [234, 139] on button "Ok" at bounding box center [227, 140] width 27 height 10
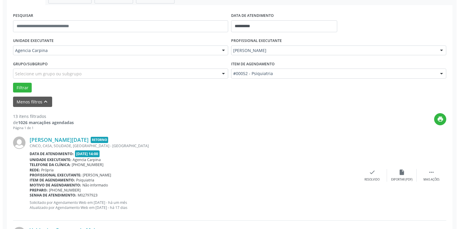
scroll to position [113, 0]
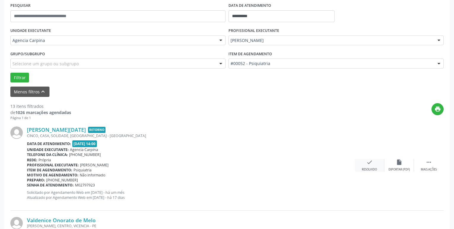
click at [366, 164] on icon "check" at bounding box center [369, 162] width 7 height 7
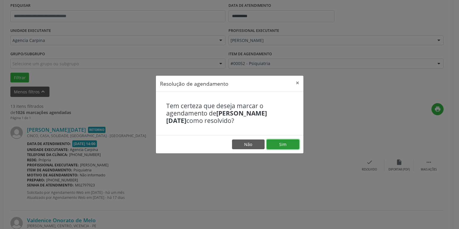
click at [289, 145] on button "Sim" at bounding box center [283, 145] width 33 height 10
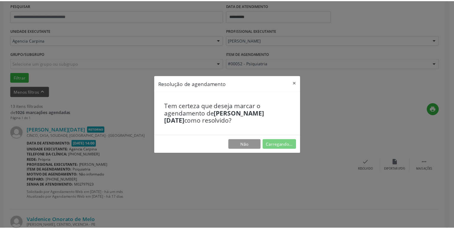
scroll to position [23, 0]
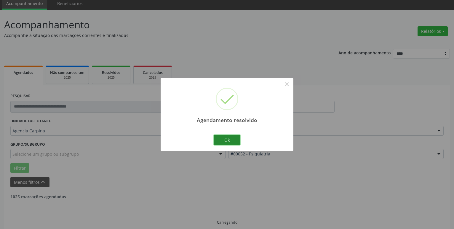
click at [238, 137] on button "Ok" at bounding box center [227, 140] width 27 height 10
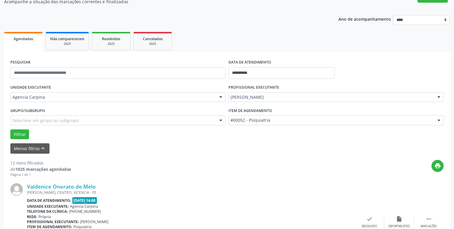
scroll to position [83, 0]
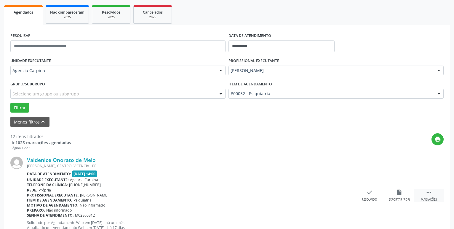
click at [431, 196] on icon "" at bounding box center [428, 193] width 7 height 7
click at [400, 195] on icon "alarm_off" at bounding box center [399, 193] width 7 height 7
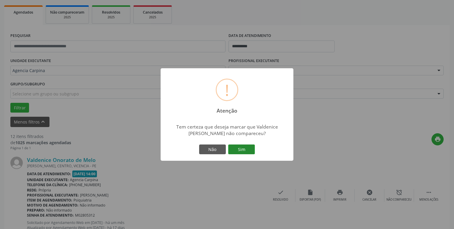
click at [248, 149] on button "Sim" at bounding box center [241, 150] width 27 height 10
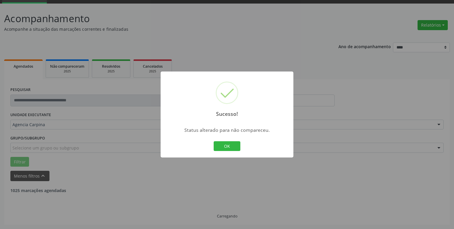
scroll to position [29, 0]
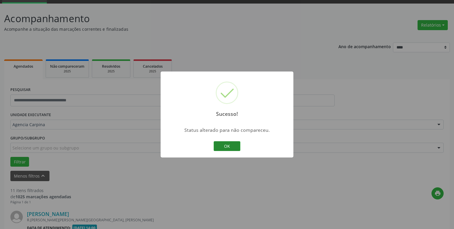
click at [229, 147] on button "OK" at bounding box center [227, 147] width 27 height 10
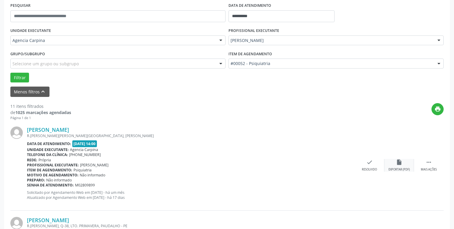
scroll to position [120, 0]
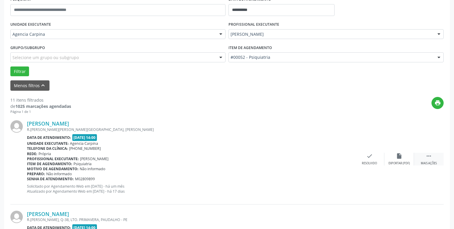
click at [426, 159] on icon "" at bounding box center [428, 156] width 7 height 7
click at [399, 160] on icon "alarm_off" at bounding box center [399, 156] width 7 height 7
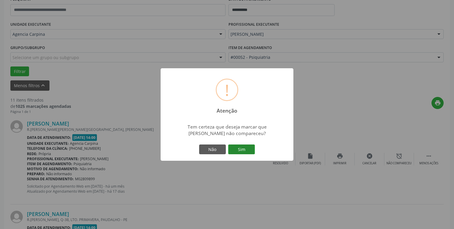
click at [241, 151] on button "Sim" at bounding box center [241, 150] width 27 height 10
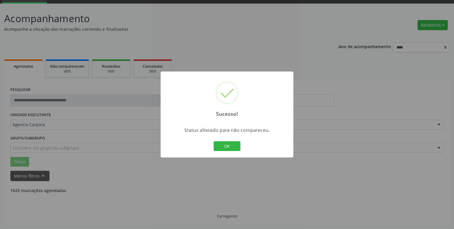
scroll to position [29, 0]
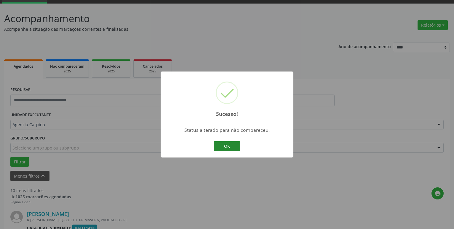
click at [230, 144] on button "OK" at bounding box center [227, 147] width 27 height 10
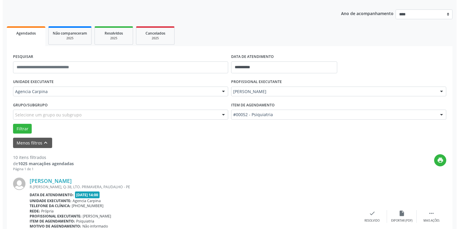
scroll to position [89, 0]
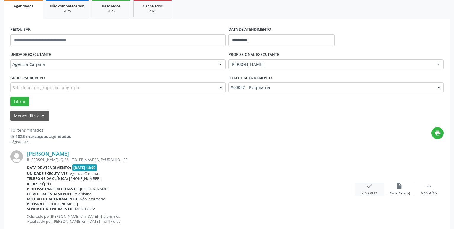
click at [372, 192] on div "check Resolvido" at bounding box center [369, 189] width 30 height 13
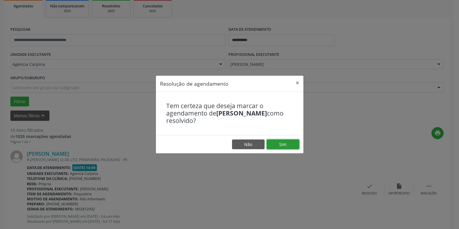
click at [282, 146] on button "Sim" at bounding box center [283, 145] width 33 height 10
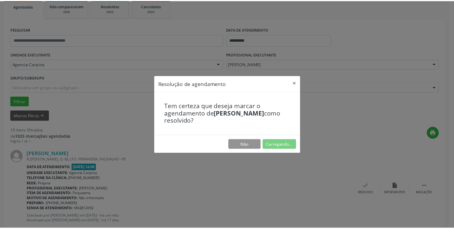
scroll to position [23, 0]
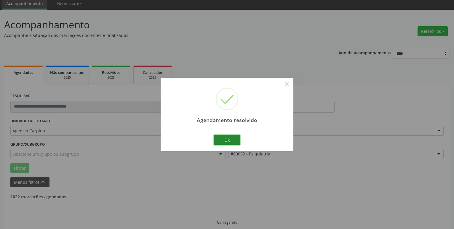
click at [228, 142] on button "Ok" at bounding box center [227, 140] width 27 height 10
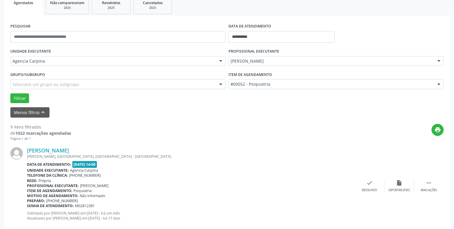
scroll to position [113, 0]
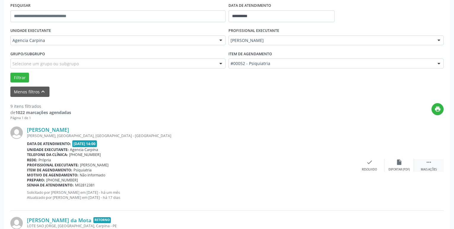
click at [431, 162] on icon "" at bounding box center [428, 162] width 7 height 7
click at [400, 166] on icon "alarm_off" at bounding box center [399, 162] width 7 height 7
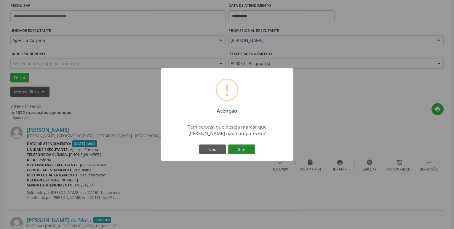
click at [245, 150] on button "Sim" at bounding box center [241, 150] width 27 height 10
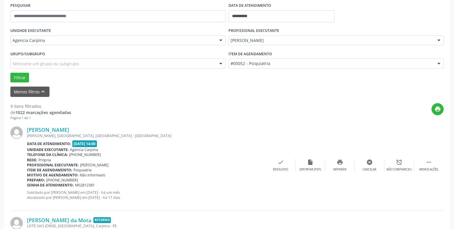
scroll to position [29, 0]
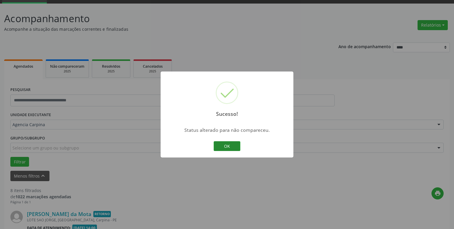
click at [233, 144] on button "OK" at bounding box center [227, 147] width 27 height 10
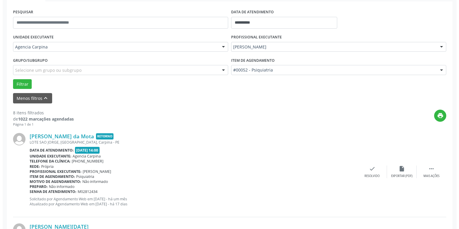
scroll to position [120, 0]
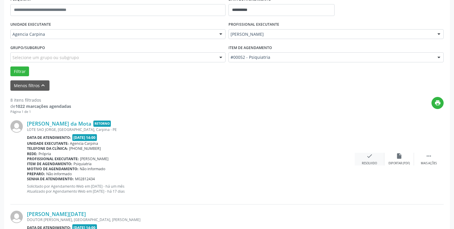
click at [367, 158] on icon "check" at bounding box center [369, 156] width 7 height 7
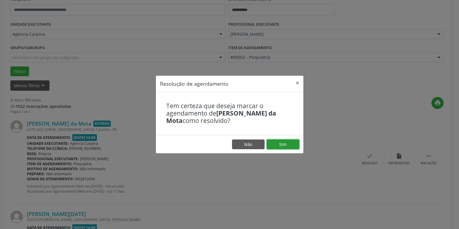
click at [294, 145] on button "Sim" at bounding box center [283, 145] width 33 height 10
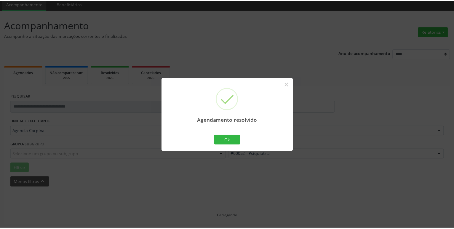
scroll to position [23, 0]
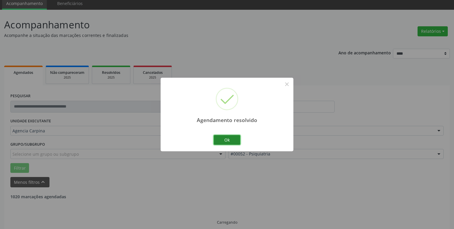
click at [234, 142] on button "Ok" at bounding box center [227, 140] width 27 height 10
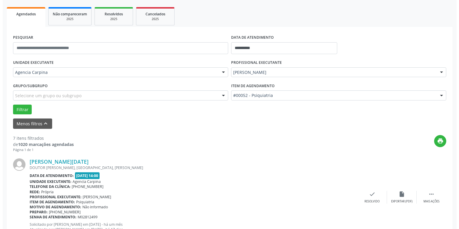
scroll to position [83, 0]
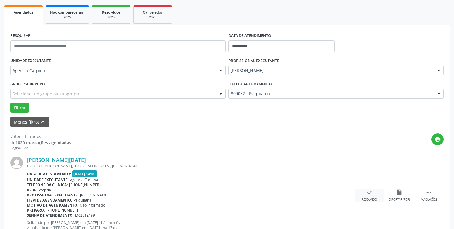
click at [369, 196] on icon "check" at bounding box center [369, 193] width 7 height 7
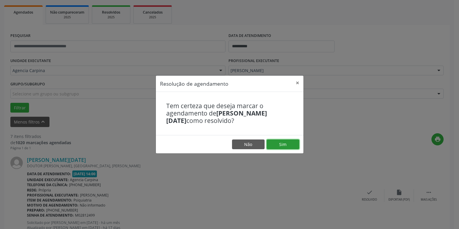
click at [289, 147] on button "Sim" at bounding box center [283, 145] width 33 height 10
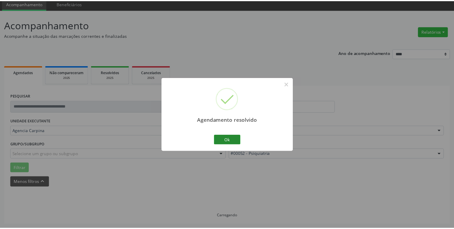
scroll to position [23, 0]
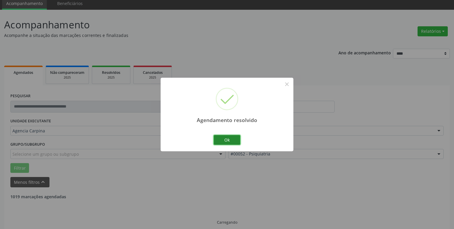
click at [224, 138] on button "Ok" at bounding box center [227, 140] width 27 height 10
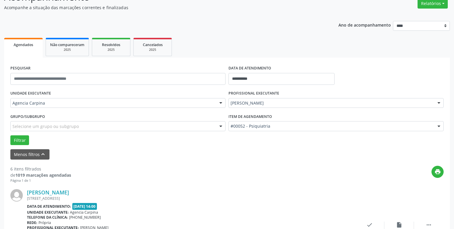
scroll to position [83, 0]
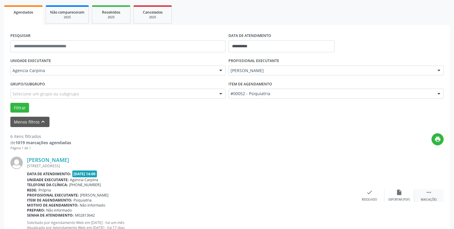
click at [429, 193] on icon "" at bounding box center [428, 193] width 7 height 7
click at [393, 196] on div "alarm_off Não compareceu" at bounding box center [399, 196] width 30 height 13
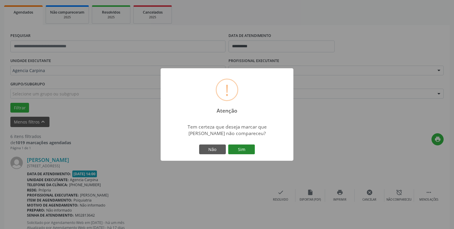
click at [250, 147] on button "Sim" at bounding box center [241, 150] width 27 height 10
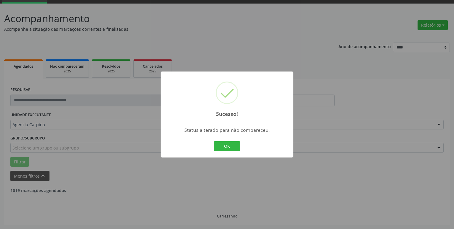
scroll to position [29, 0]
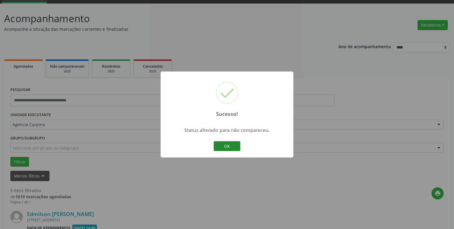
click at [234, 144] on button "OK" at bounding box center [227, 147] width 27 height 10
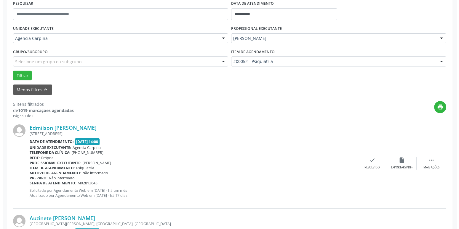
scroll to position [120, 0]
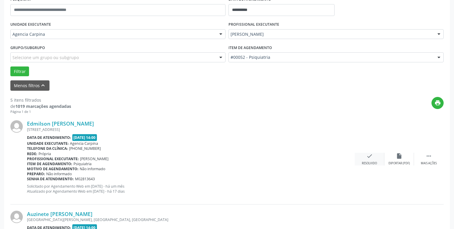
click at [368, 163] on div "Resolvido" at bounding box center [369, 164] width 15 height 4
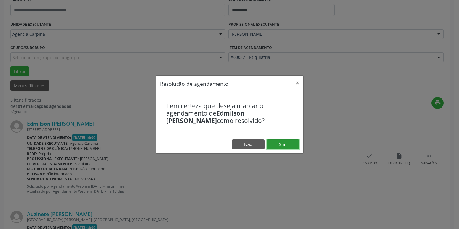
click at [282, 147] on button "Sim" at bounding box center [283, 145] width 33 height 10
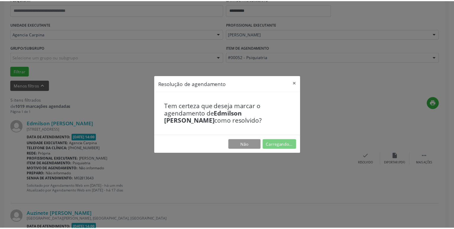
scroll to position [23, 0]
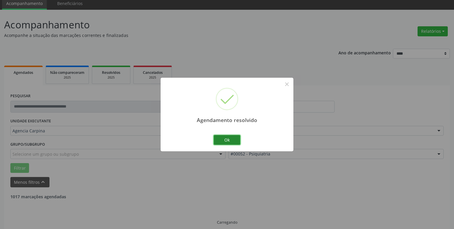
click at [231, 138] on button "Ok" at bounding box center [227, 140] width 27 height 10
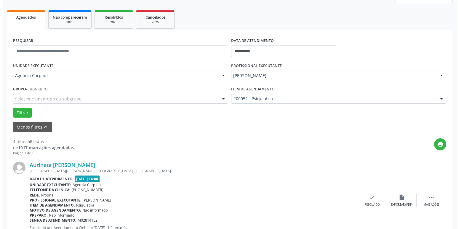
scroll to position [83, 0]
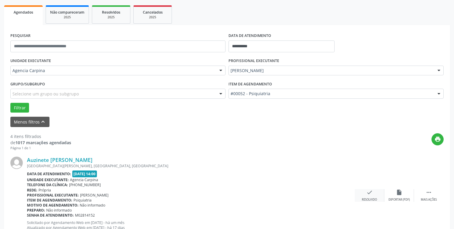
click at [371, 196] on icon "check" at bounding box center [369, 193] width 7 height 7
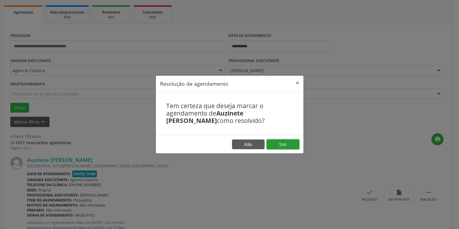
click at [292, 147] on button "Sim" at bounding box center [283, 145] width 33 height 10
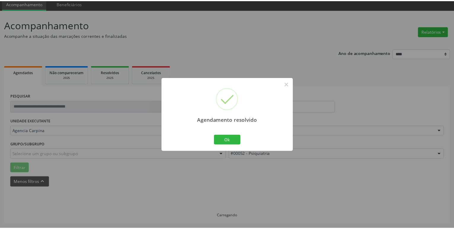
scroll to position [23, 0]
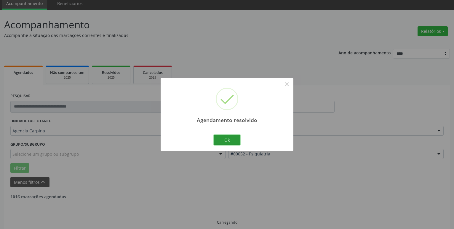
click at [218, 138] on button "Ok" at bounding box center [227, 140] width 27 height 10
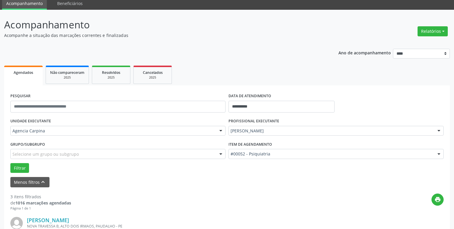
scroll to position [113, 0]
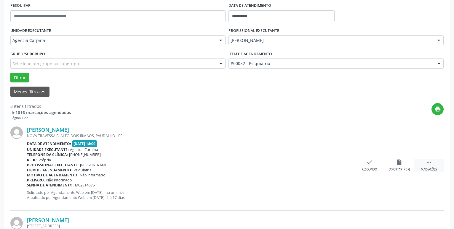
click at [427, 166] on icon "" at bounding box center [428, 162] width 7 height 7
click at [404, 165] on div "alarm_off Não compareceu" at bounding box center [399, 165] width 30 height 13
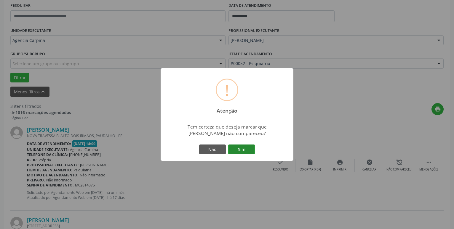
click at [242, 150] on button "Sim" at bounding box center [241, 150] width 27 height 10
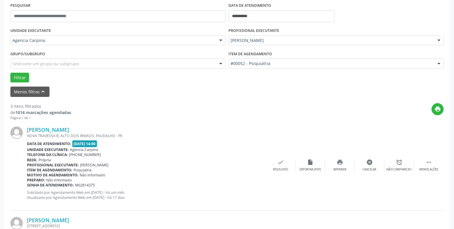
scroll to position [29, 0]
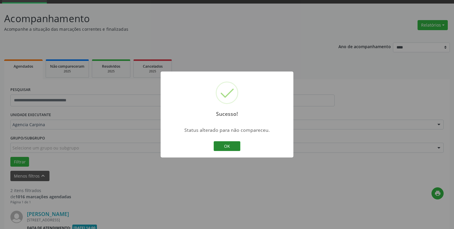
click at [229, 143] on button "OK" at bounding box center [227, 147] width 27 height 10
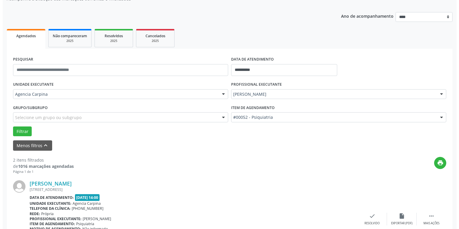
scroll to position [89, 0]
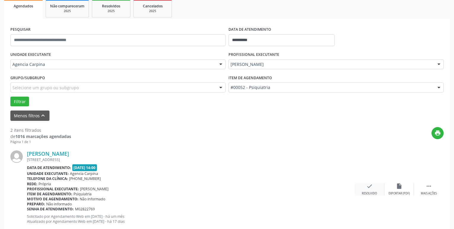
click at [368, 190] on icon "check" at bounding box center [369, 186] width 7 height 7
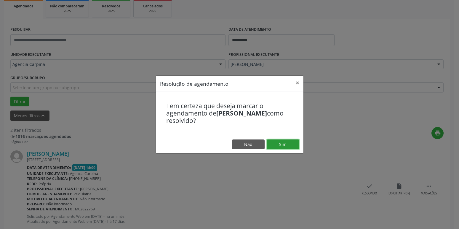
click at [280, 145] on button "Sim" at bounding box center [283, 145] width 33 height 10
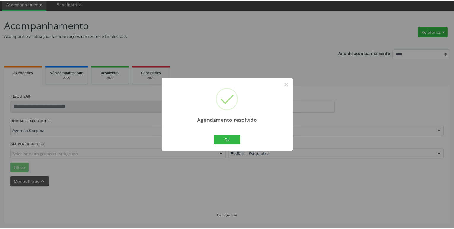
scroll to position [23, 0]
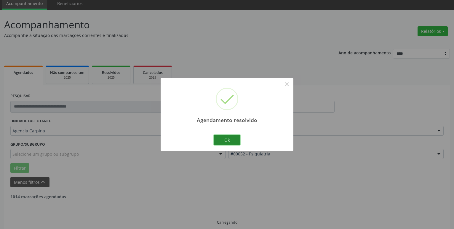
click at [230, 139] on button "Ok" at bounding box center [227, 140] width 27 height 10
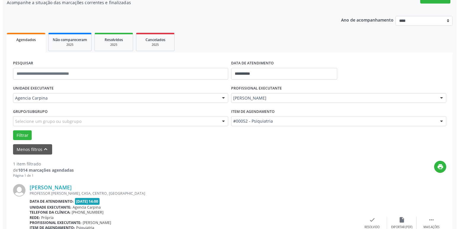
scroll to position [105, 0]
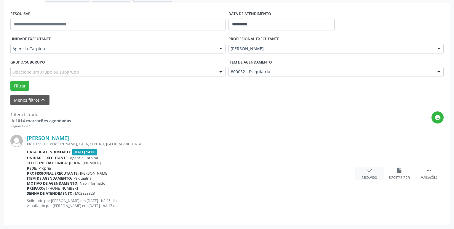
click at [367, 173] on icon "check" at bounding box center [369, 171] width 7 height 7
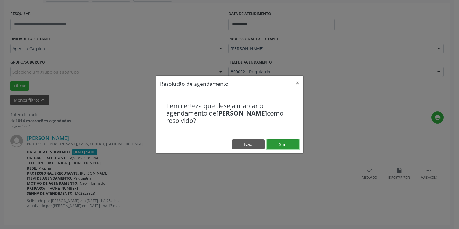
click at [286, 140] on button "Sim" at bounding box center [283, 145] width 33 height 10
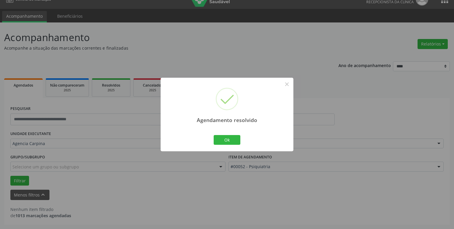
scroll to position [10, 0]
click at [230, 138] on button "Ok" at bounding box center [227, 140] width 27 height 10
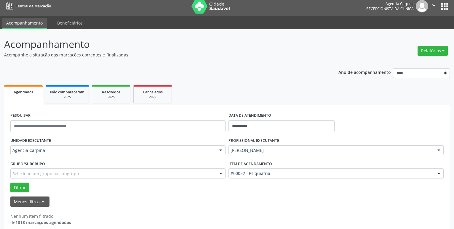
scroll to position [0, 0]
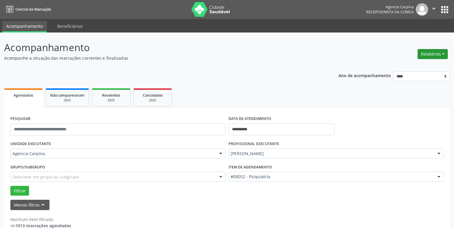
click at [442, 54] on button "Relatórios" at bounding box center [432, 54] width 30 height 10
click at [412, 68] on link "Agendamentos" at bounding box center [416, 67] width 64 height 8
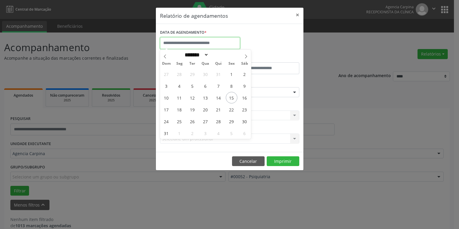
click at [194, 45] on input "text" at bounding box center [200, 43] width 80 height 12
click at [243, 57] on span at bounding box center [246, 55] width 10 height 10
select select "*"
click at [179, 75] on span "1" at bounding box center [180, 74] width 12 height 12
type input "**********"
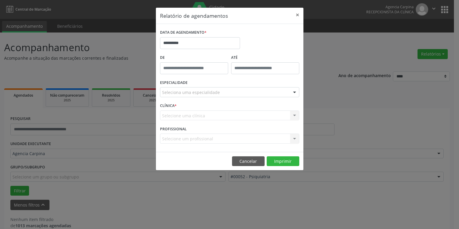
click at [294, 91] on div at bounding box center [294, 93] width 9 height 10
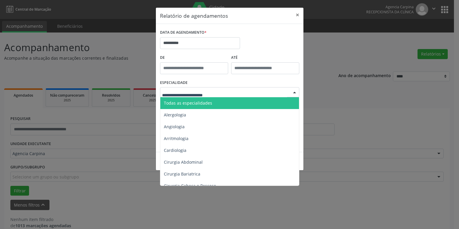
click at [246, 104] on span "Todas as especialidades" at bounding box center [229, 103] width 139 height 12
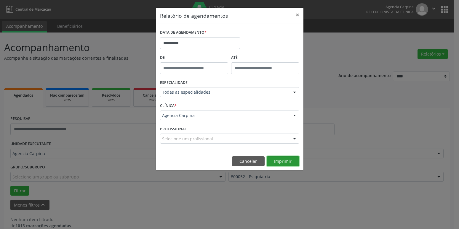
click at [291, 163] on button "Imprimir" at bounding box center [283, 162] width 33 height 10
click at [298, 16] on button "×" at bounding box center [297, 15] width 12 height 15
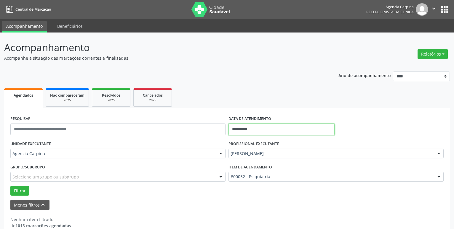
click at [248, 129] on input "**********" at bounding box center [281, 130] width 106 height 12
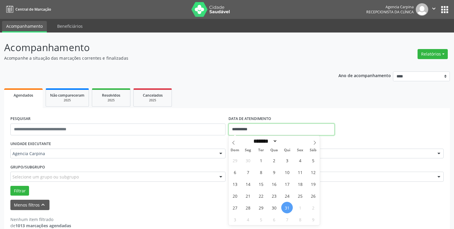
click at [395, 129] on div "**********" at bounding box center [227, 127] width 436 height 25
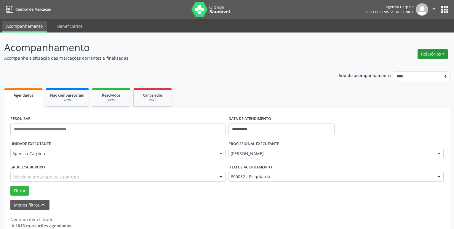
click at [444, 53] on button "Relatórios" at bounding box center [432, 54] width 30 height 10
click at [405, 67] on link "Agendamentos" at bounding box center [416, 67] width 64 height 8
select select "*"
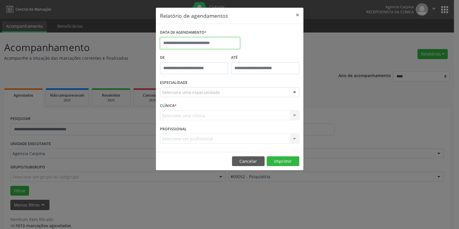
click at [205, 43] on input "text" at bounding box center [200, 43] width 80 height 12
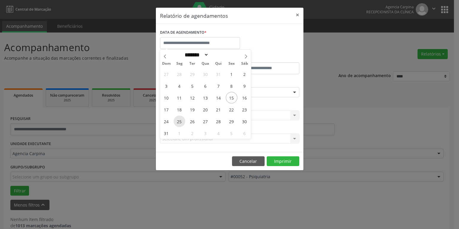
click at [179, 120] on span "25" at bounding box center [180, 122] width 12 height 12
type input "**********"
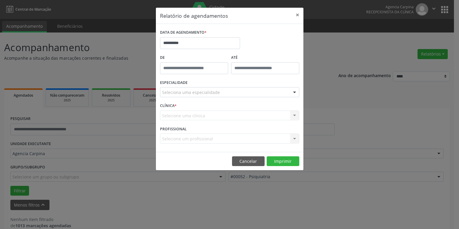
click at [293, 92] on div at bounding box center [294, 93] width 9 height 10
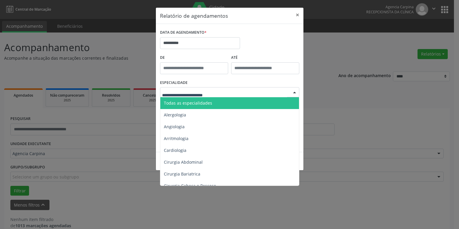
click at [203, 105] on span "Todas as especialidades" at bounding box center [188, 103] width 48 height 6
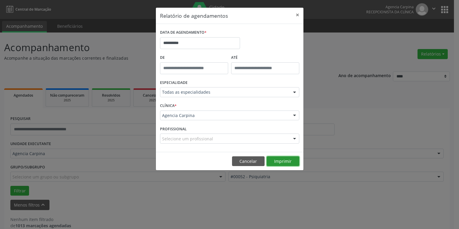
click at [281, 160] on button "Imprimir" at bounding box center [283, 162] width 33 height 10
click at [194, 44] on input "**********" at bounding box center [200, 43] width 80 height 12
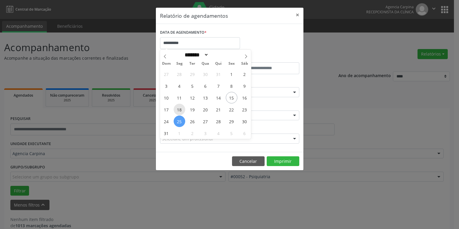
click at [180, 109] on span "18" at bounding box center [180, 110] width 12 height 12
type input "**********"
click at [180, 109] on span "18" at bounding box center [180, 110] width 12 height 12
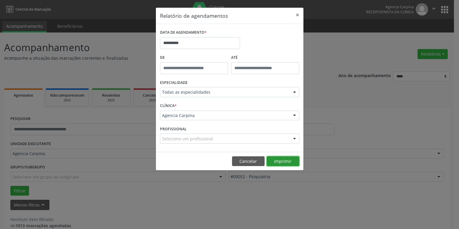
click at [293, 163] on button "Imprimir" at bounding box center [283, 162] width 33 height 10
click at [195, 41] on input "**********" at bounding box center [200, 43] width 80 height 12
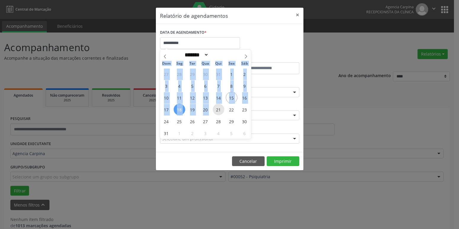
click at [215, 110] on span "21" at bounding box center [219, 110] width 12 height 12
type input "**********"
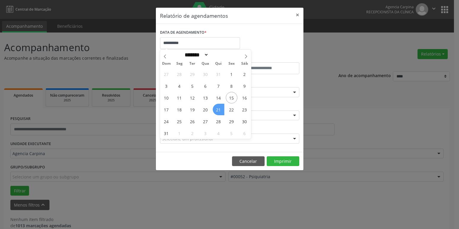
click at [215, 110] on span "21" at bounding box center [219, 110] width 12 height 12
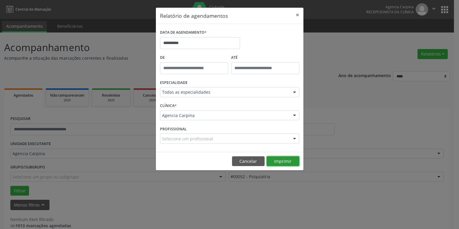
click at [287, 159] on button "Imprimir" at bounding box center [283, 162] width 33 height 10
click at [298, 16] on button "×" at bounding box center [297, 15] width 12 height 15
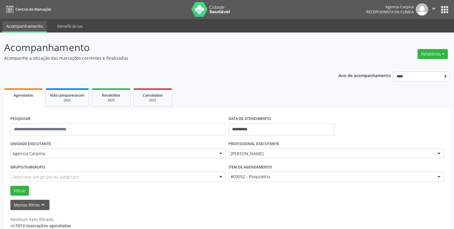
click at [434, 8] on icon "" at bounding box center [433, 8] width 7 height 7
click at [409, 35] on link "Sair" at bounding box center [418, 36] width 41 height 8
